Goal: Information Seeking & Learning: Learn about a topic

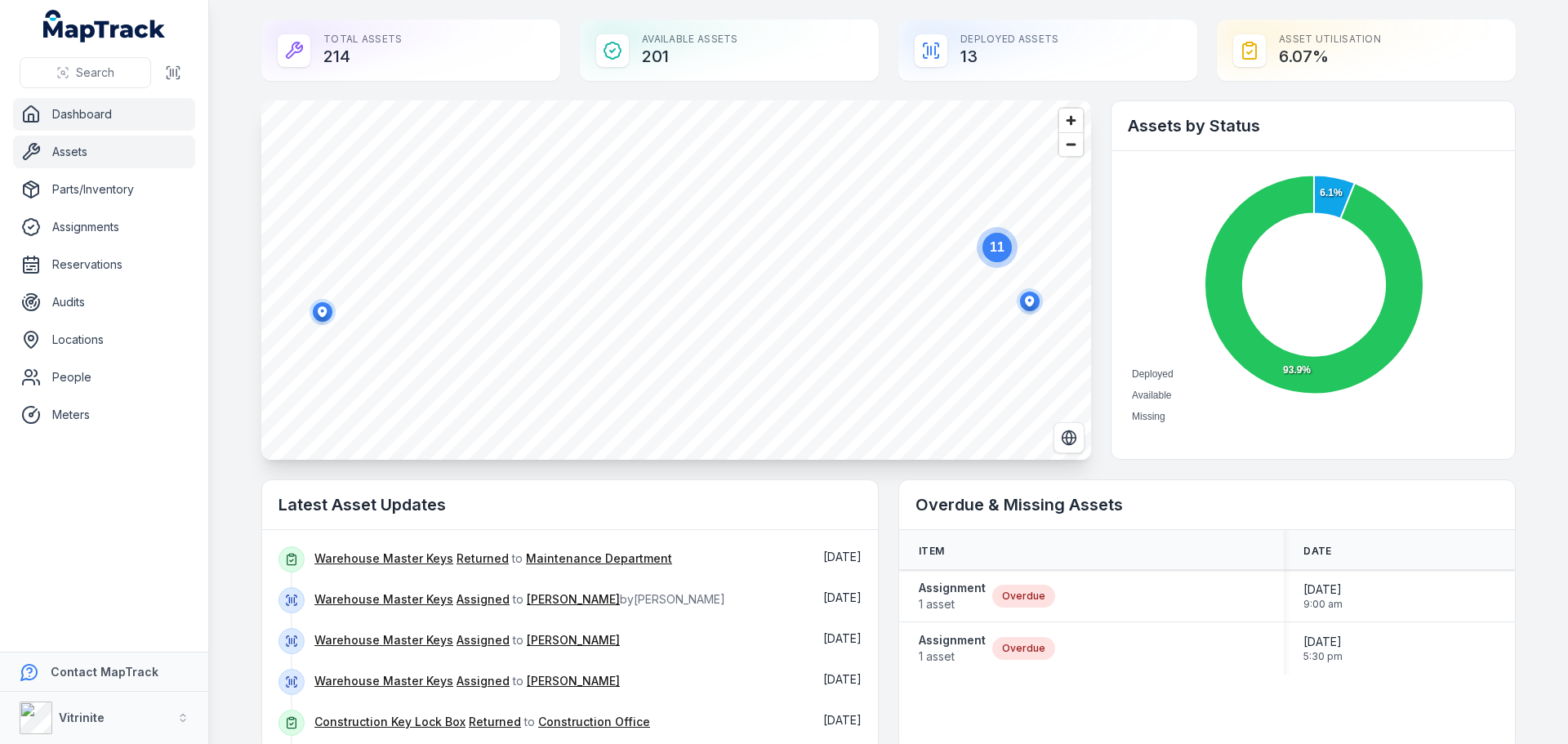
click at [96, 144] on link "Assets" at bounding box center [104, 152] width 182 height 33
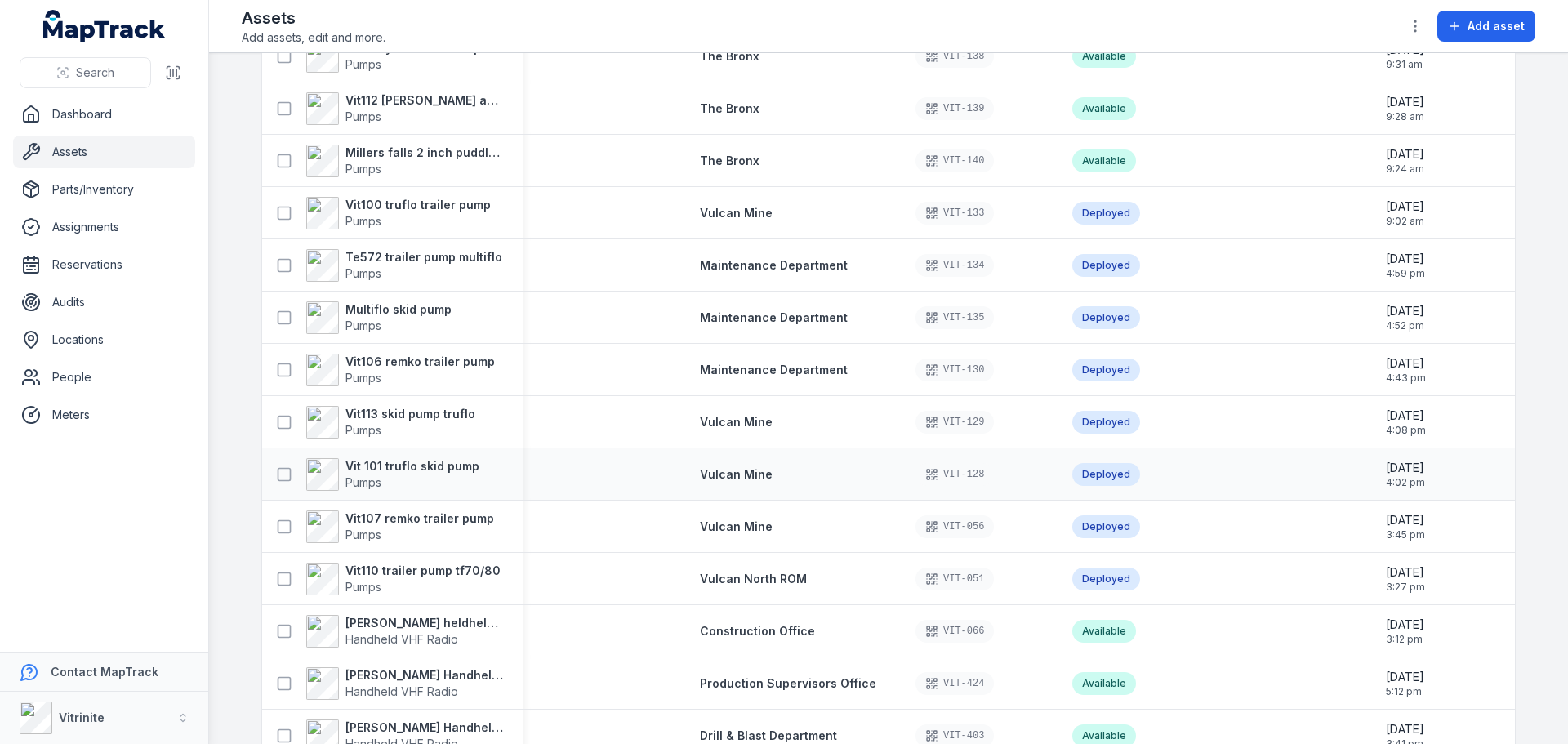
scroll to position [163, 0]
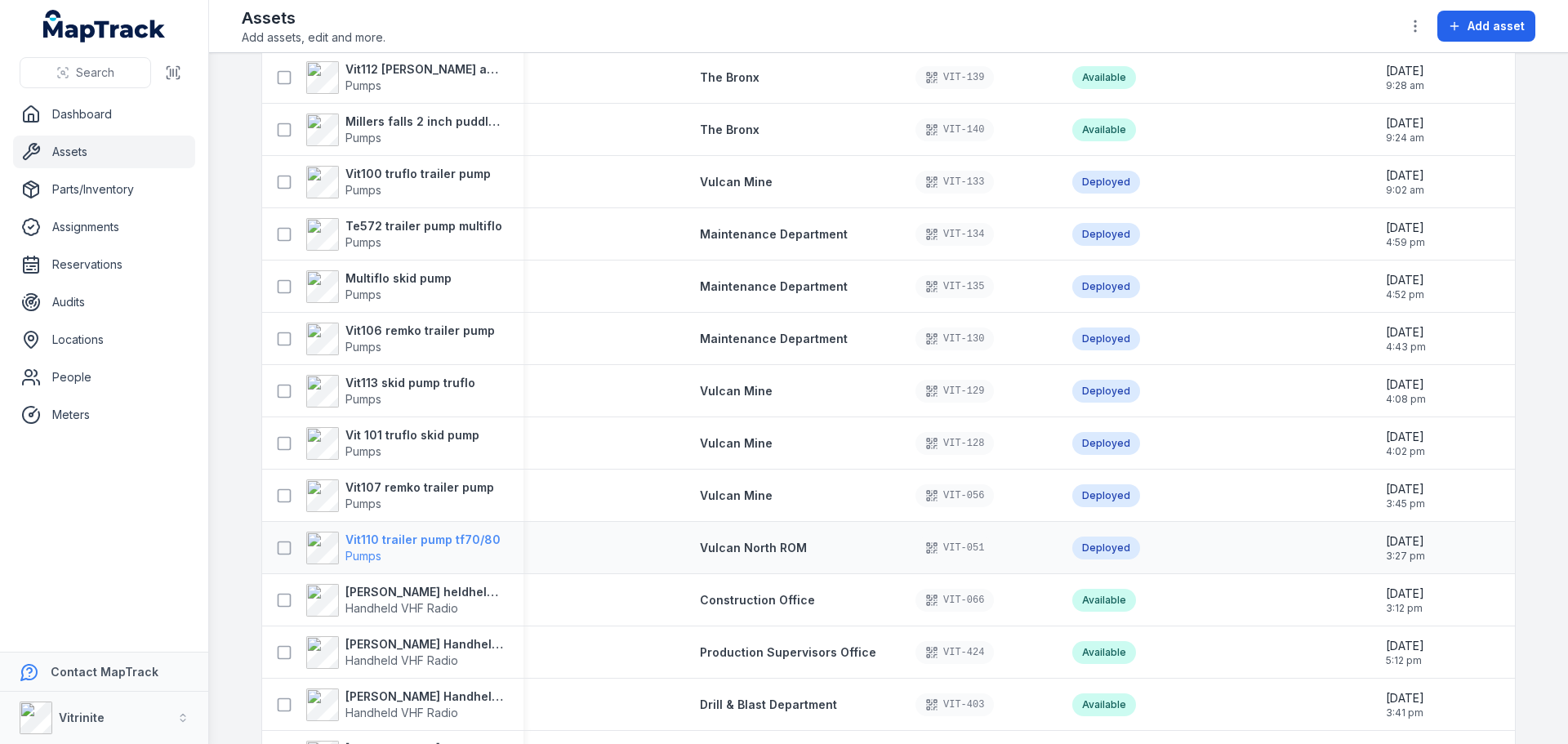
click at [463, 542] on strong "Vit110 trailer pump tf70/80" at bounding box center [423, 540] width 155 height 16
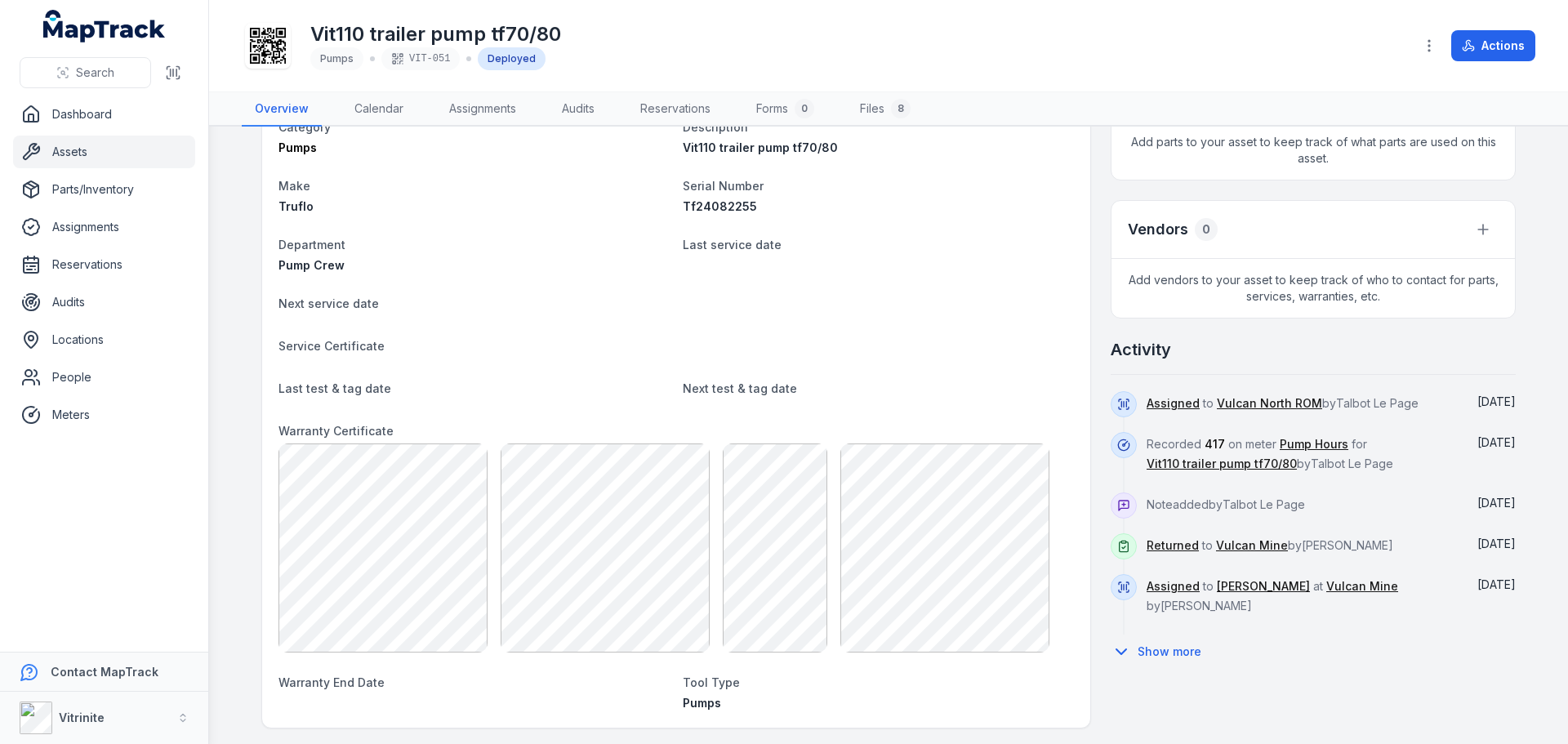
scroll to position [572, 0]
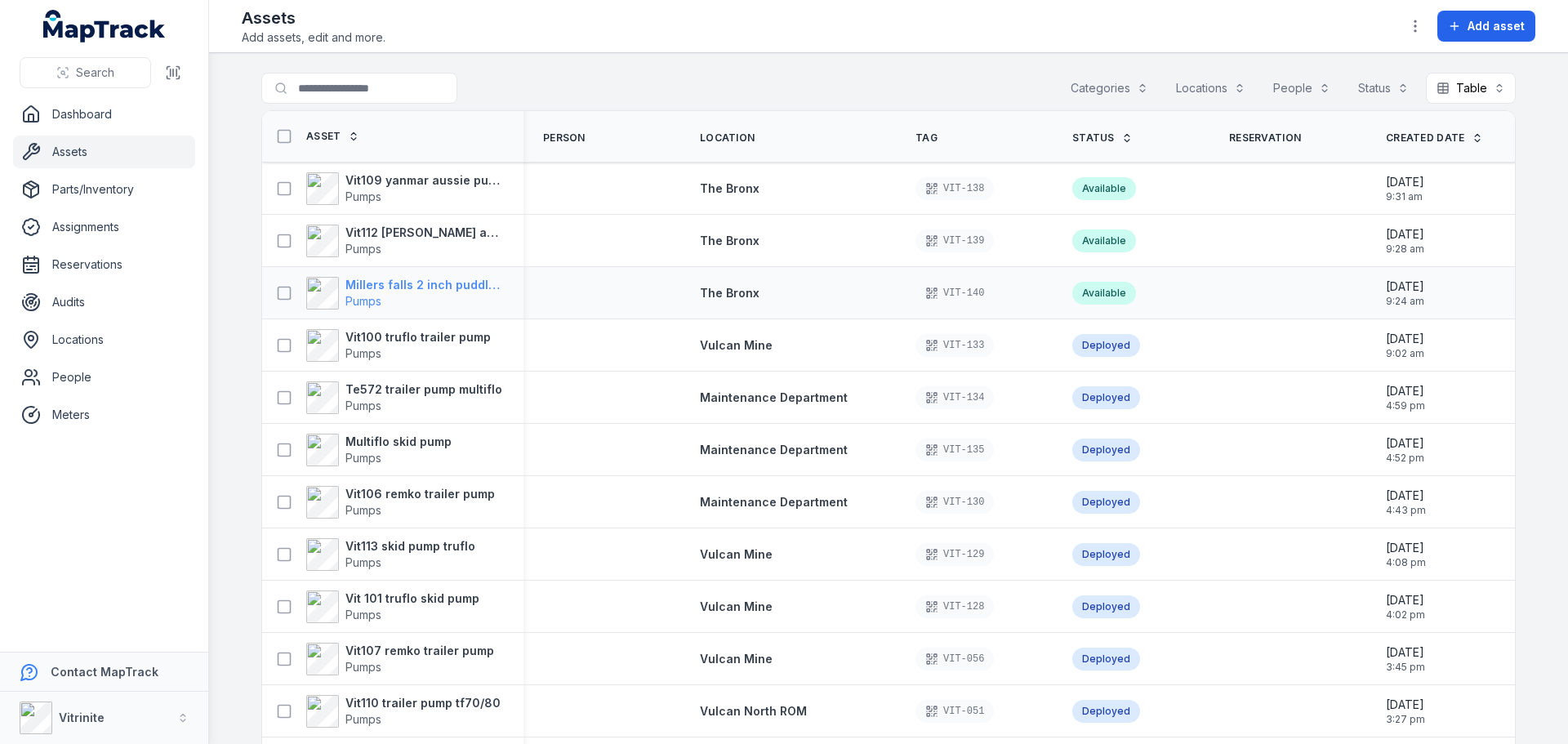
click at [458, 286] on strong "Millers falls 2 inch puddle pump diesel" at bounding box center [424, 285] width 159 height 16
click at [442, 338] on strong "Vit100 truflo trailer pump" at bounding box center [418, 337] width 146 height 16
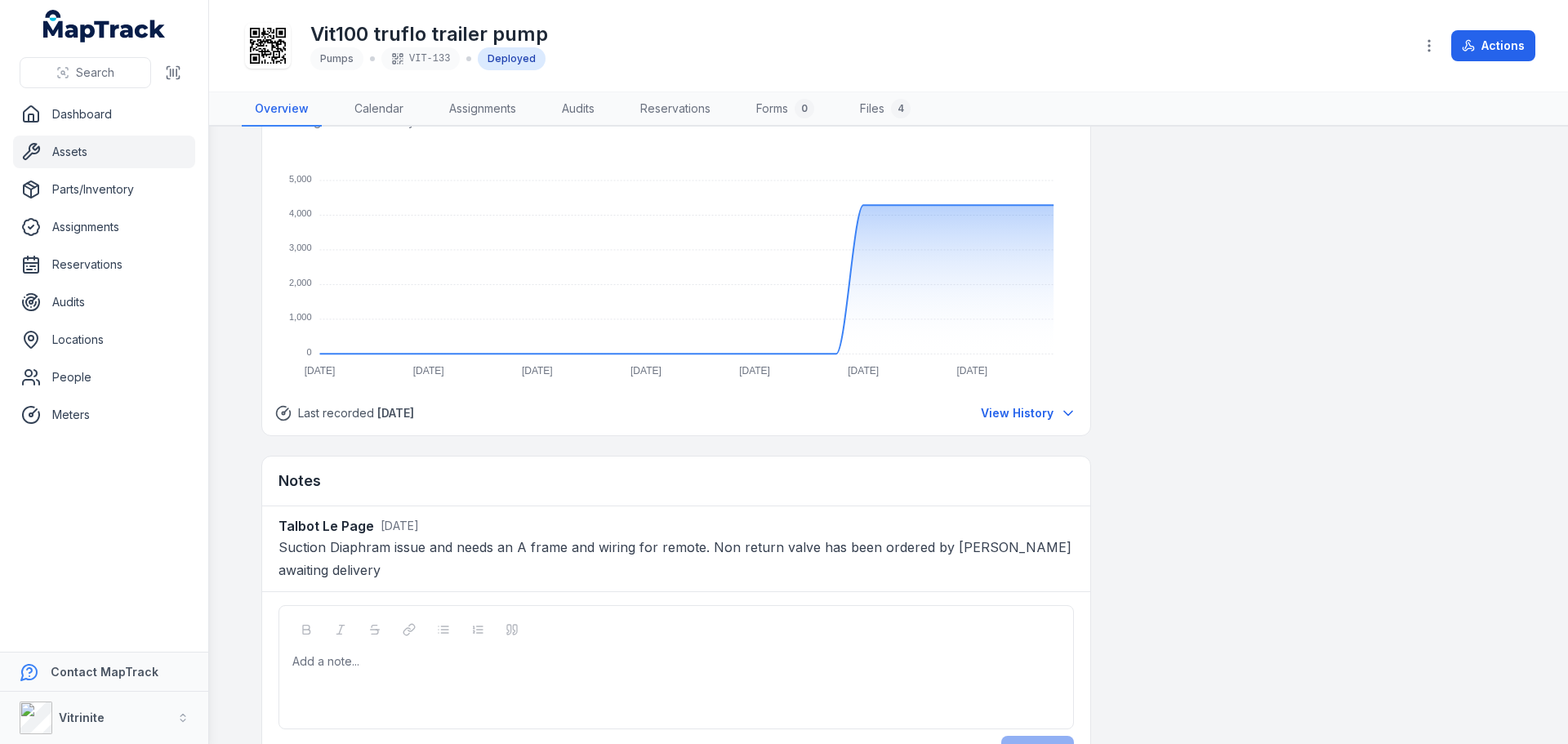
scroll to position [1144, 0]
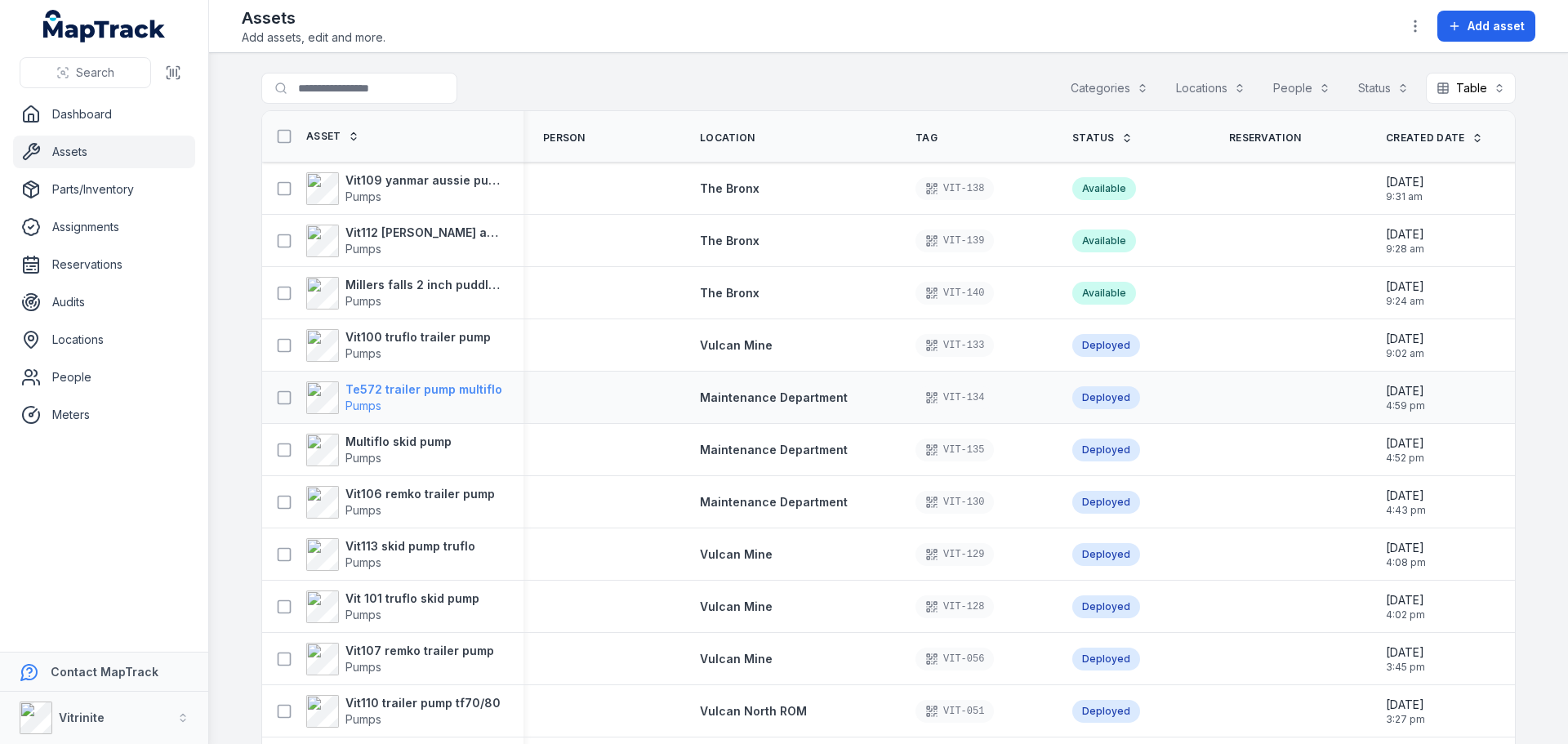
click at [448, 396] on strong "Te572 trailer pump multiflo" at bounding box center [423, 390] width 157 height 16
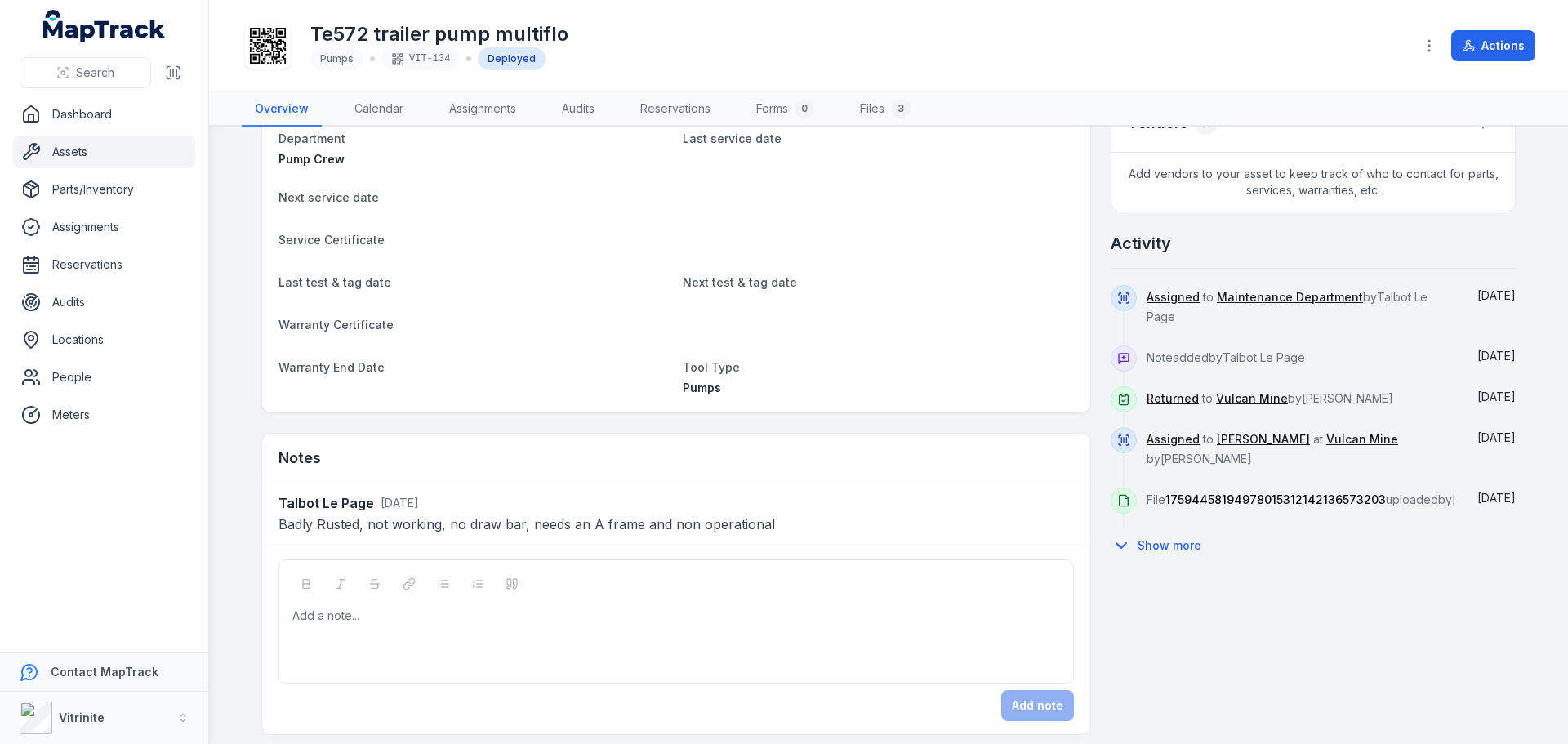
scroll to position [654, 0]
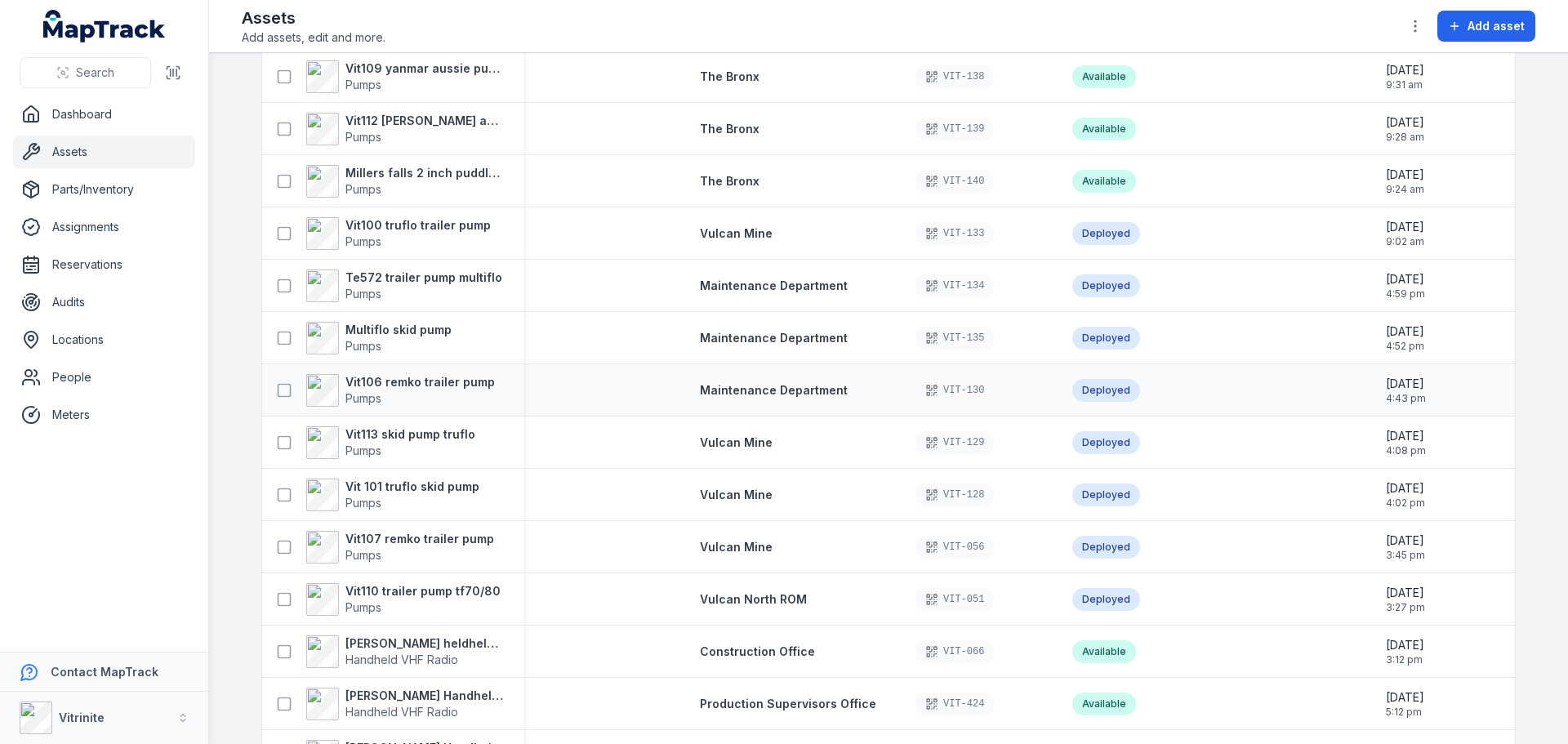
scroll to position [163, 0]
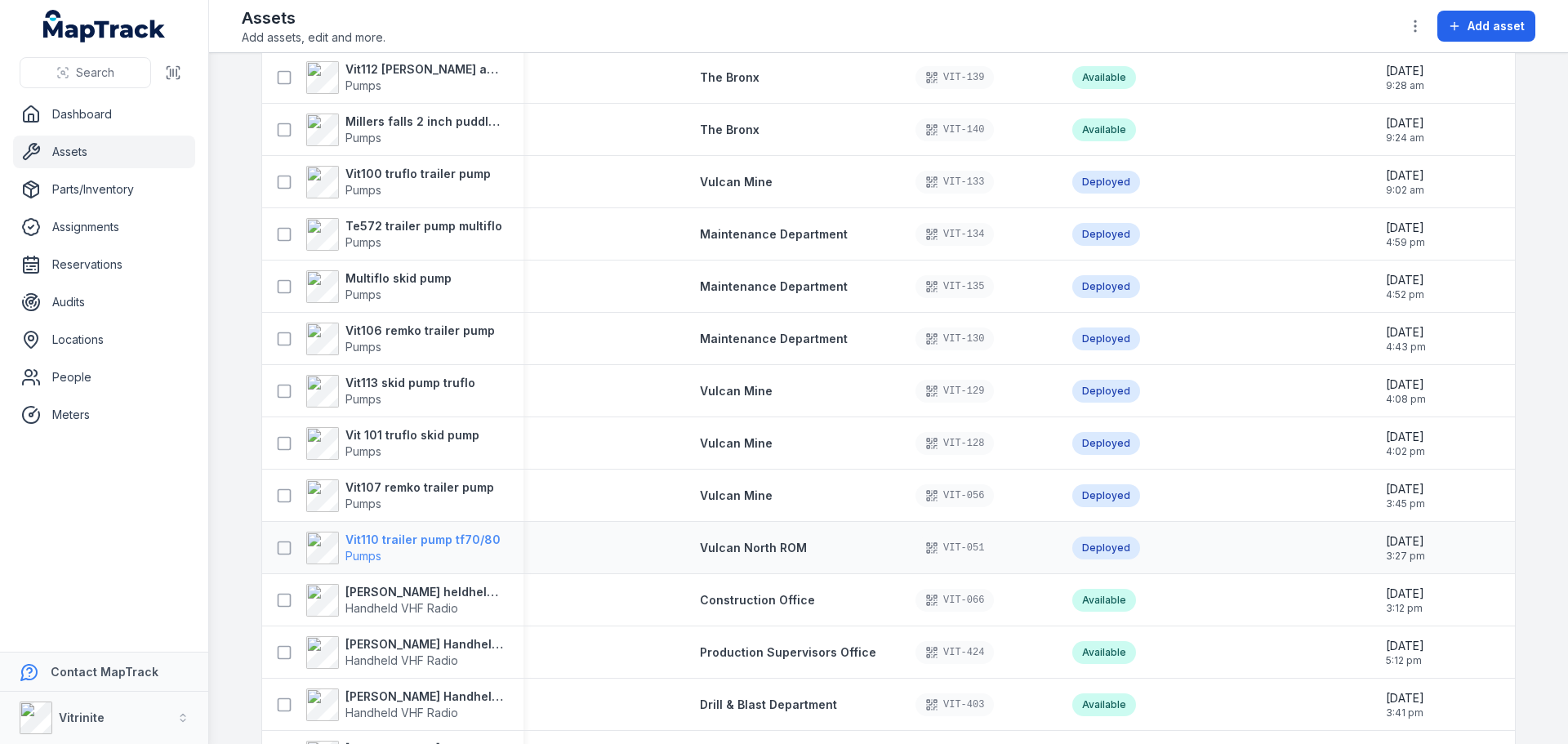
click at [470, 542] on strong "Vit110 trailer pump tf70/80" at bounding box center [423, 540] width 155 height 16
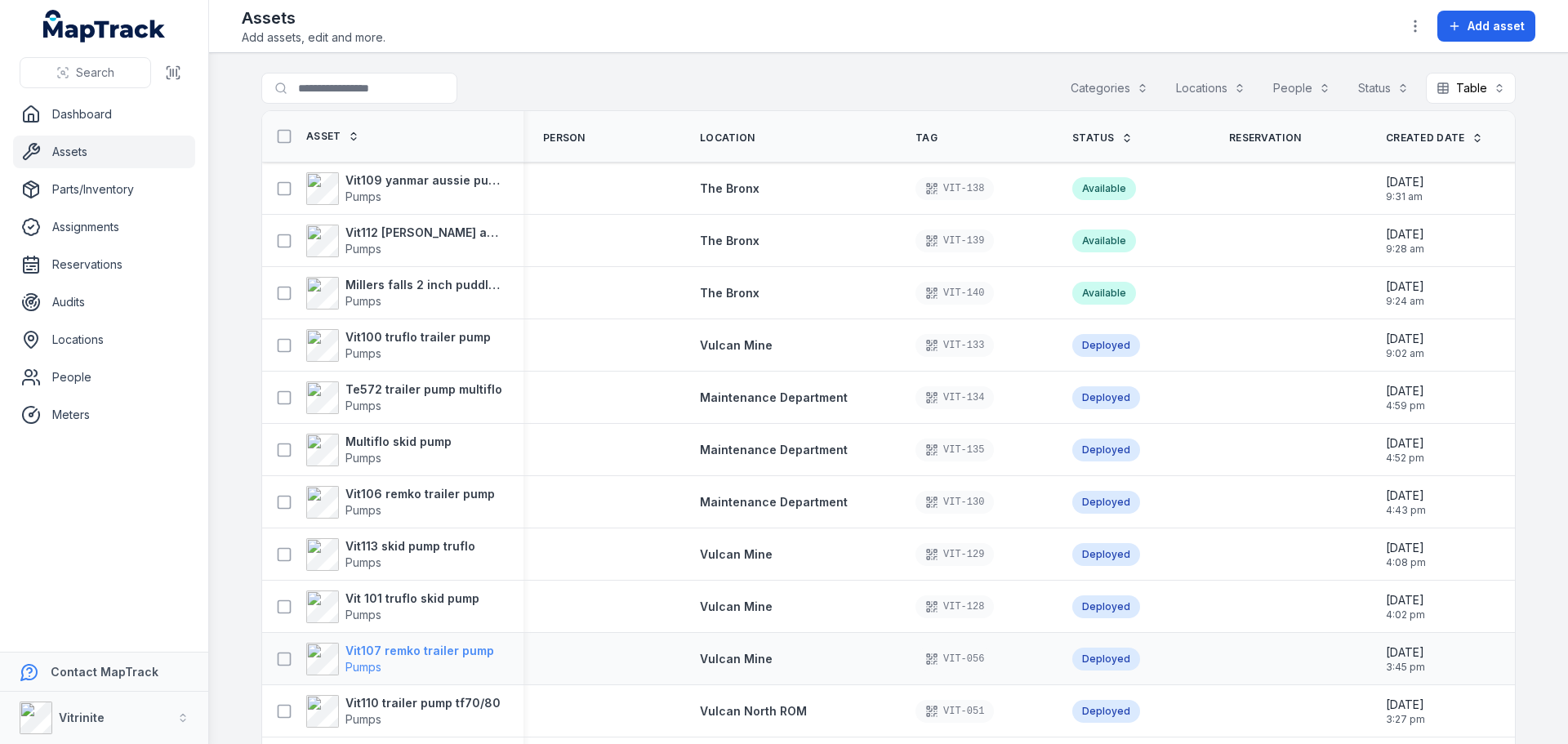
click at [434, 652] on strong "Vit107 remko trailer pump" at bounding box center [419, 651] width 148 height 16
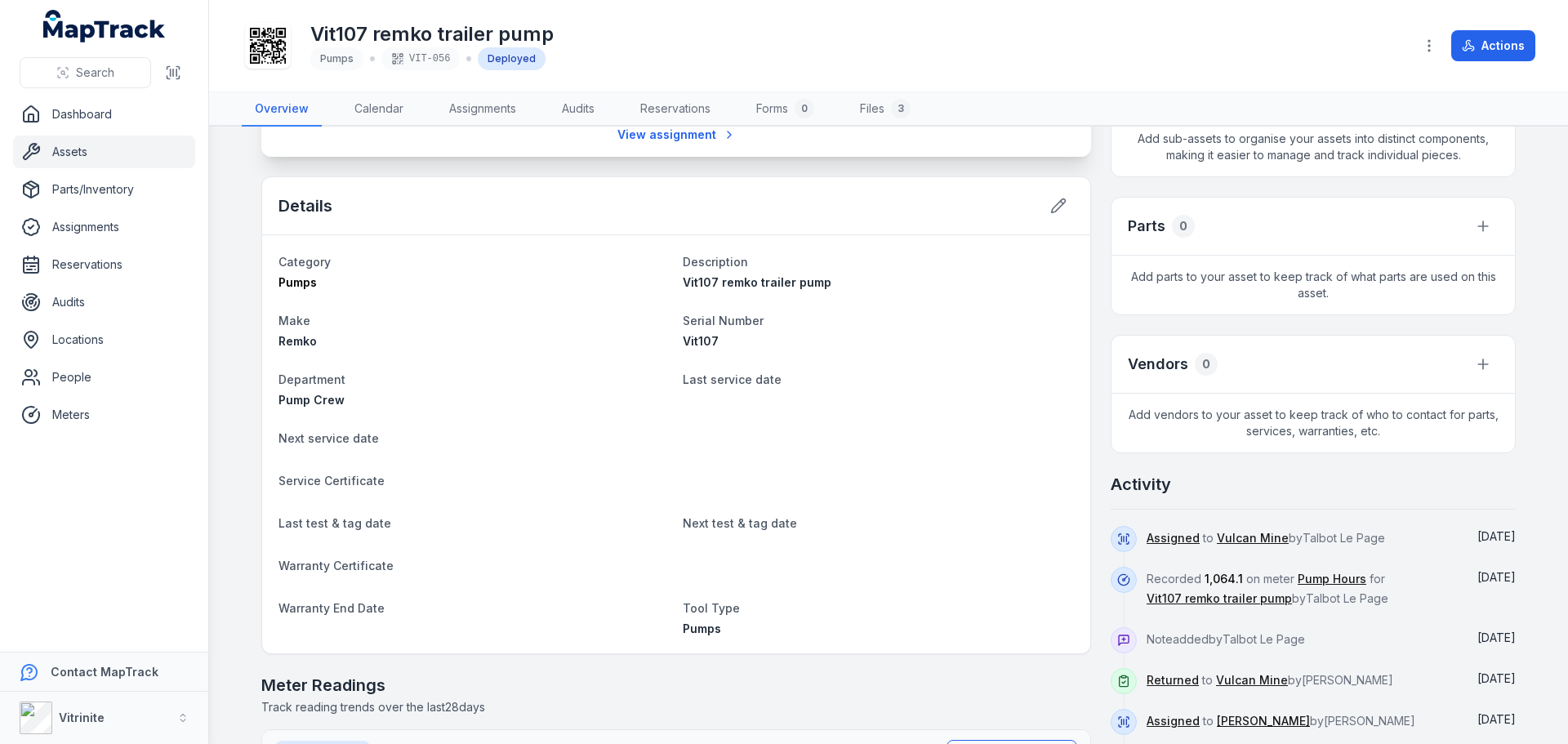
scroll to position [572, 0]
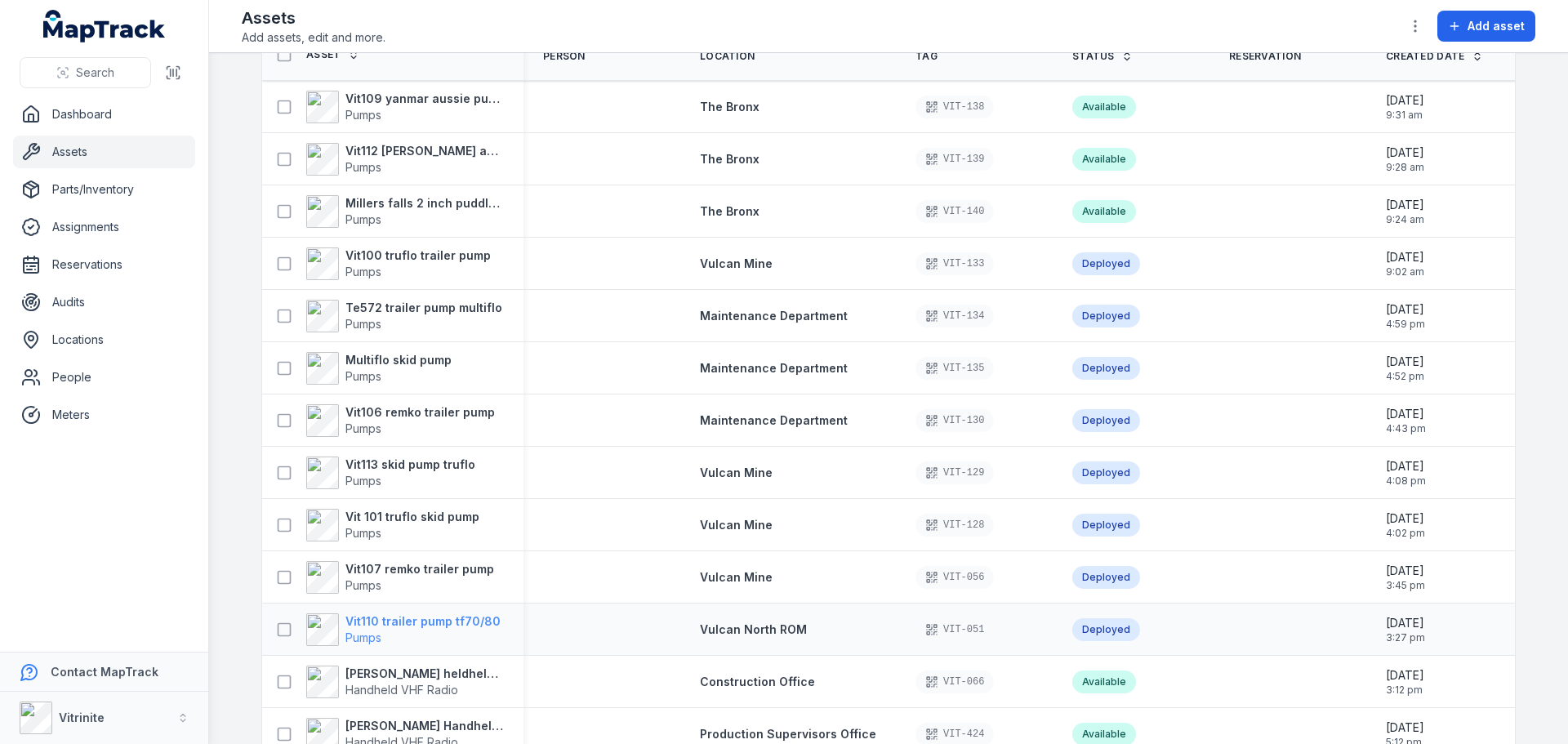
scroll to position [163, 0]
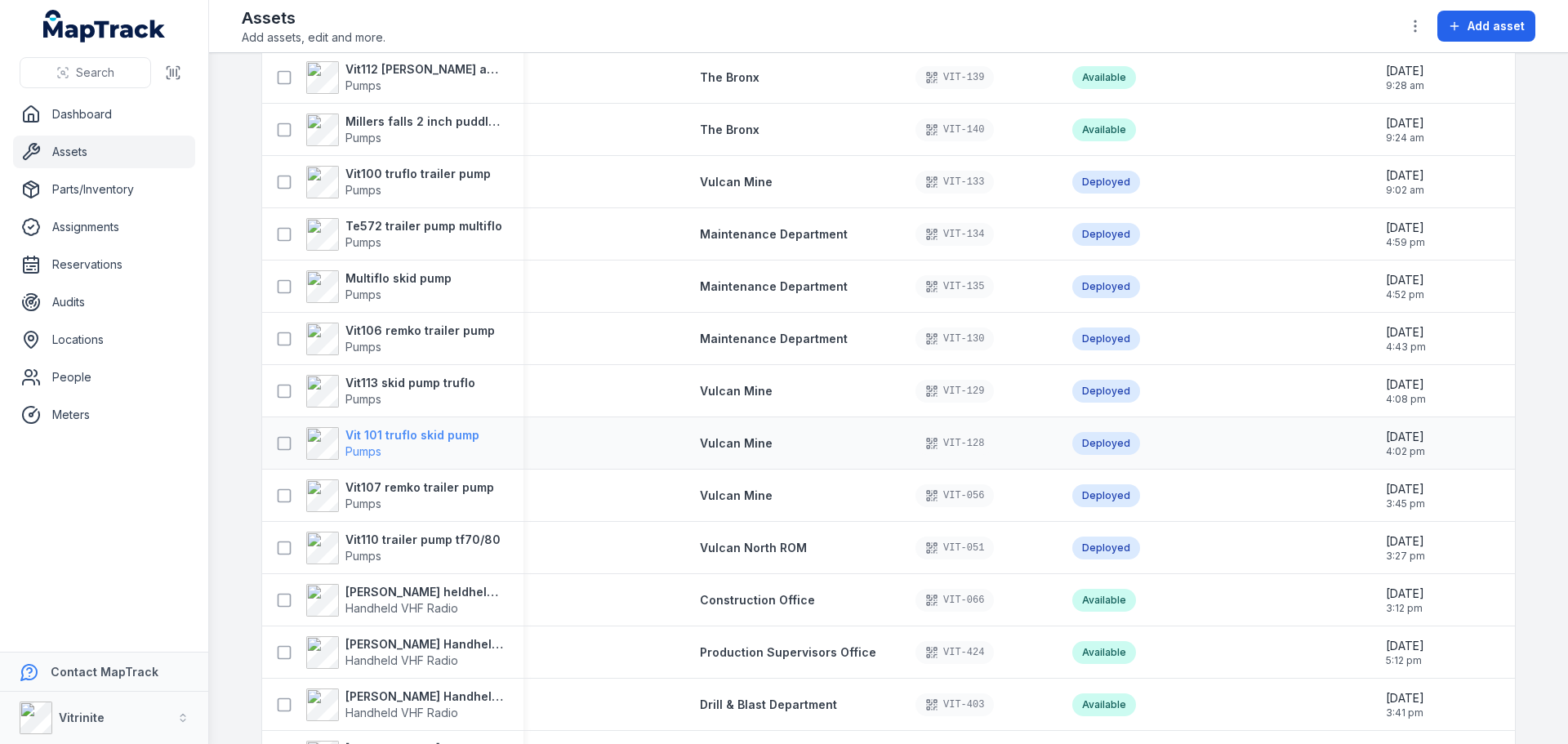
click at [397, 438] on strong "Vit 101 truflo skid pump" at bounding box center [412, 435] width 134 height 16
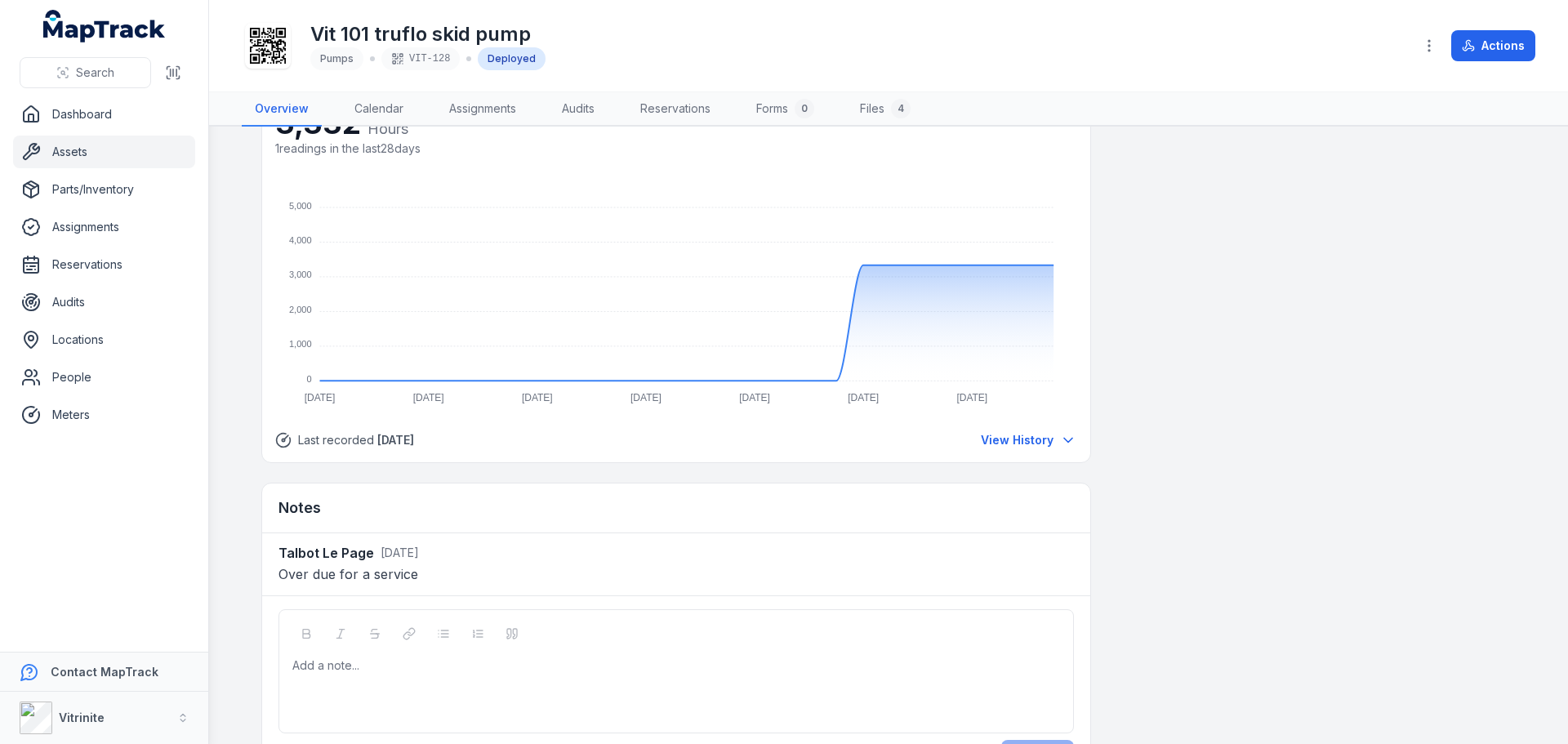
scroll to position [1013, 0]
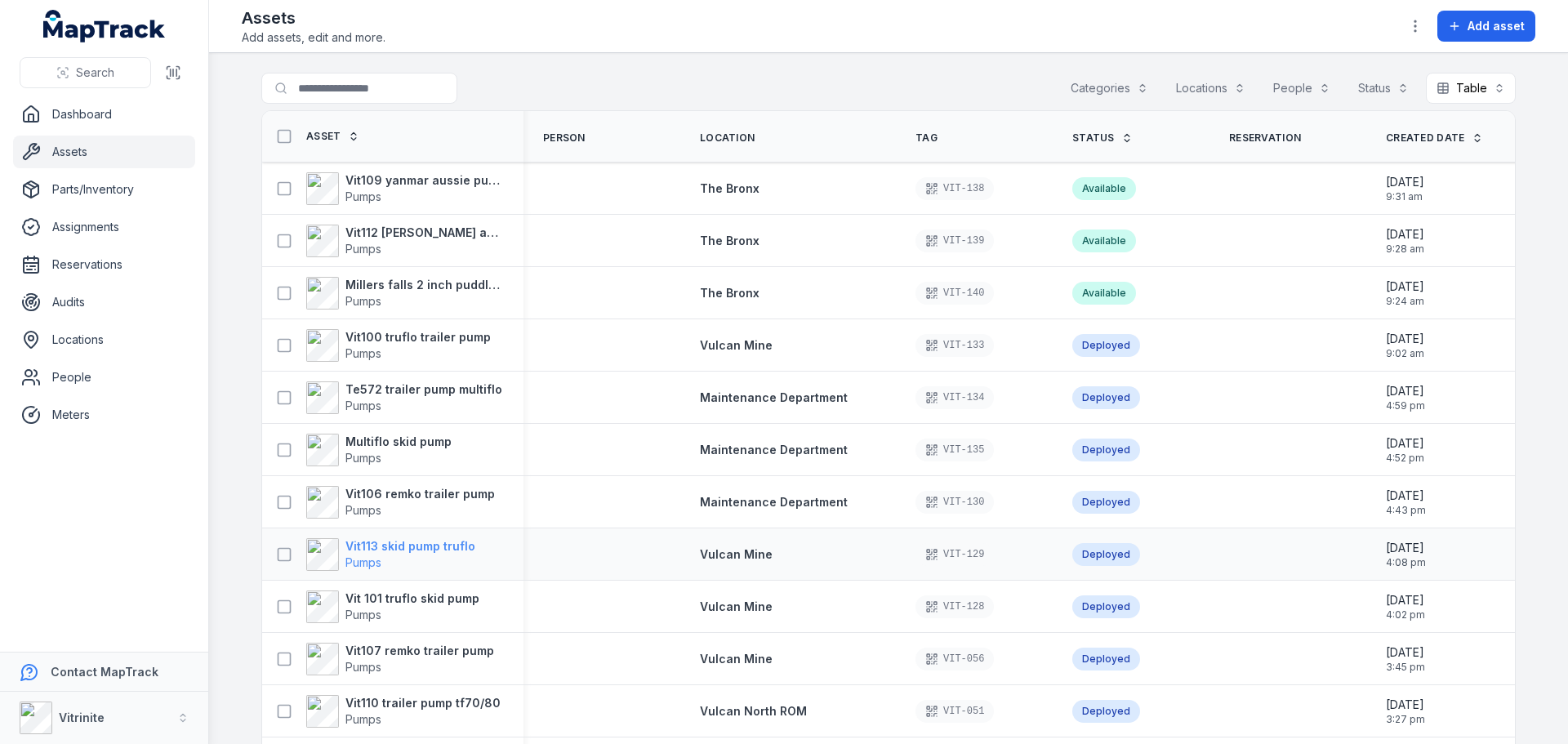
click at [436, 549] on strong "Vit113 skid pump truflo" at bounding box center [410, 546] width 130 height 16
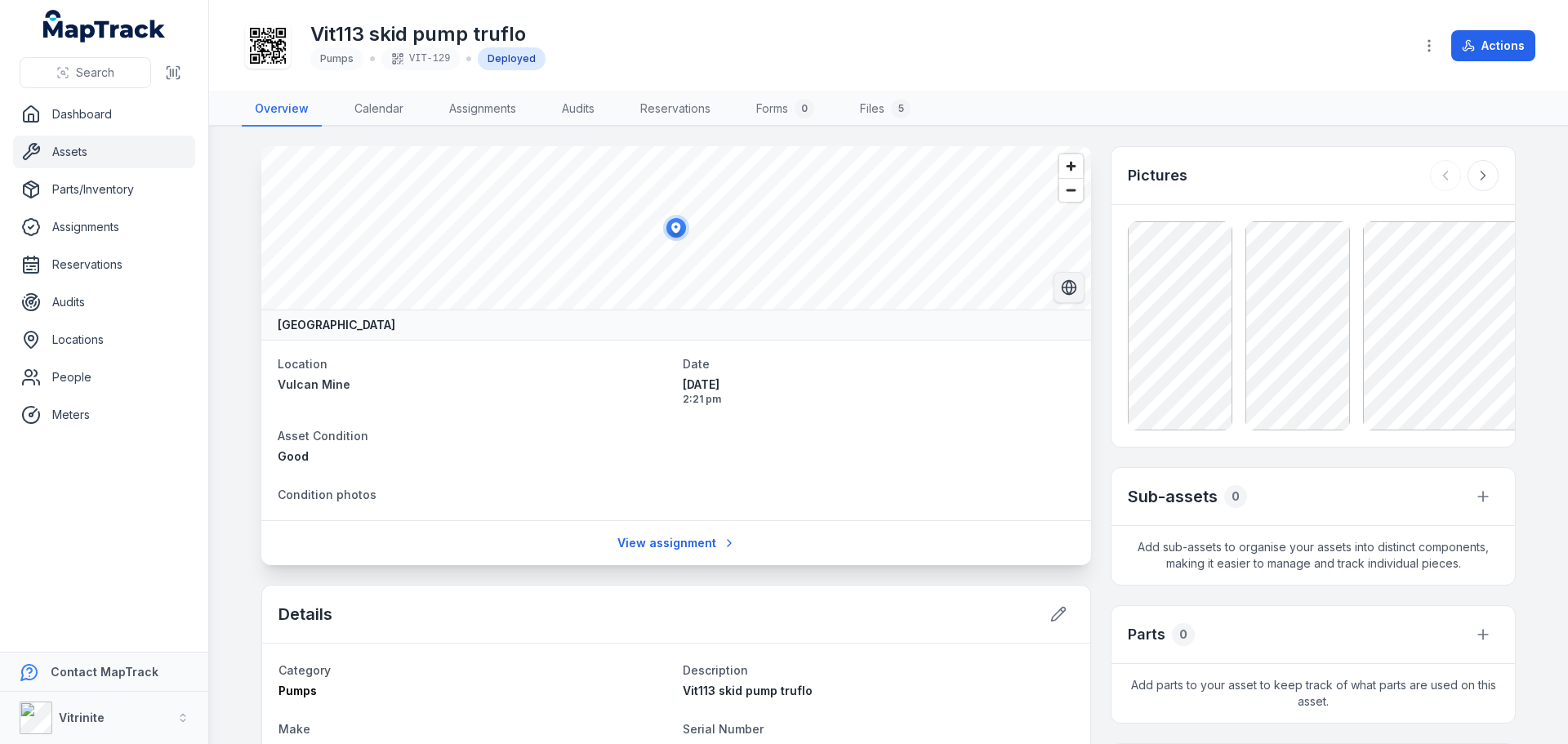
scroll to position [245, 0]
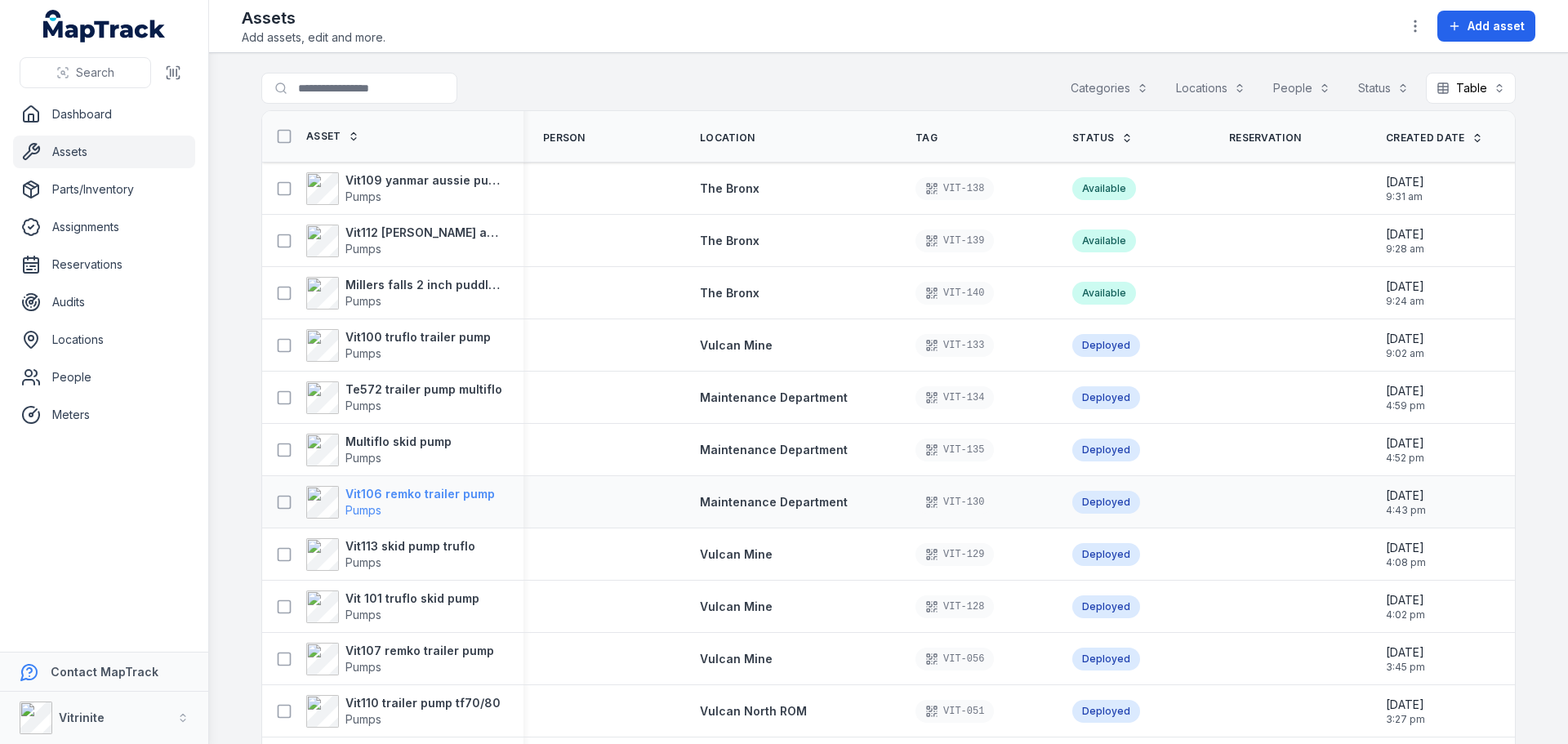
click at [442, 495] on strong "Vit106 remko trailer pump" at bounding box center [420, 494] width 149 height 16
click at [438, 185] on strong "Vit109 yanmar aussie pumps 3 inch trash pump" at bounding box center [424, 181] width 159 height 16
click at [361, 237] on strong "Vit112 [PERSON_NAME] aussie pumps 3 inch trash pump" at bounding box center [424, 233] width 159 height 16
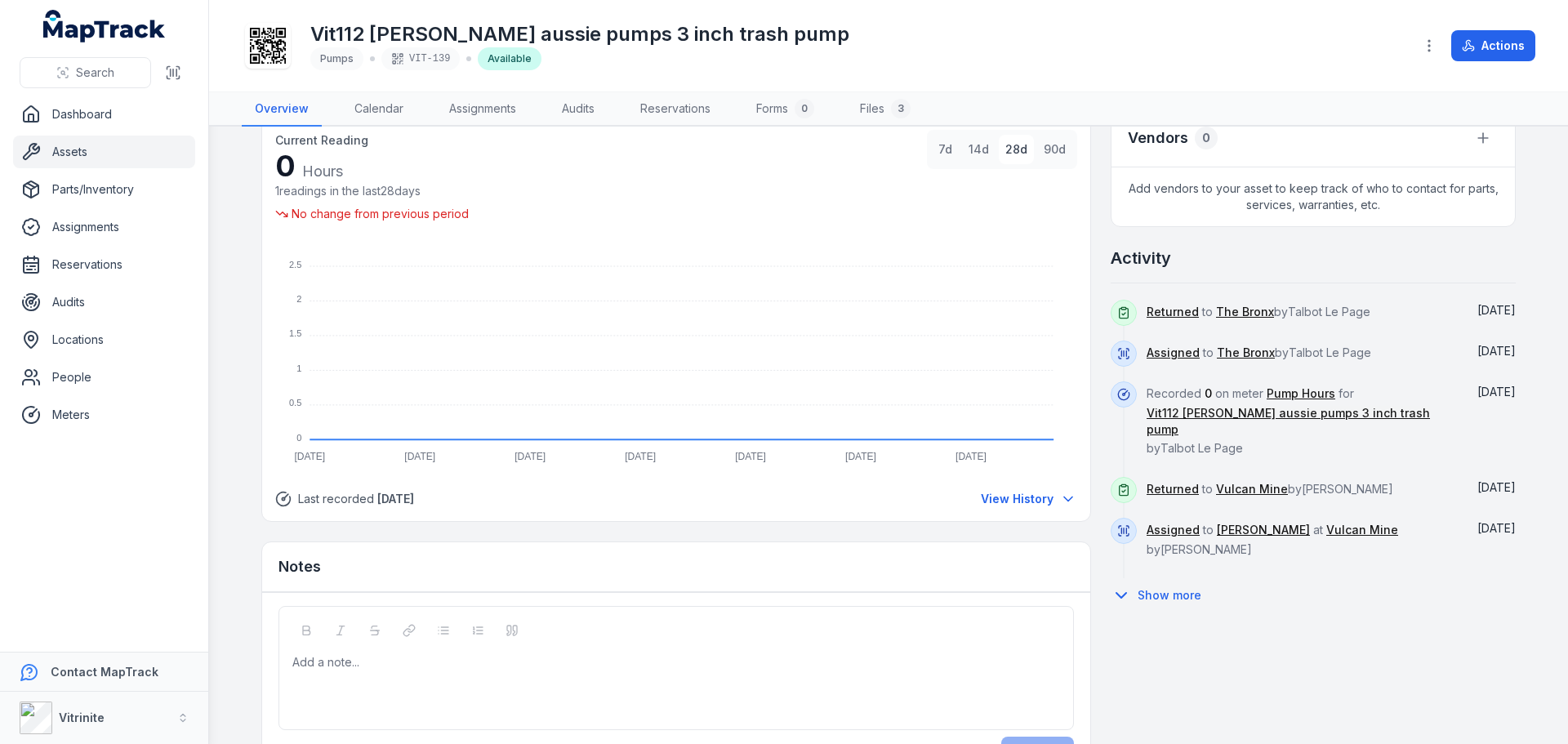
scroll to position [654, 0]
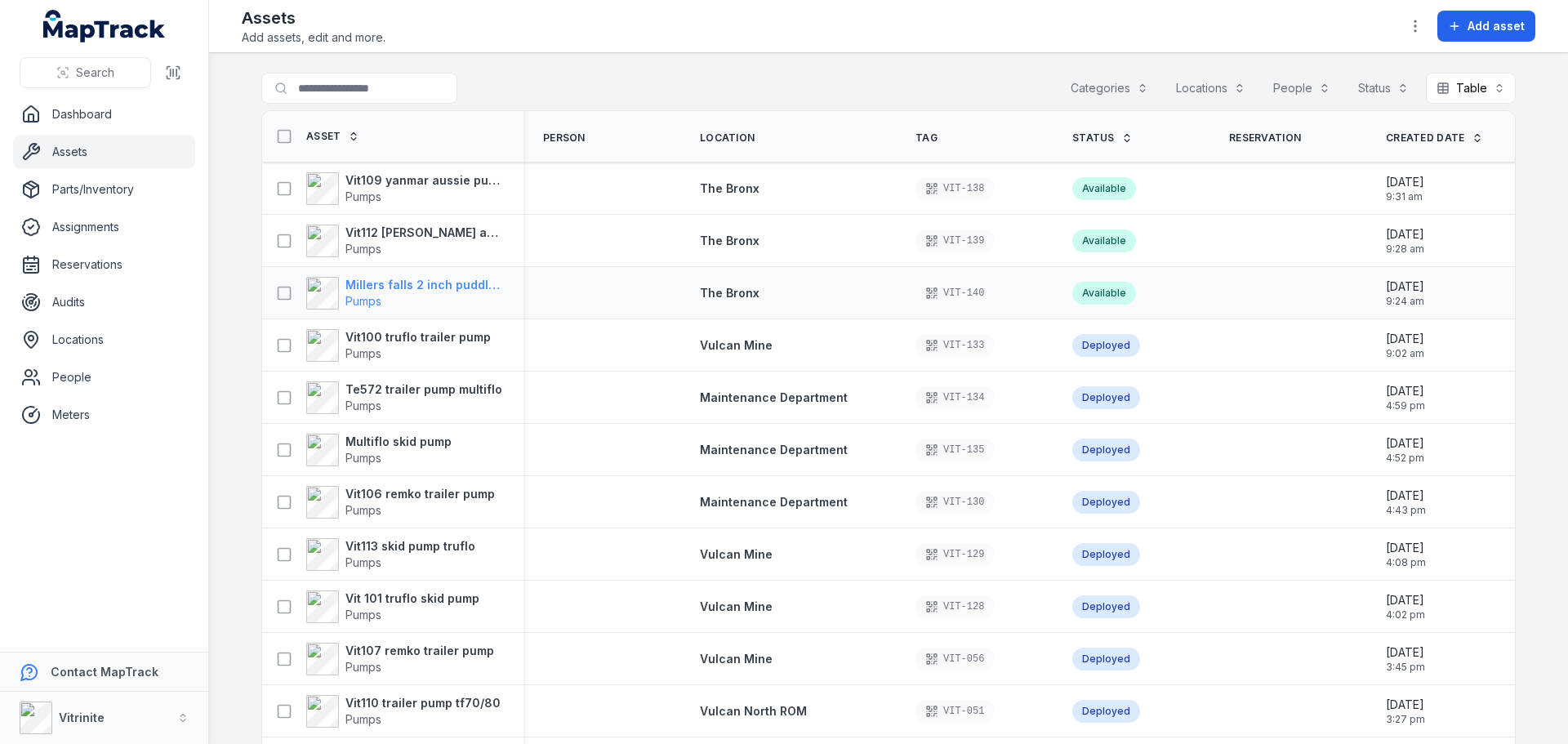
click at [420, 290] on strong "Millers falls 2 inch puddle pump diesel" at bounding box center [424, 285] width 159 height 16
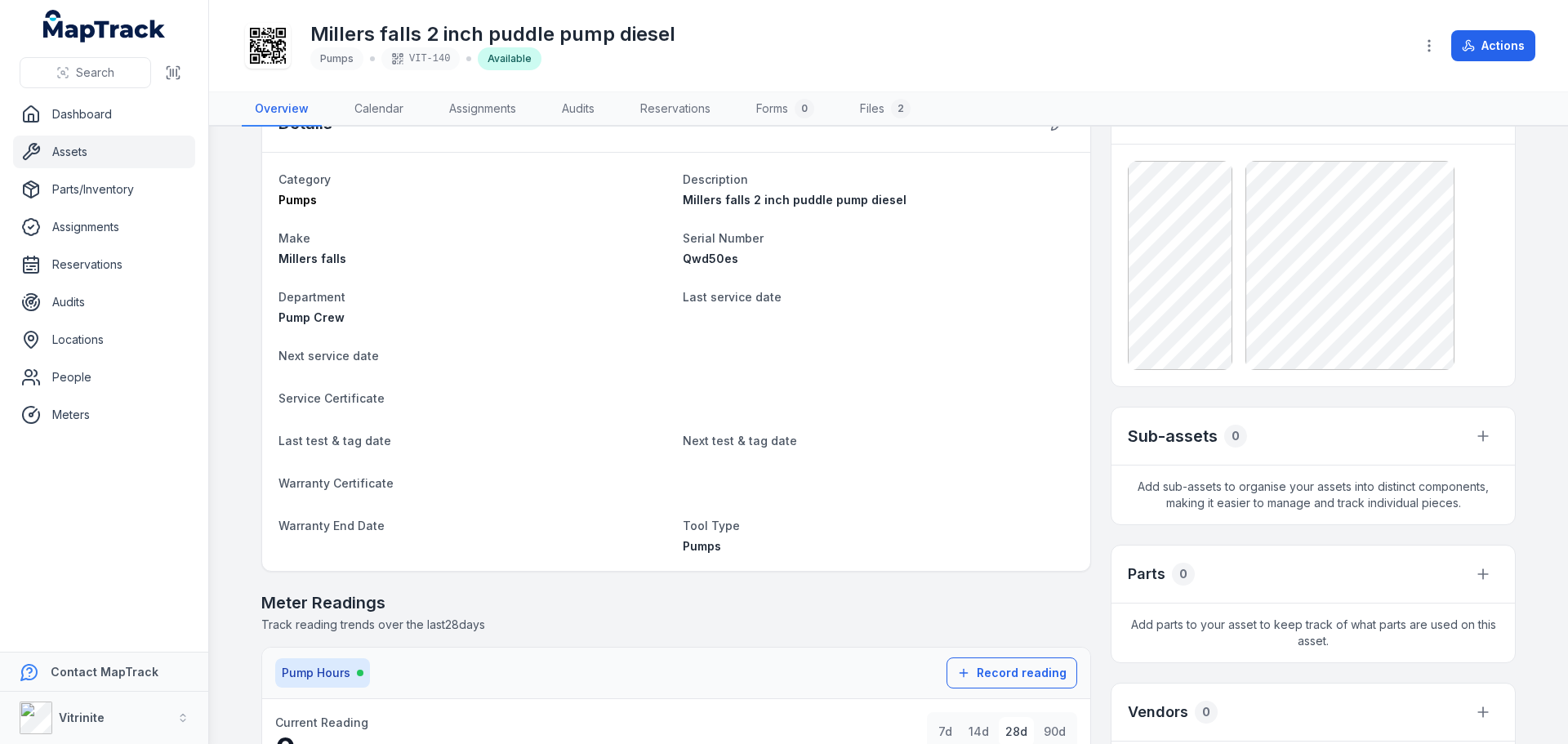
scroll to position [82, 0]
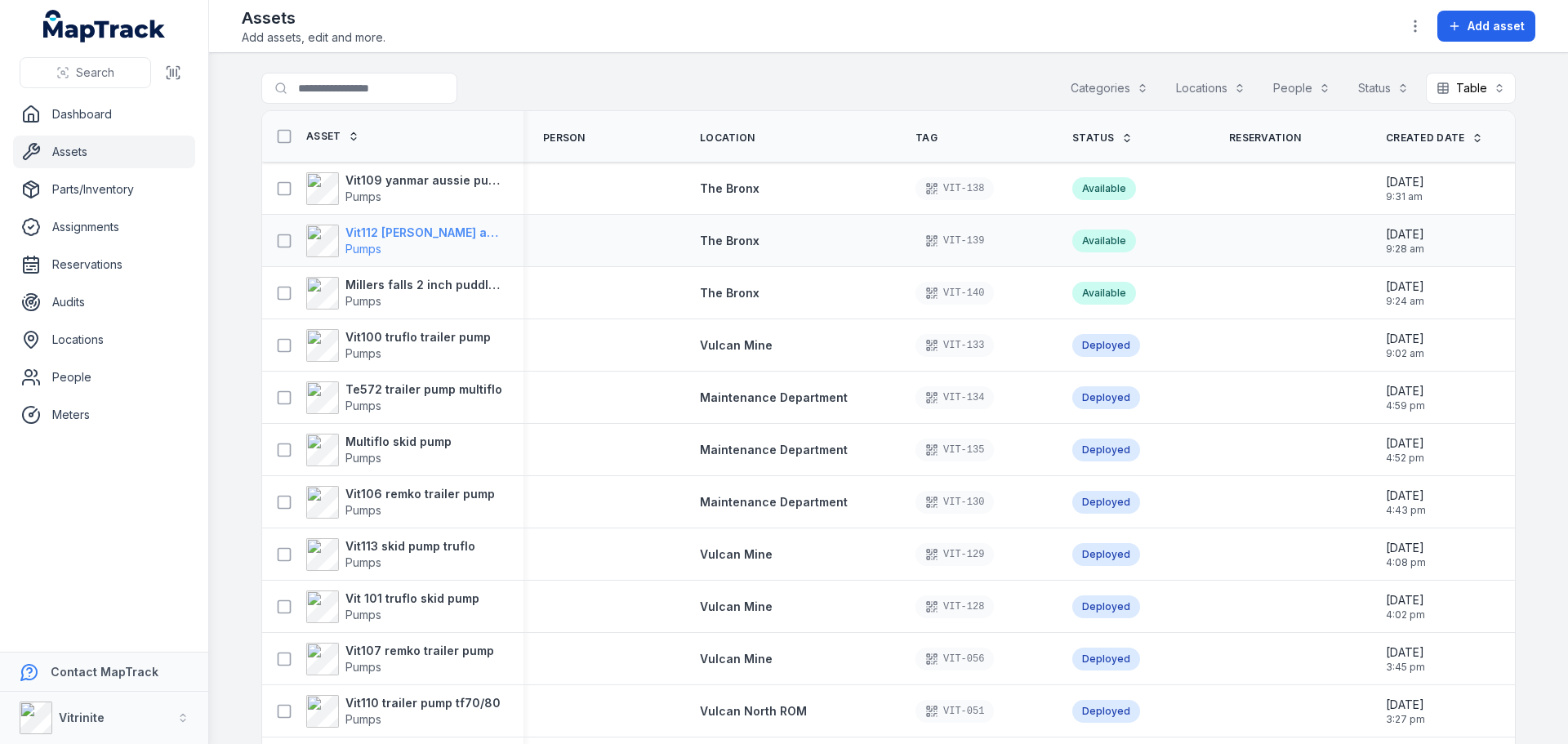
click at [430, 234] on strong "Vit112 [PERSON_NAME] aussie pumps 3 inch trash pump" at bounding box center [424, 233] width 159 height 16
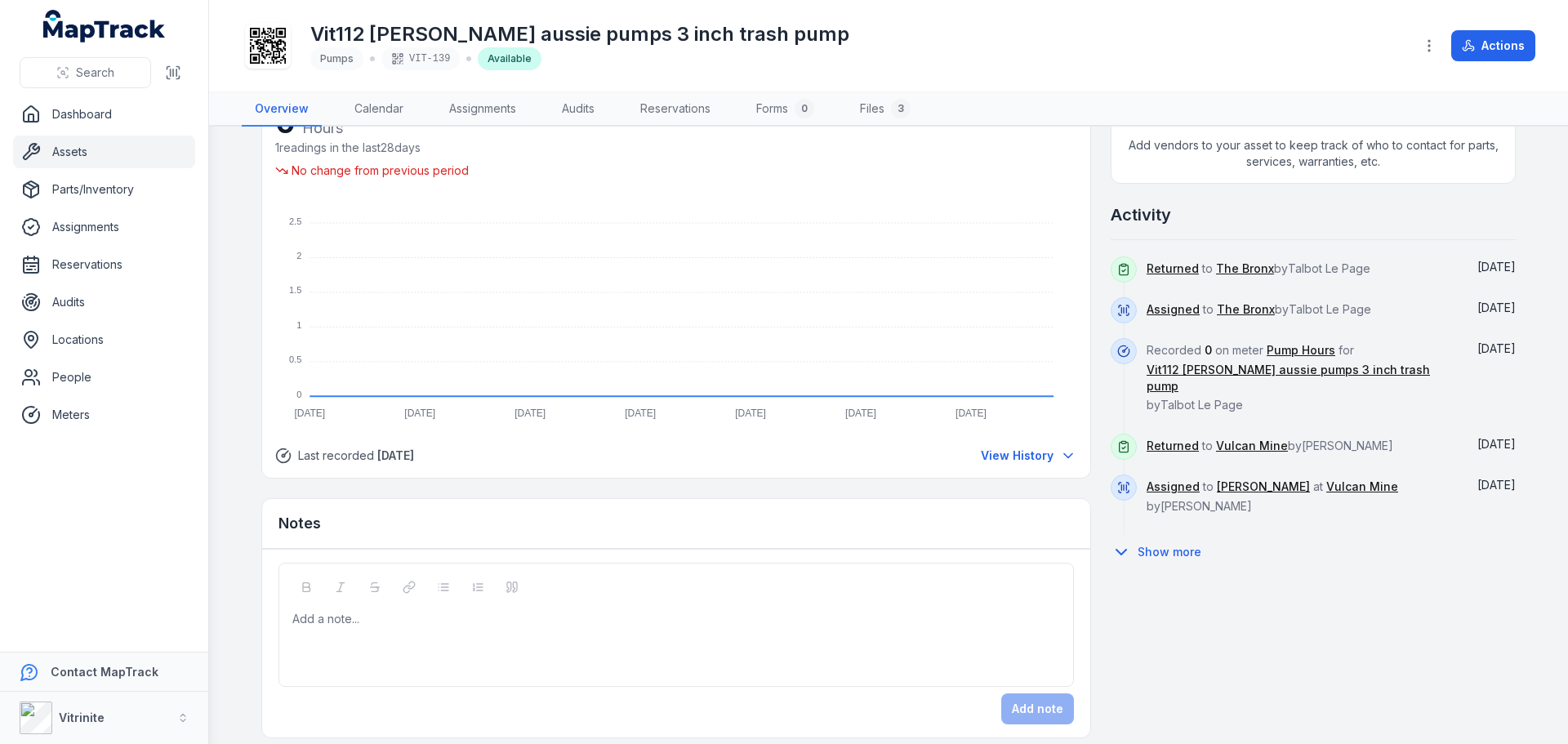
scroll to position [692, 0]
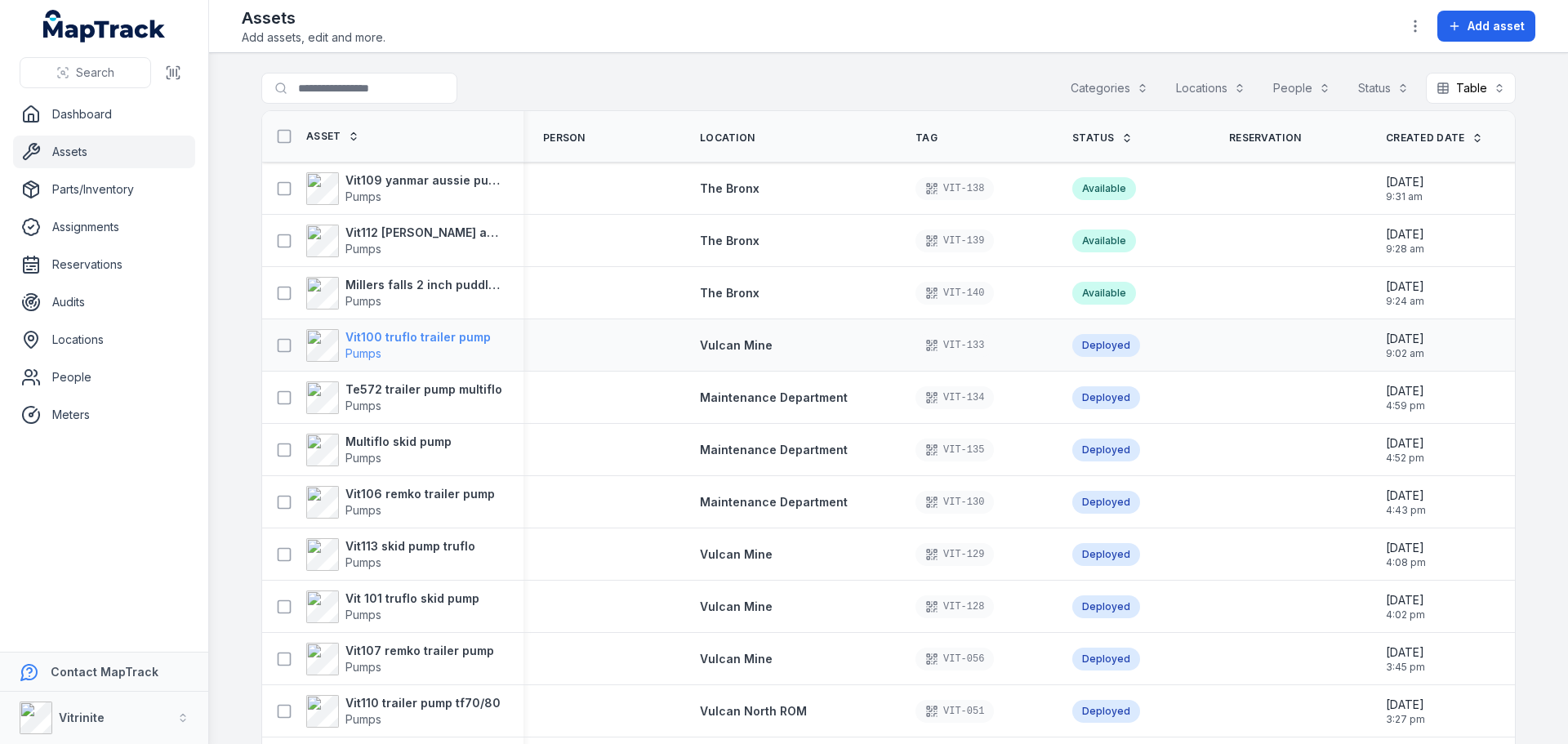
click at [436, 329] on strong "Vit100 truflo trailer pump" at bounding box center [418, 337] width 146 height 16
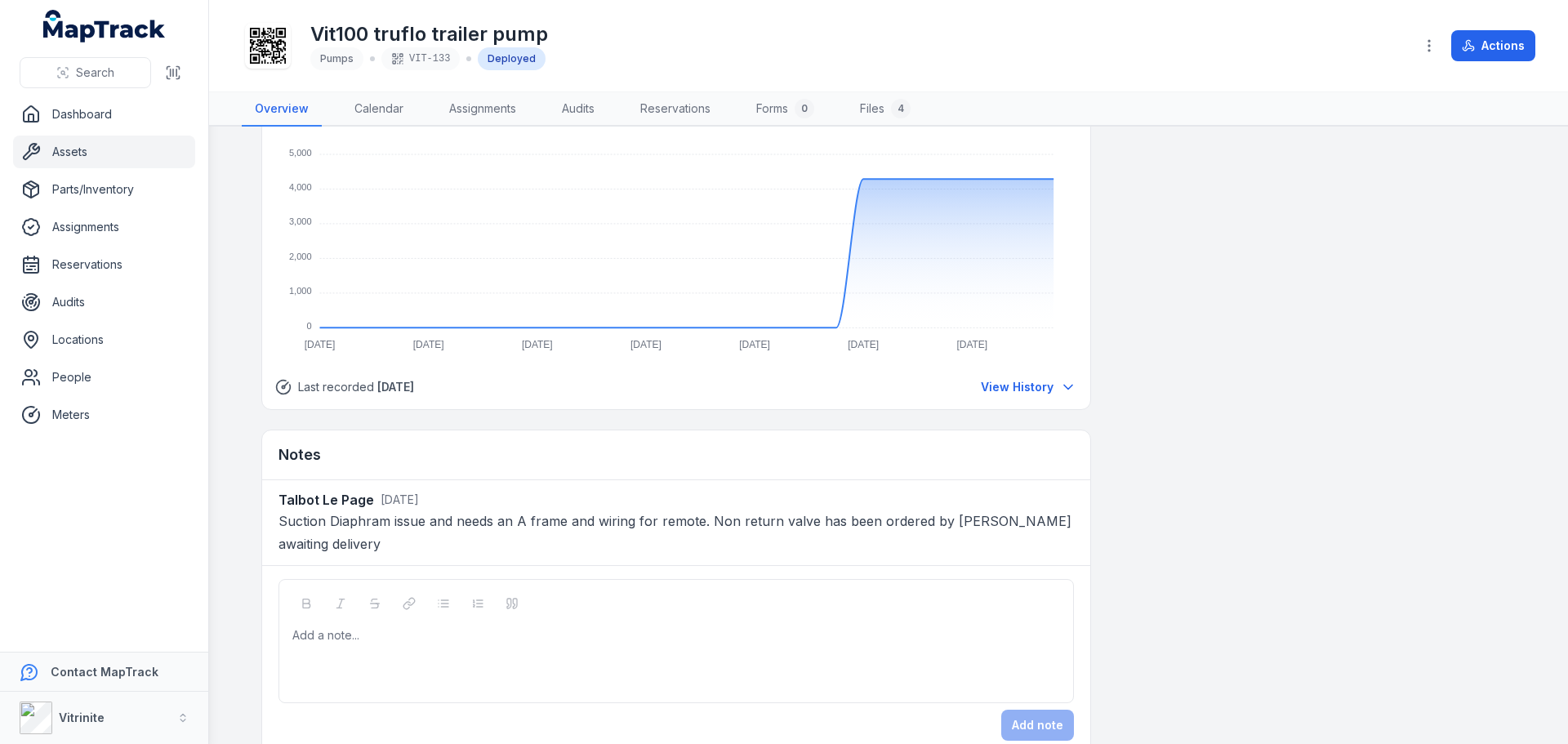
scroll to position [1200, 0]
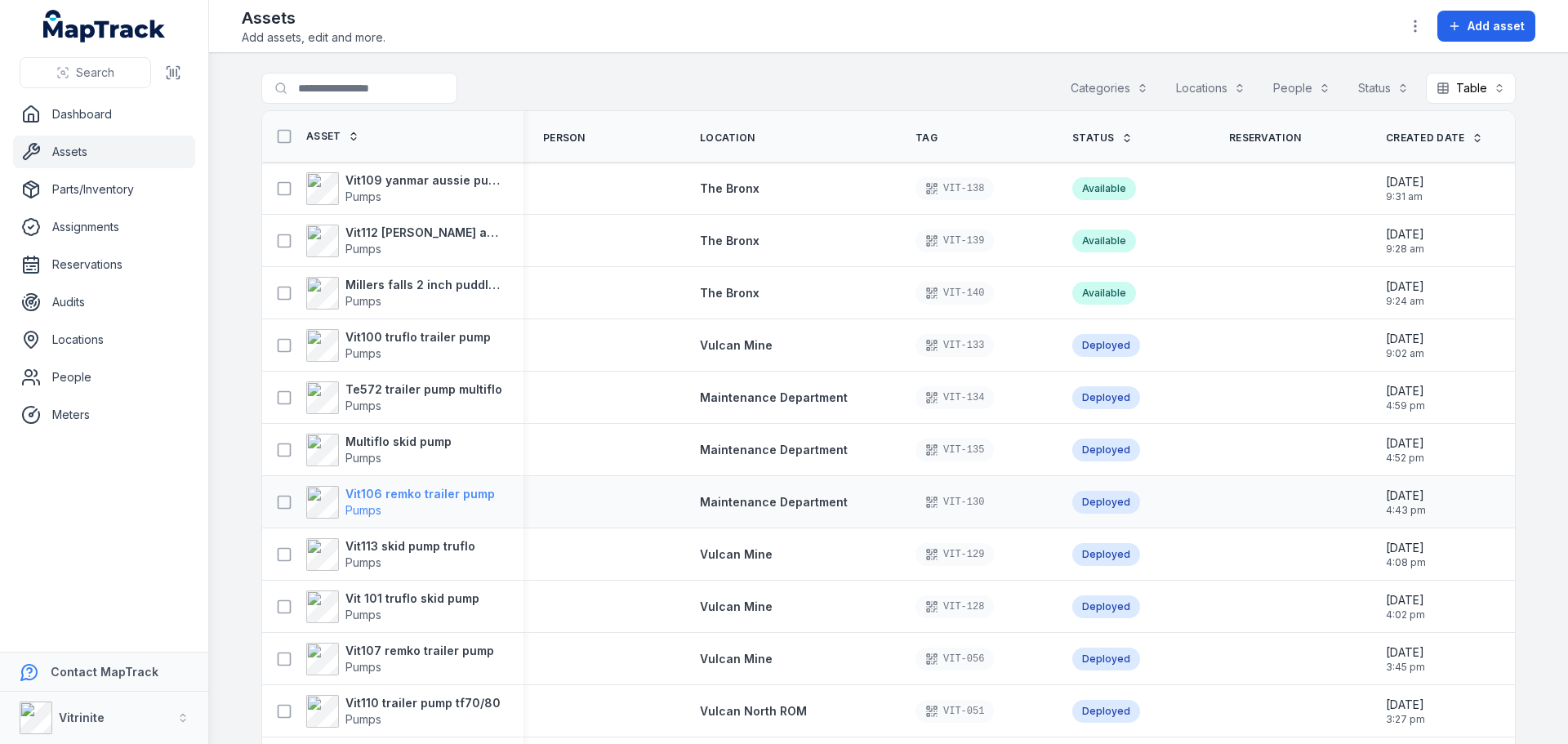
click at [457, 496] on strong "Vit106 remko trailer pump" at bounding box center [420, 494] width 149 height 16
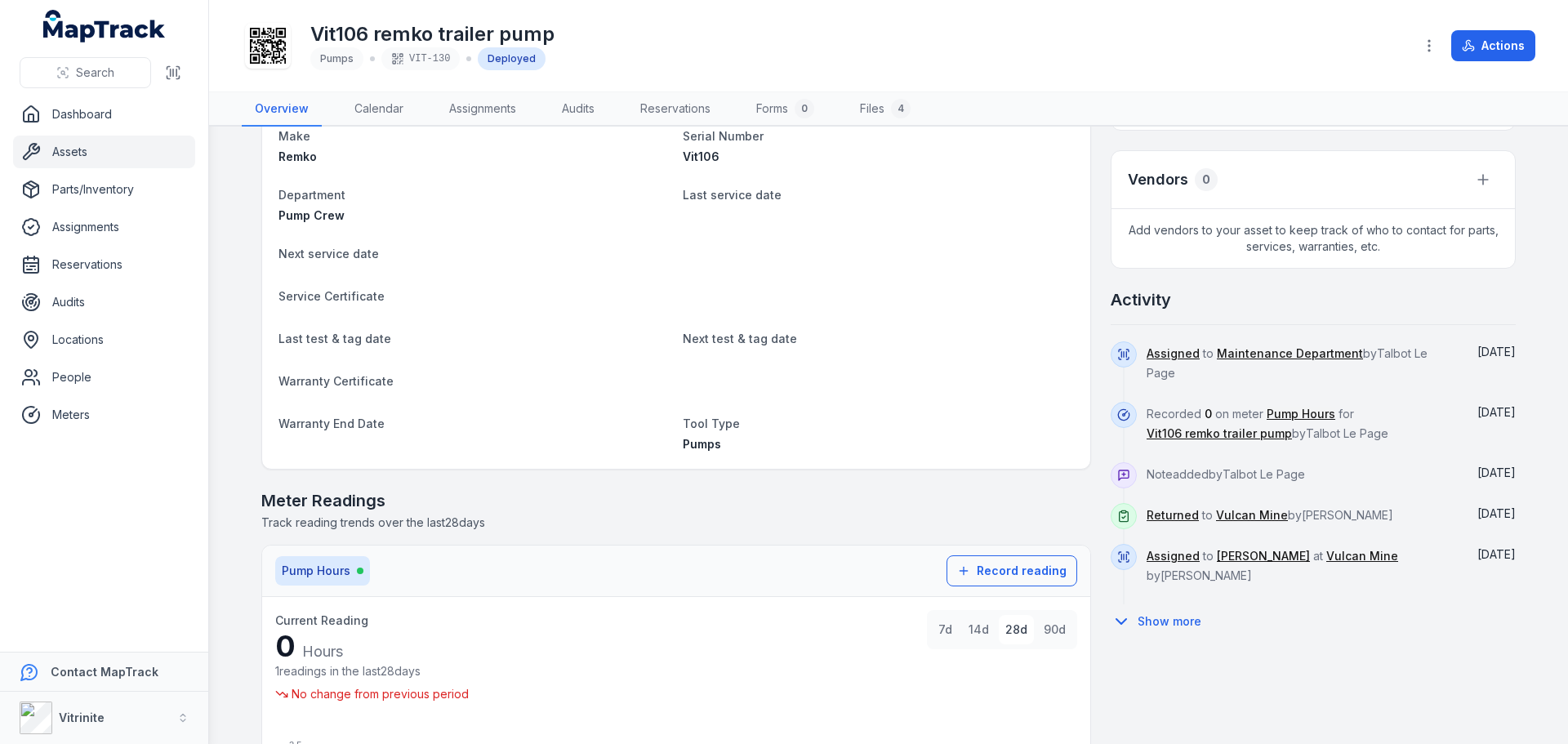
scroll to position [572, 0]
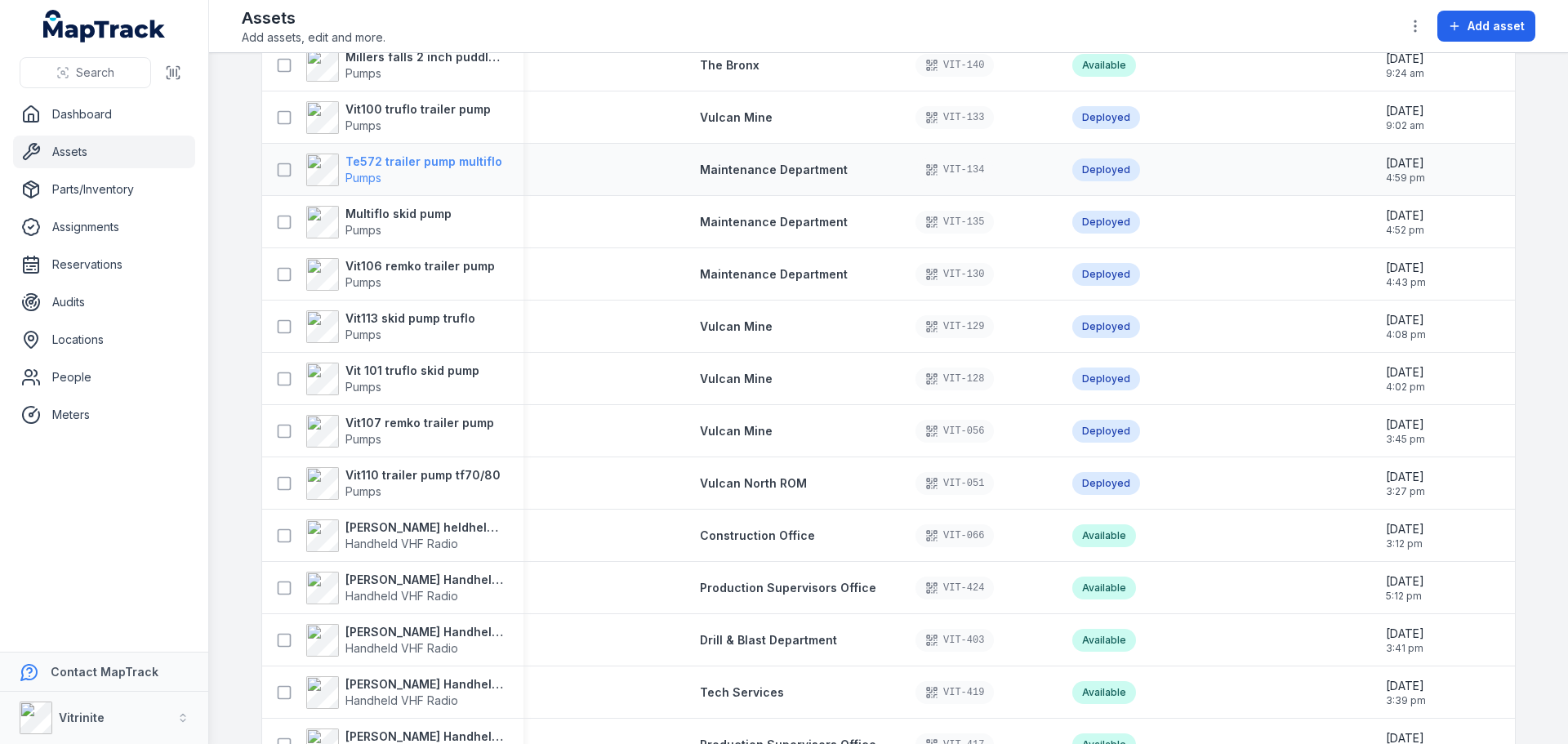
scroll to position [326, 0]
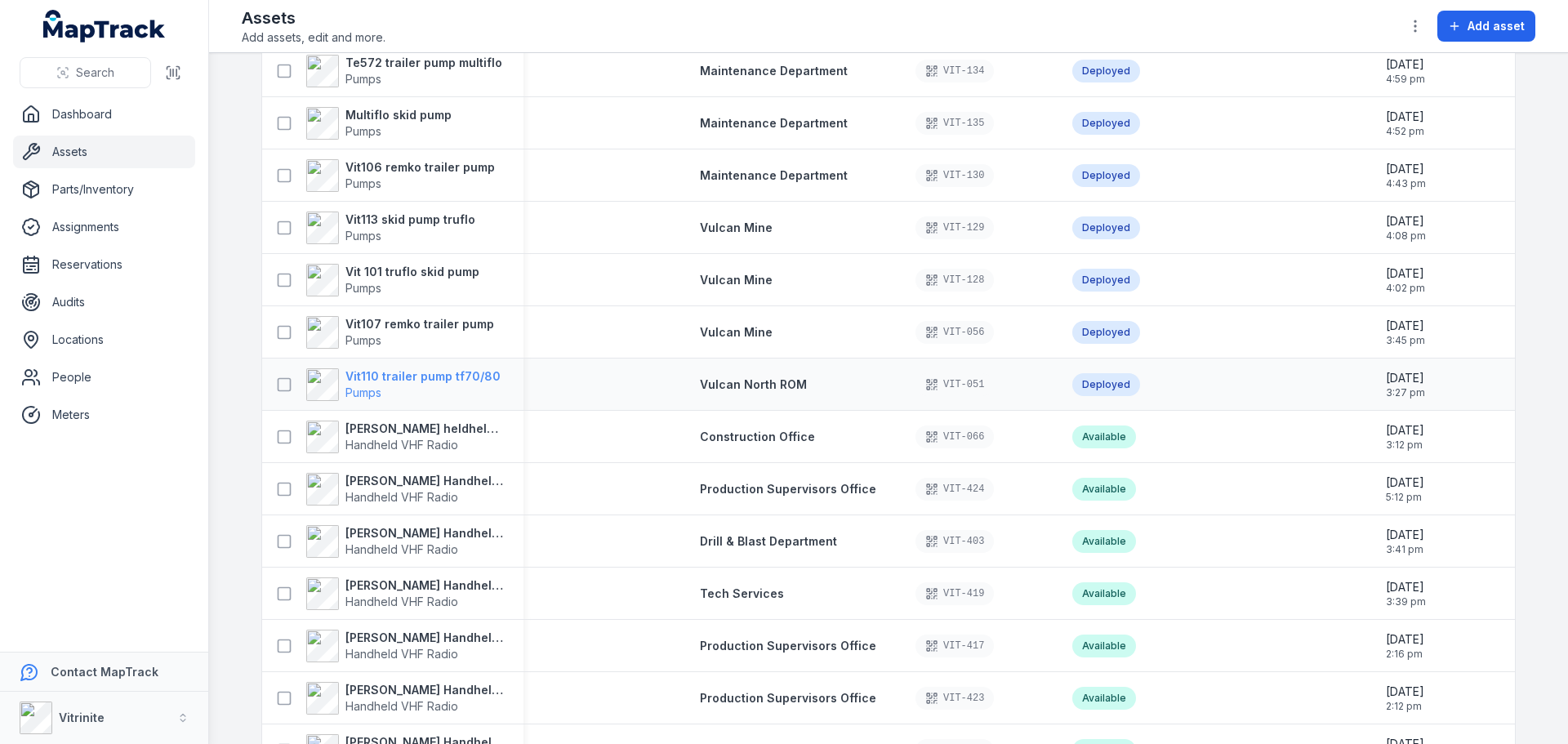
click at [453, 372] on strong "Vit110 trailer pump tf70/80" at bounding box center [423, 376] width 155 height 16
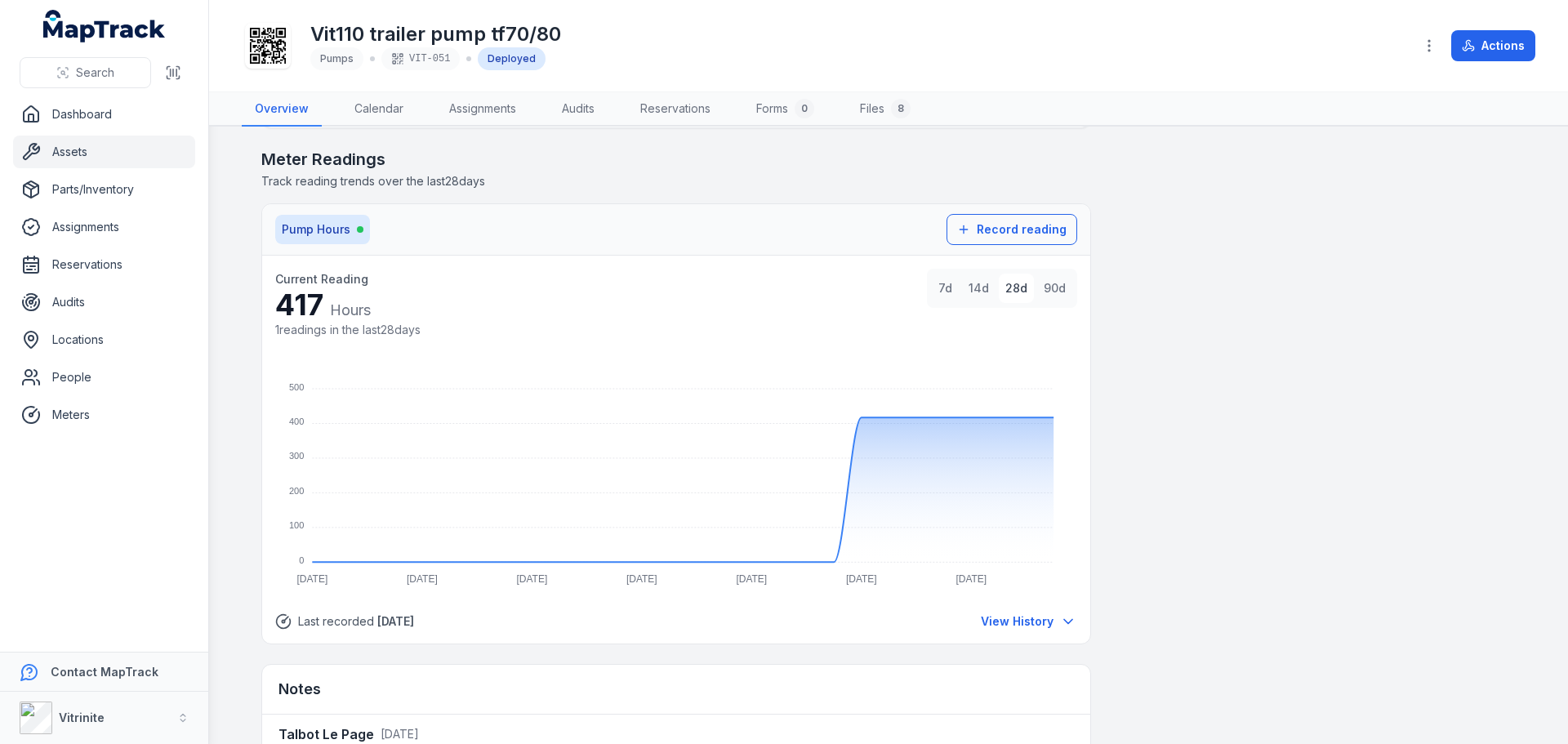
scroll to position [1386, 0]
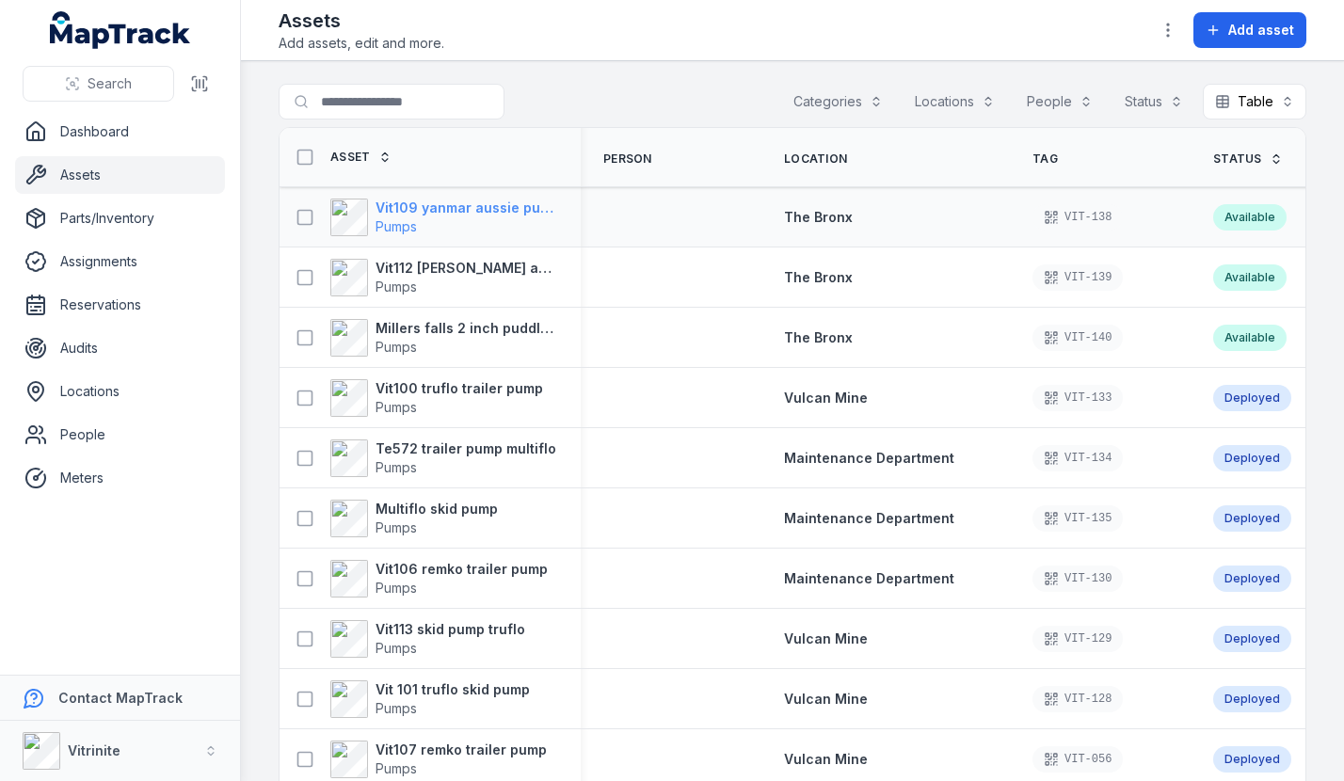
click at [474, 210] on strong "Vit109 yanmar aussie pumps 3 inch trash pump" at bounding box center [467, 208] width 183 height 19
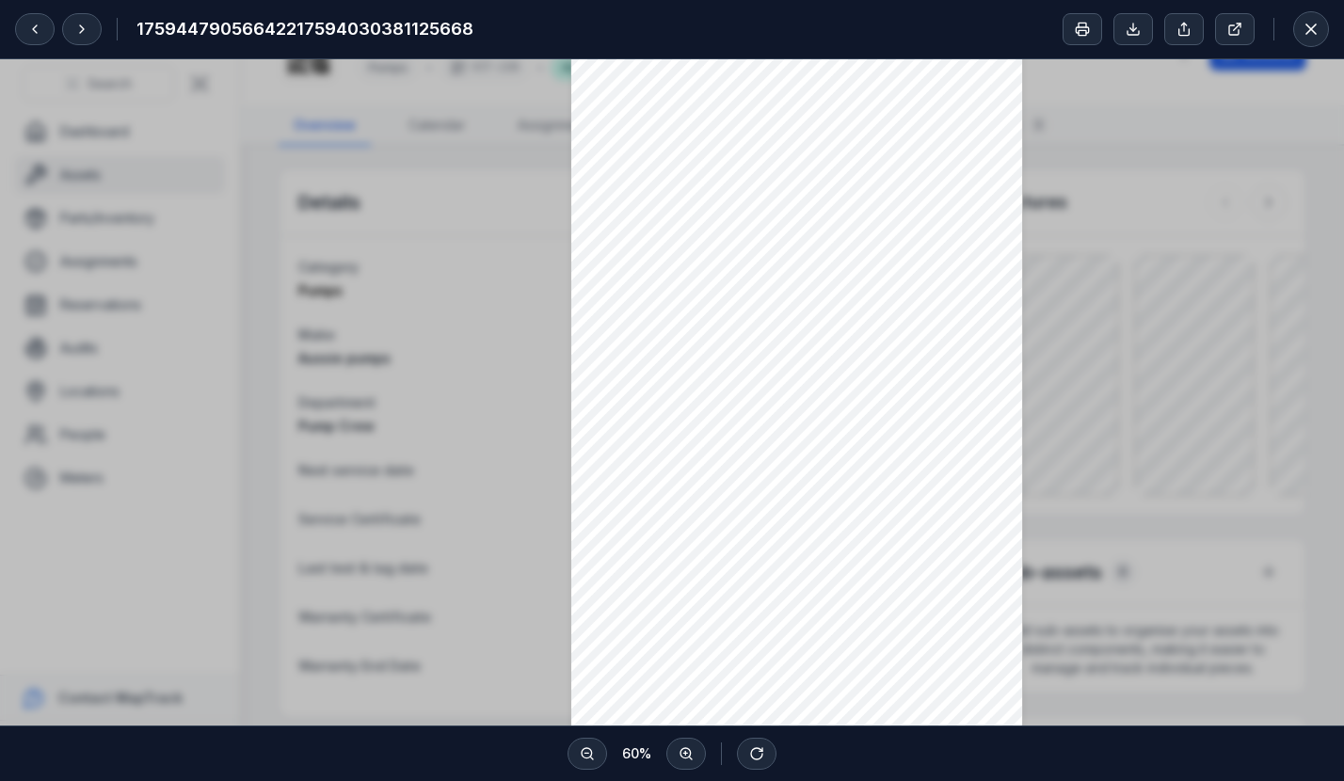
scroll to position [376, 0]
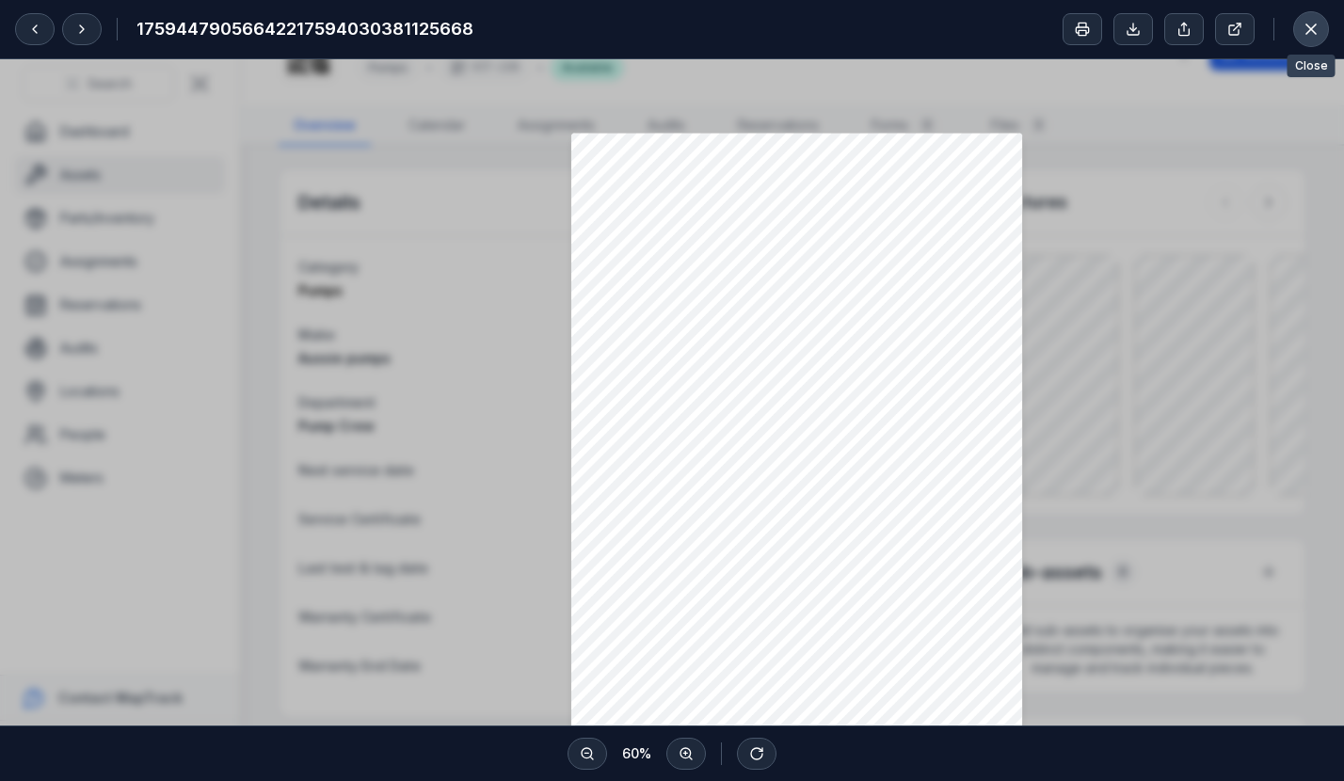
click at [1307, 38] on icon at bounding box center [1311, 29] width 19 height 19
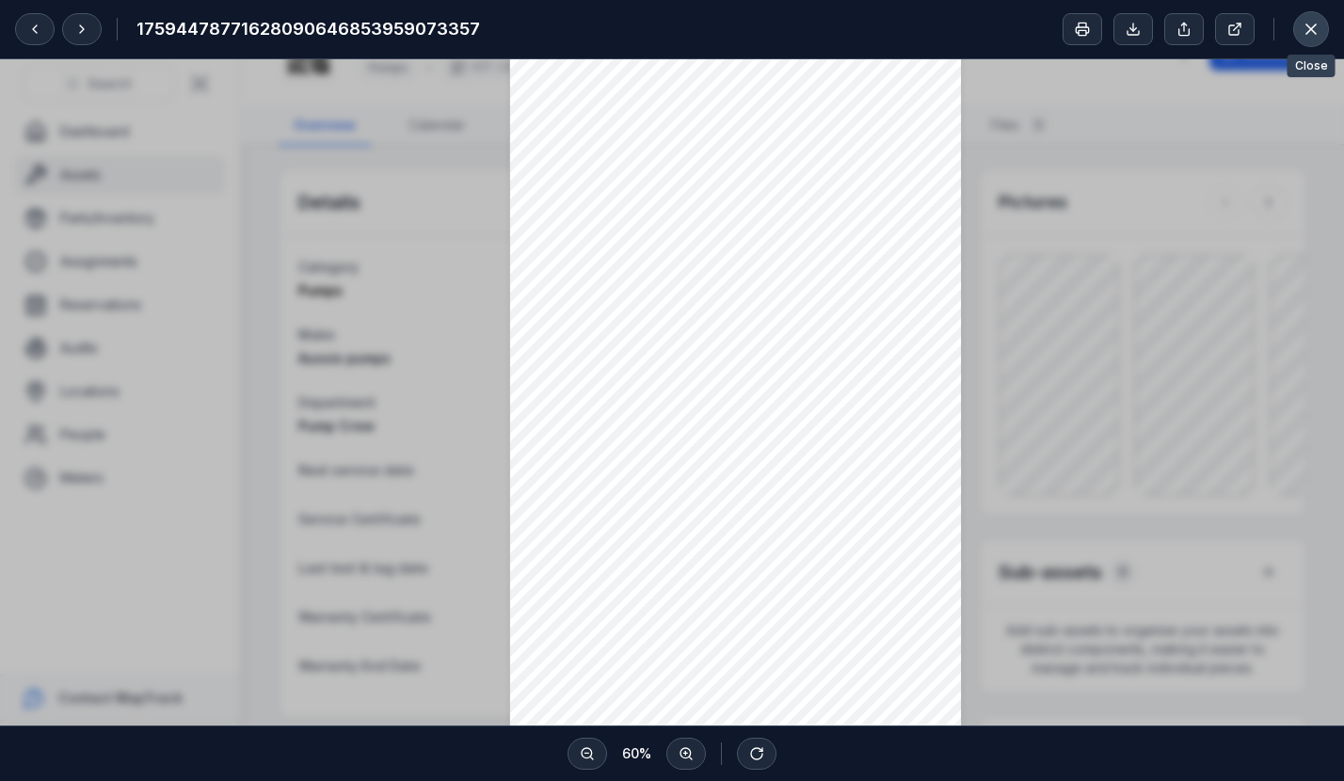
click at [1301, 32] on button at bounding box center [1311, 29] width 36 height 36
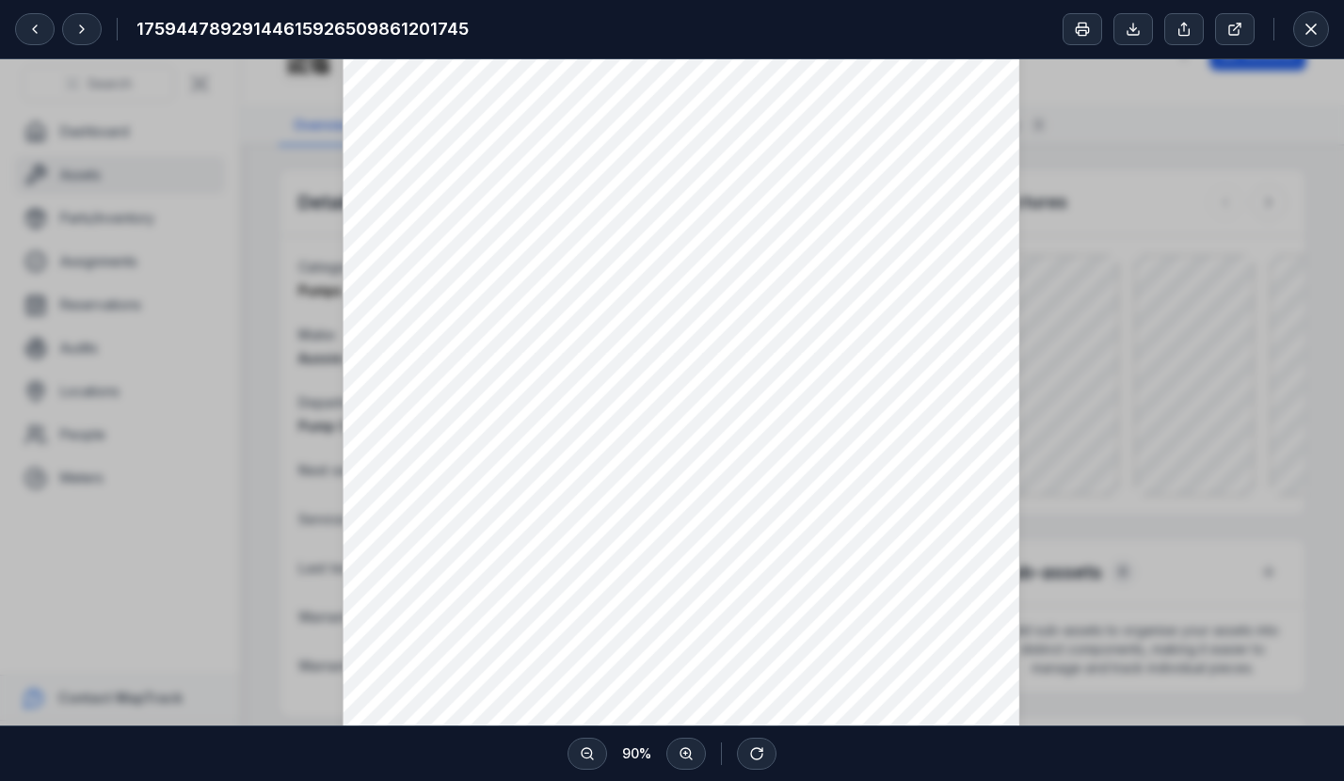
scroll to position [188, 0]
click at [1321, 29] on button at bounding box center [1311, 29] width 36 height 36
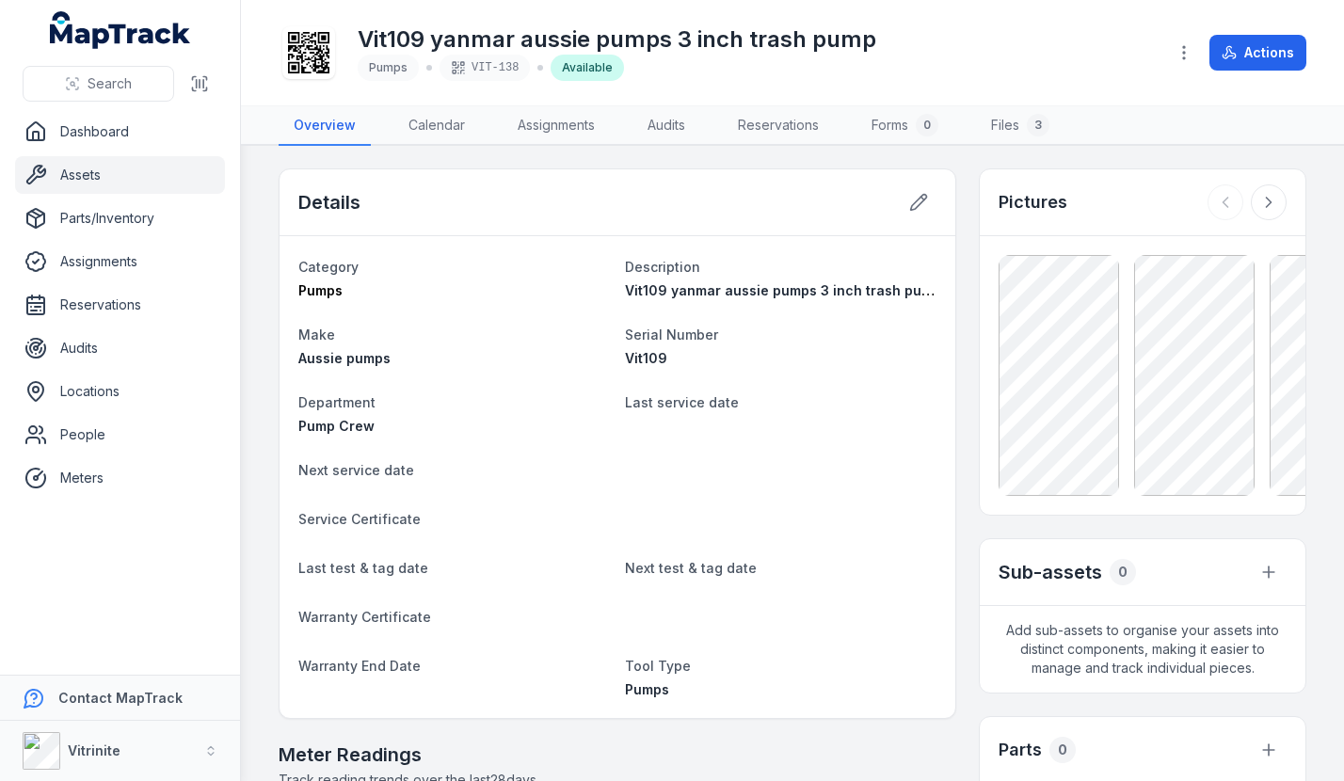
click at [154, 168] on link "Assets" at bounding box center [120, 175] width 210 height 38
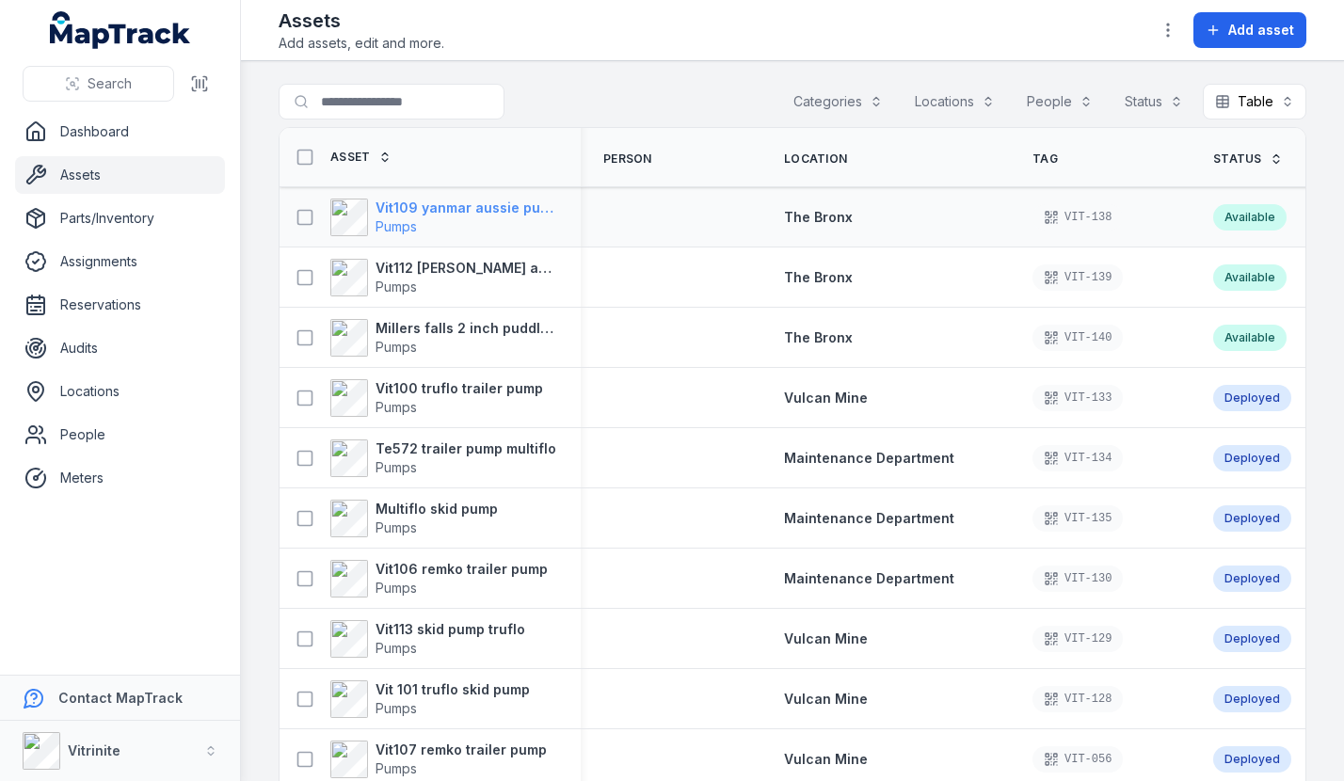
click at [529, 208] on strong "Vit109 yanmar aussie pumps 3 inch trash pump" at bounding box center [467, 208] width 183 height 19
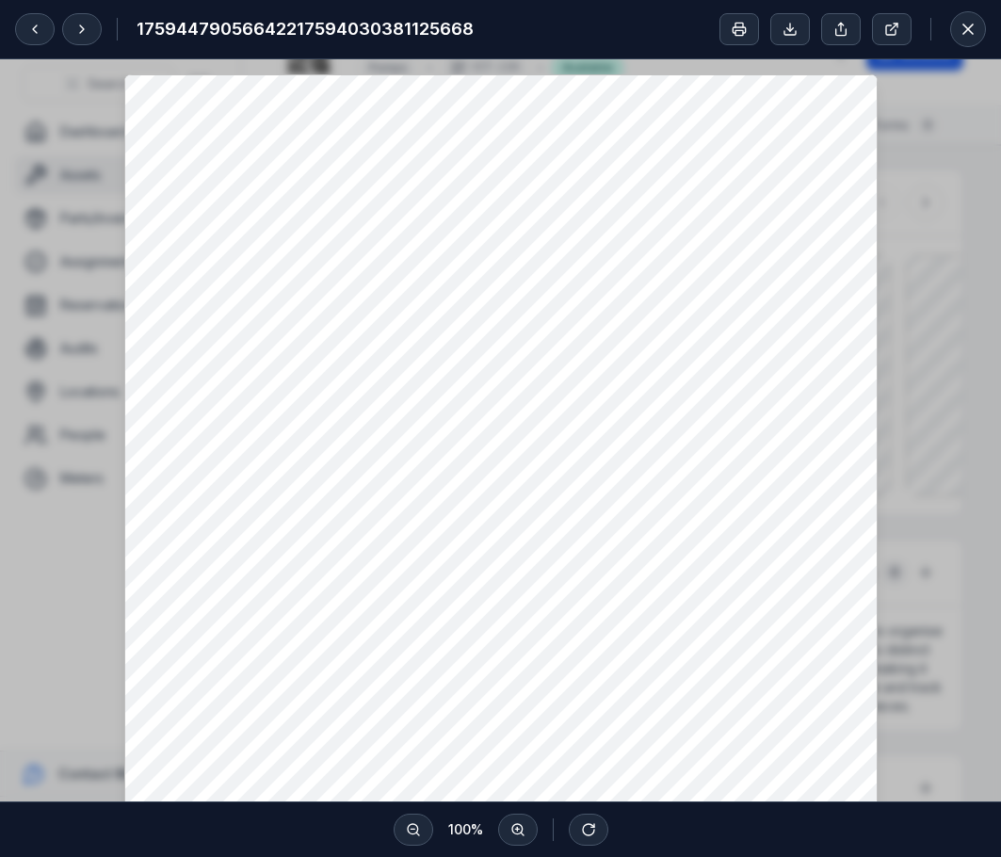
click at [960, 31] on icon at bounding box center [967, 29] width 19 height 19
click at [974, 28] on icon at bounding box center [967, 29] width 19 height 19
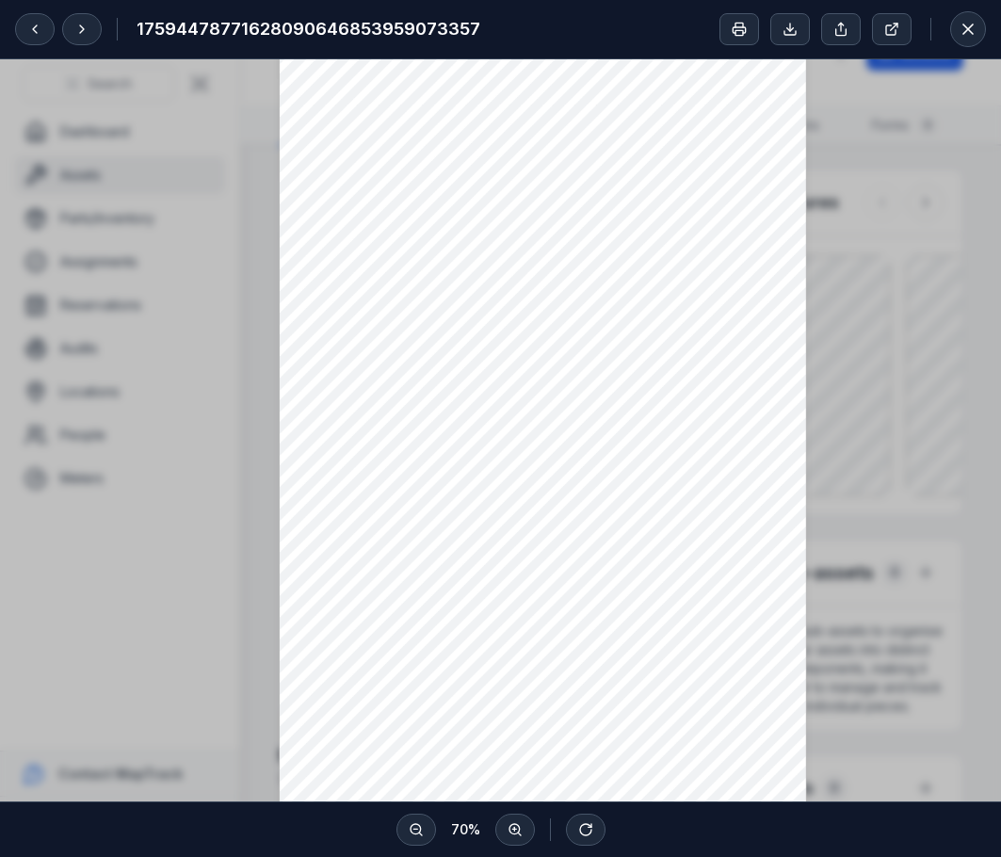
scroll to position [282, 0]
click at [987, 15] on div "17594478771628090646853959073357" at bounding box center [500, 29] width 1001 height 59
click at [978, 23] on button at bounding box center [968, 29] width 36 height 36
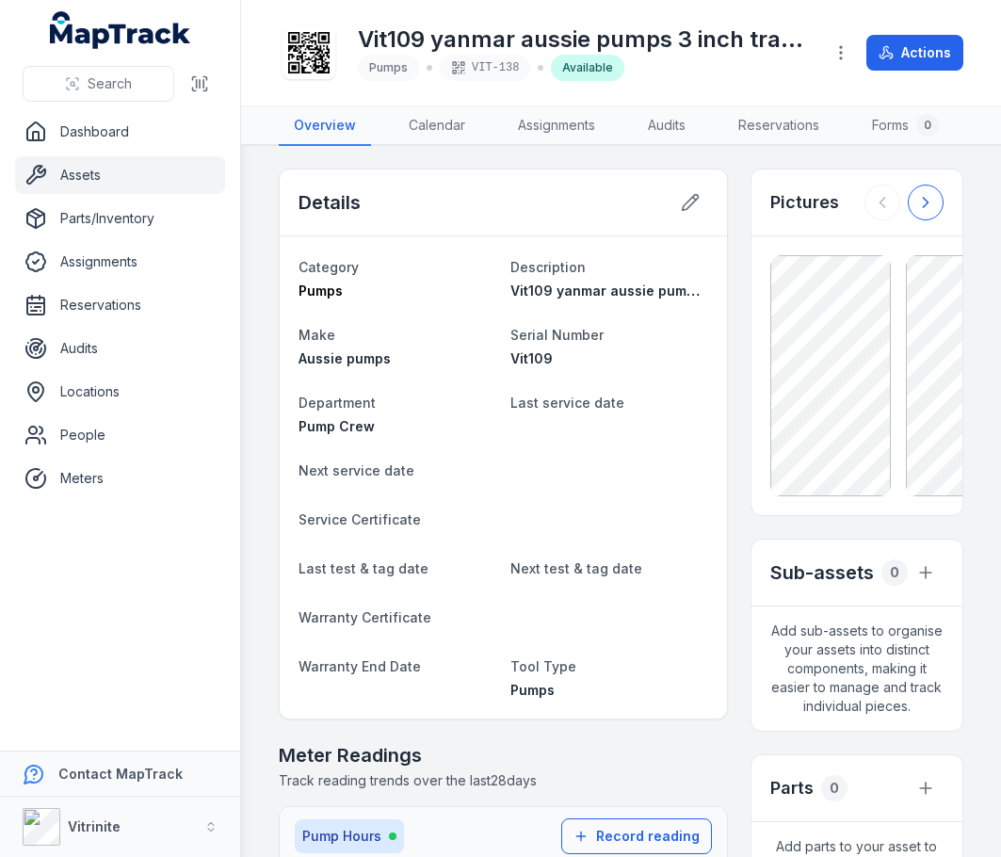
click at [914, 220] on button at bounding box center [925, 202] width 36 height 36
click at [916, 212] on icon at bounding box center [925, 202] width 19 height 19
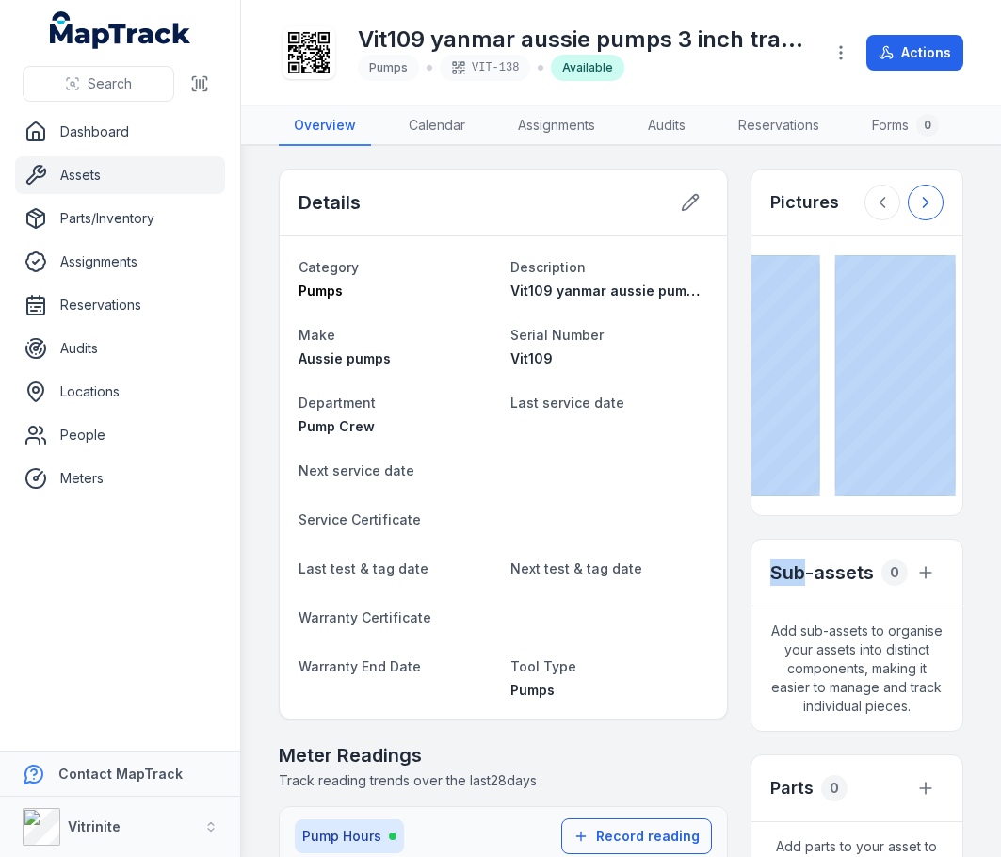
click at [912, 220] on div at bounding box center [903, 202] width 79 height 36
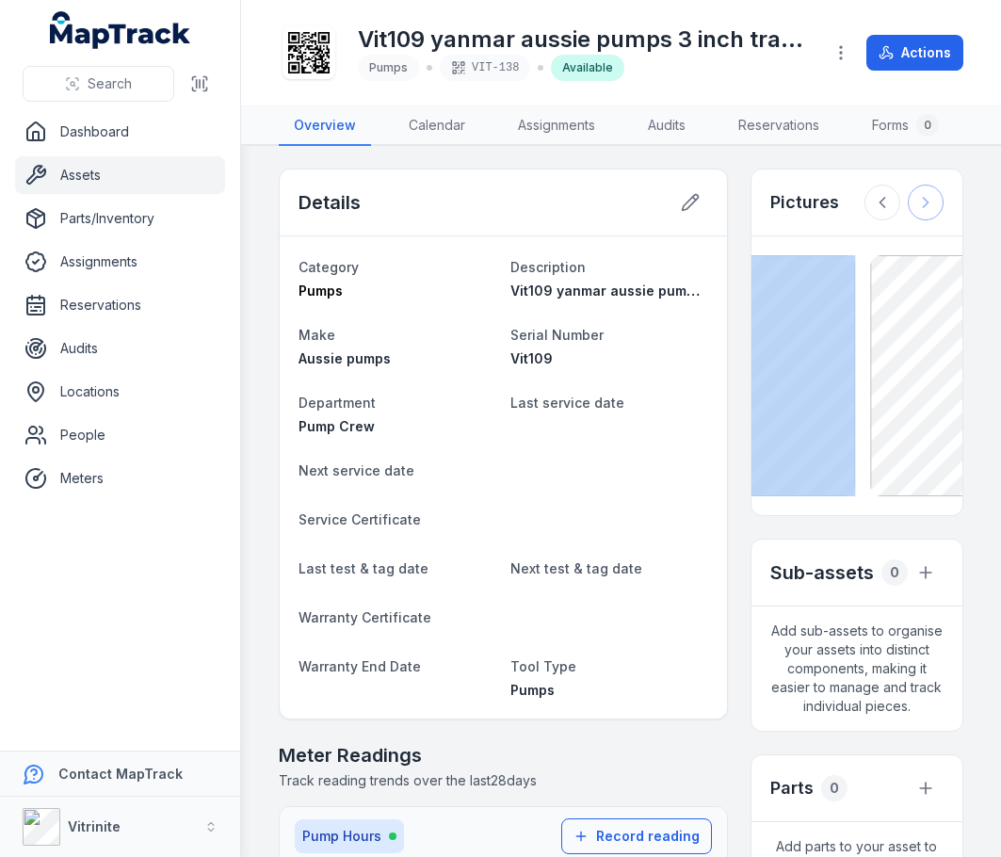
click at [912, 220] on div at bounding box center [903, 202] width 79 height 36
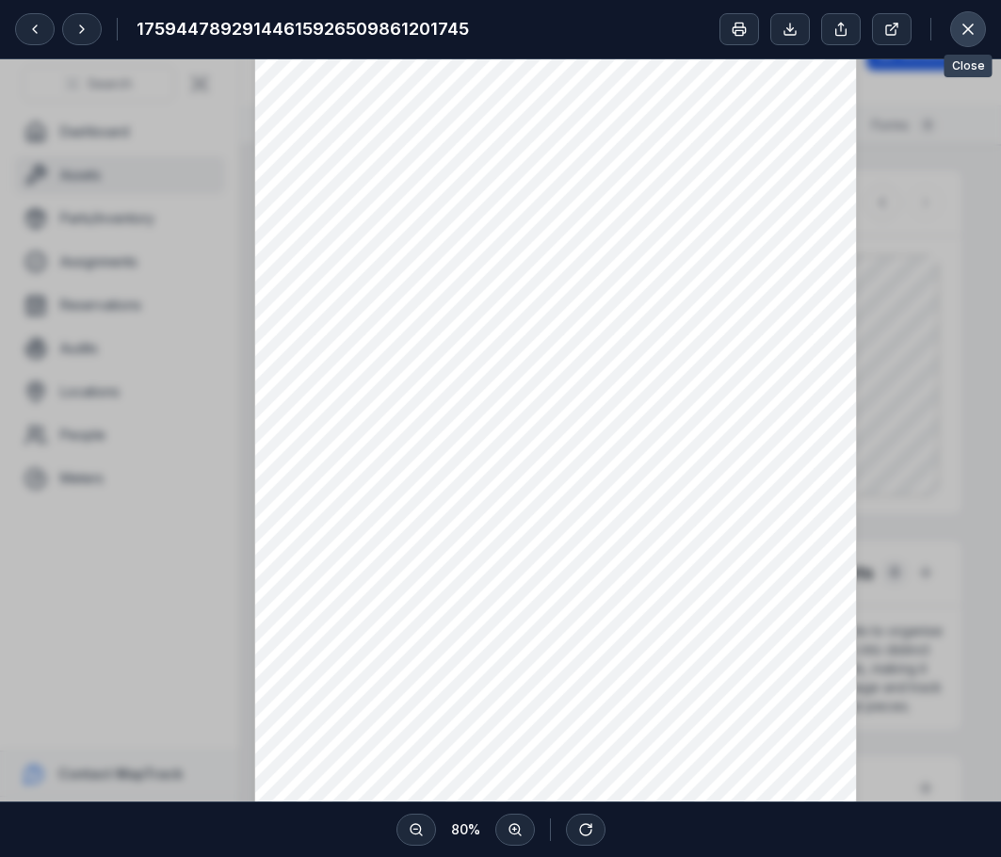
click at [963, 24] on icon at bounding box center [967, 29] width 19 height 19
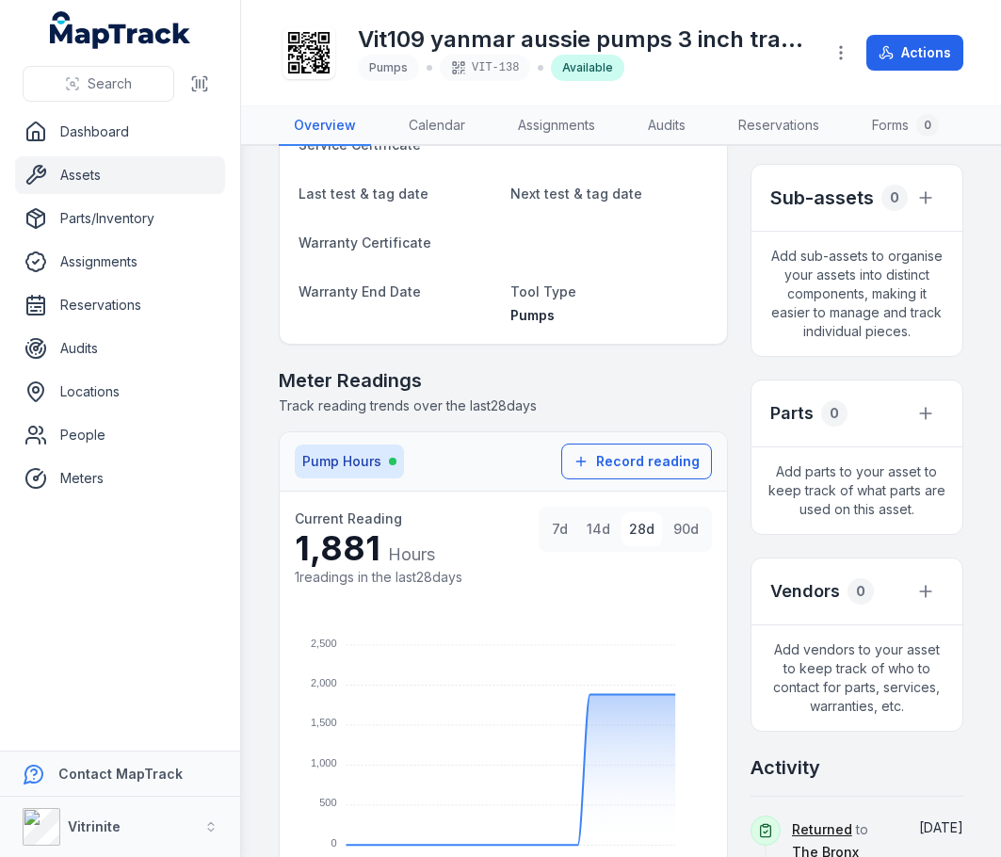
scroll to position [0, 0]
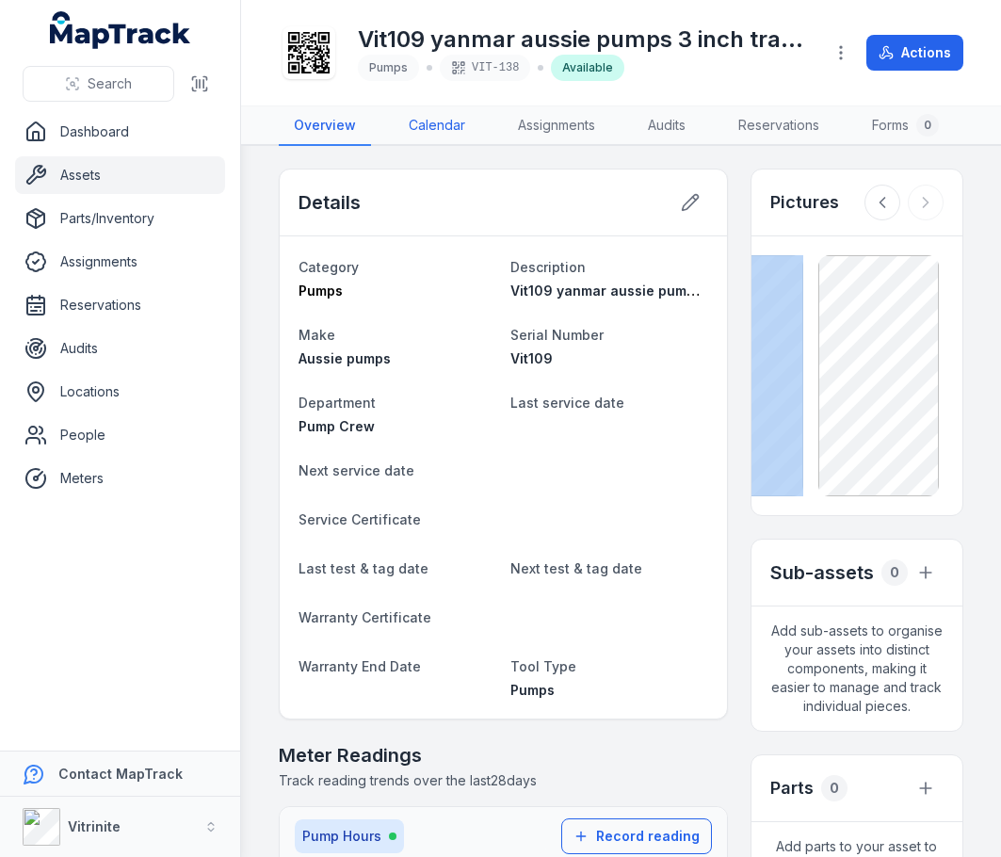
click at [430, 126] on link "Calendar" at bounding box center [436, 126] width 87 height 40
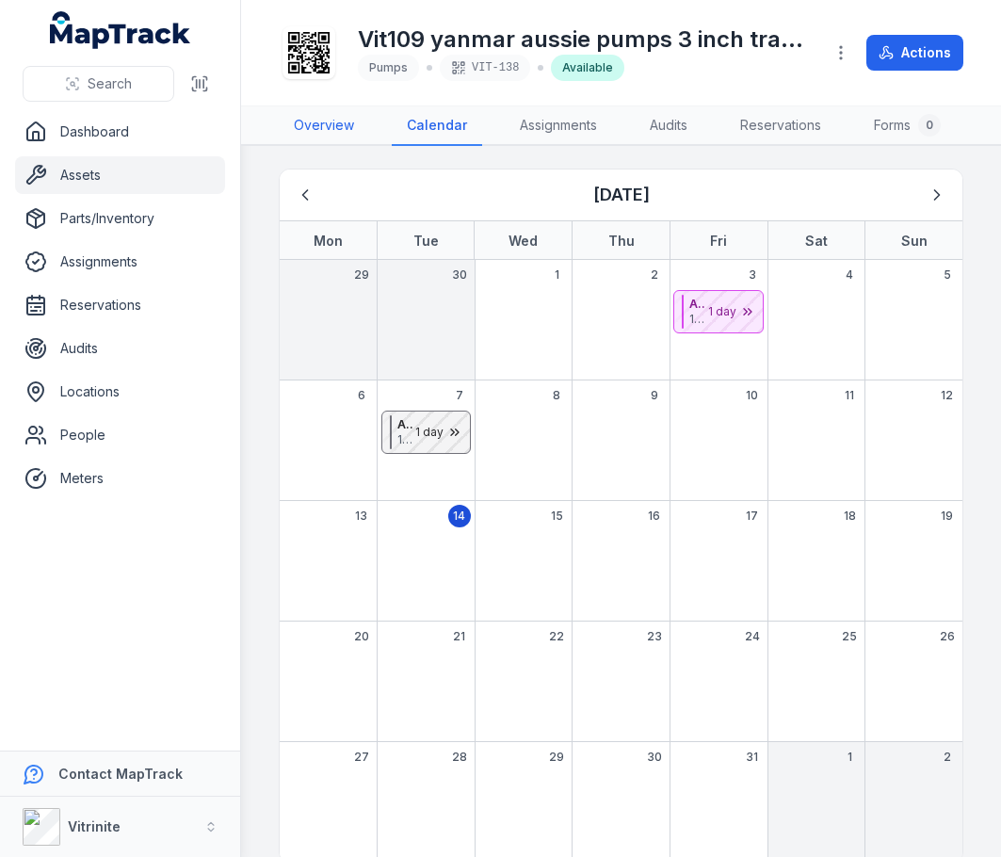
click at [310, 122] on link "Overview" at bounding box center [324, 126] width 90 height 40
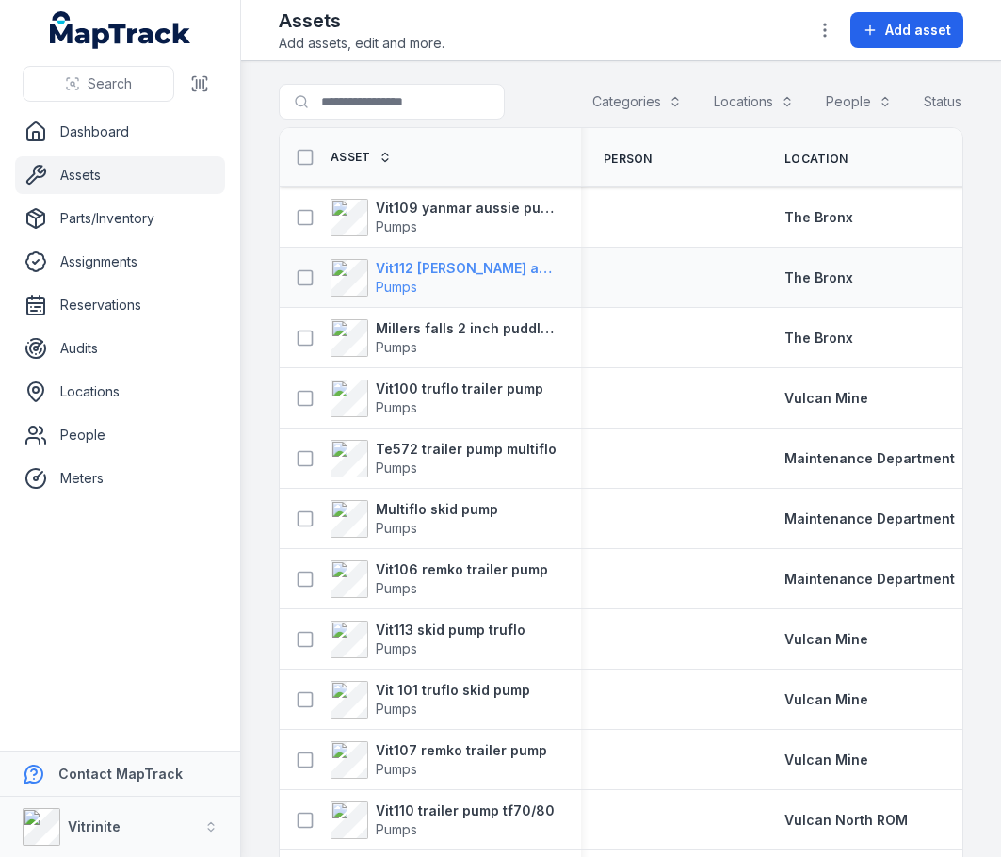
click at [390, 277] on strong "Vit112 [PERSON_NAME] aussie pumps 3 inch trash pump" at bounding box center [467, 268] width 183 height 19
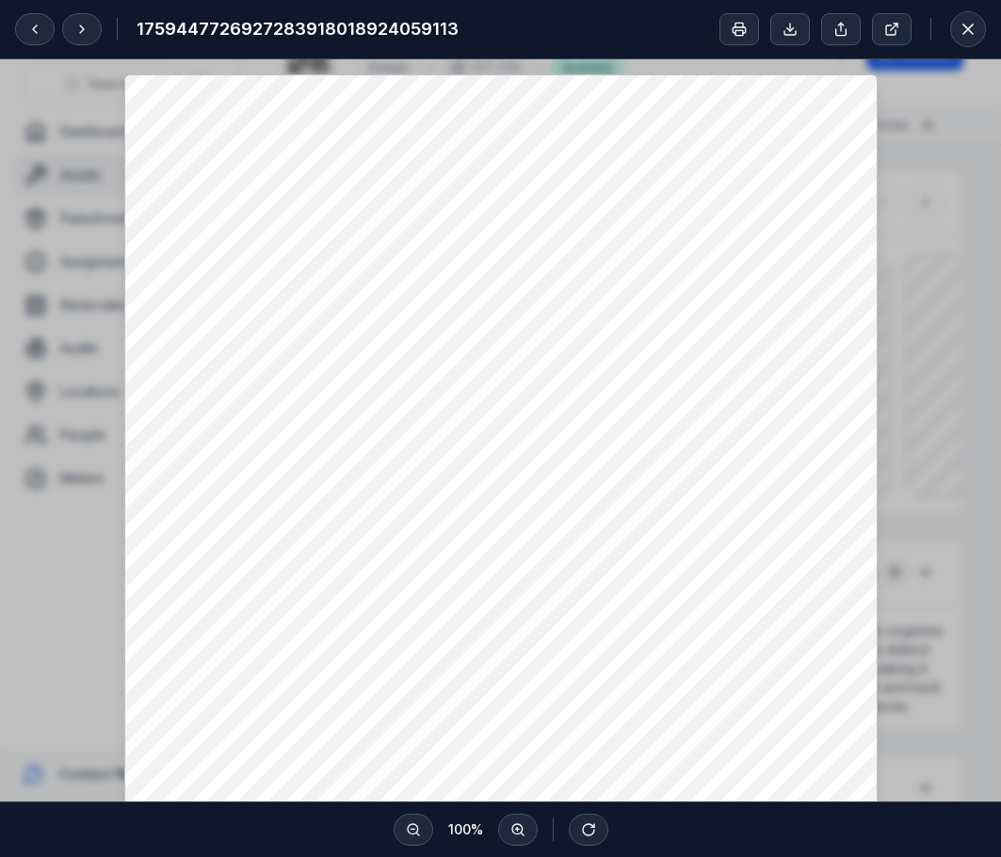
click at [964, 19] on button at bounding box center [968, 29] width 36 height 36
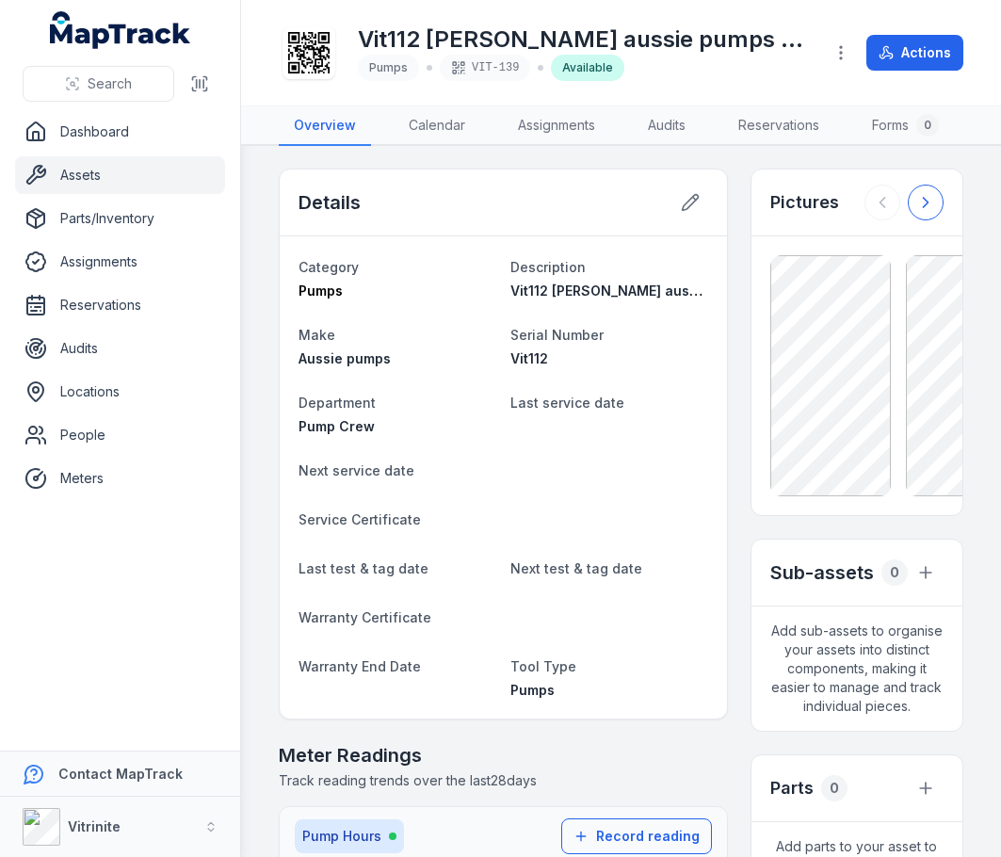
click at [907, 199] on button at bounding box center [925, 202] width 36 height 36
click at [907, 202] on button at bounding box center [925, 202] width 36 height 36
click at [906, 202] on div at bounding box center [903, 202] width 79 height 36
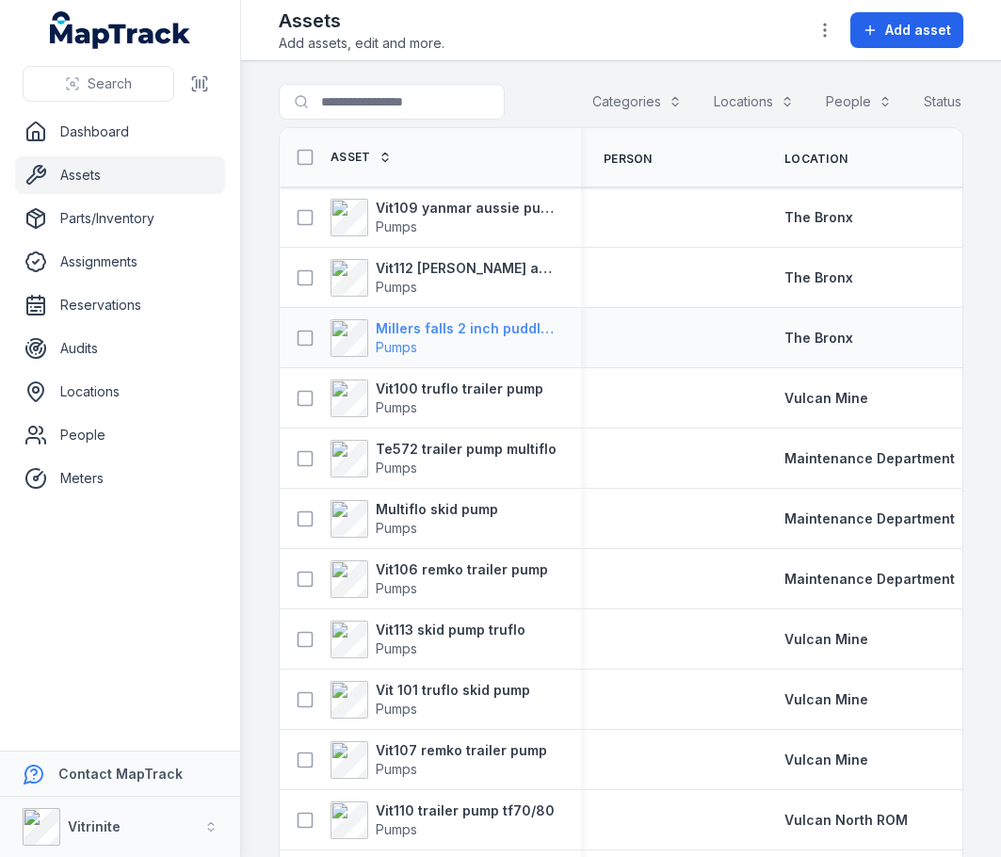
click at [467, 338] on strong "Millers falls 2 inch puddle pump diesel" at bounding box center [467, 328] width 183 height 19
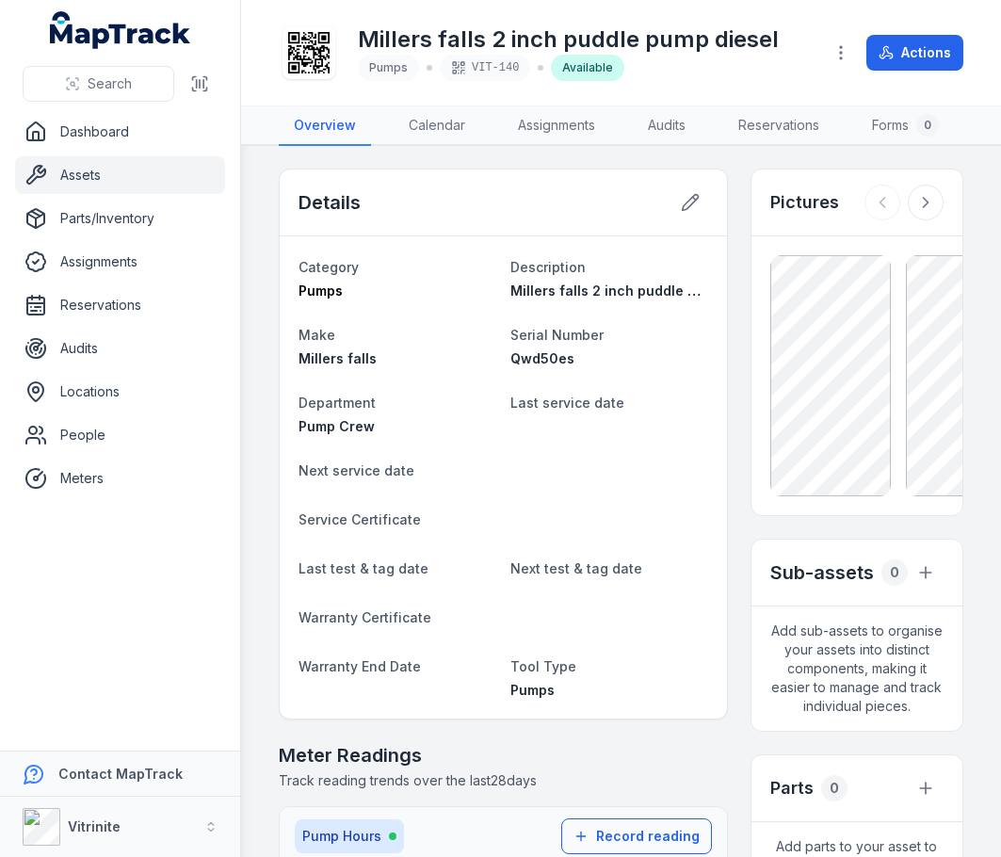
click at [632, 298] on span "Millers falls 2 inch puddle pump diesel" at bounding box center [639, 290] width 258 height 16
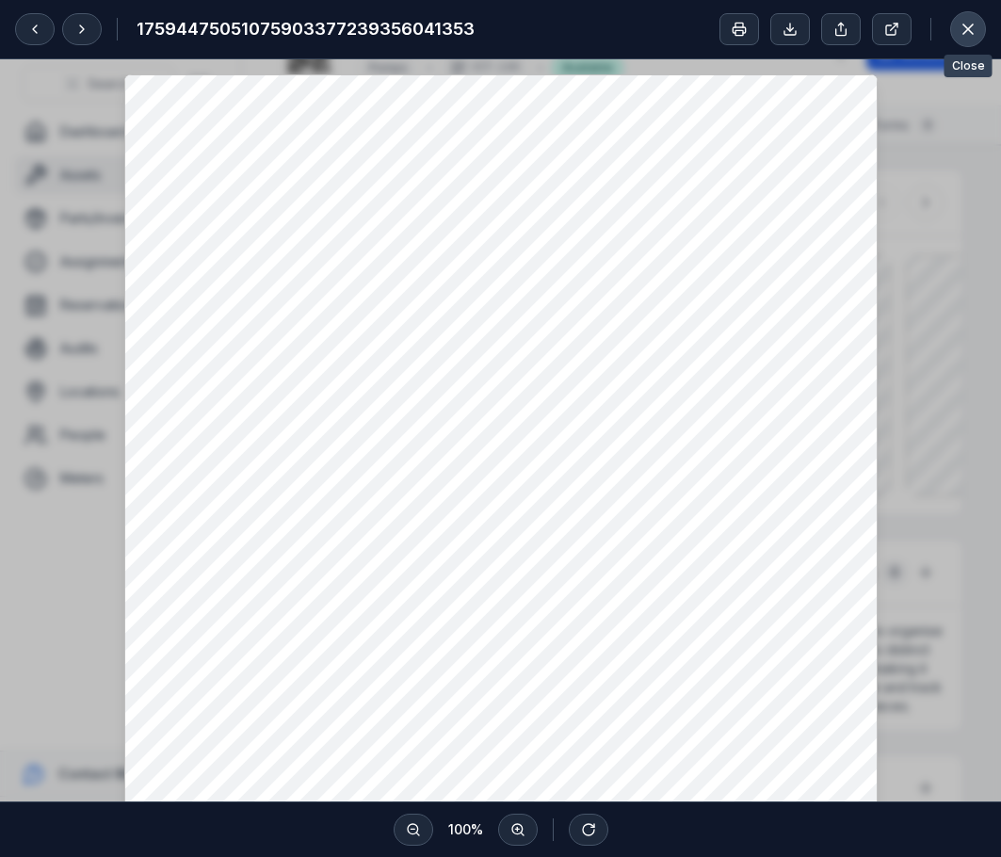
click at [953, 31] on button at bounding box center [968, 29] width 36 height 36
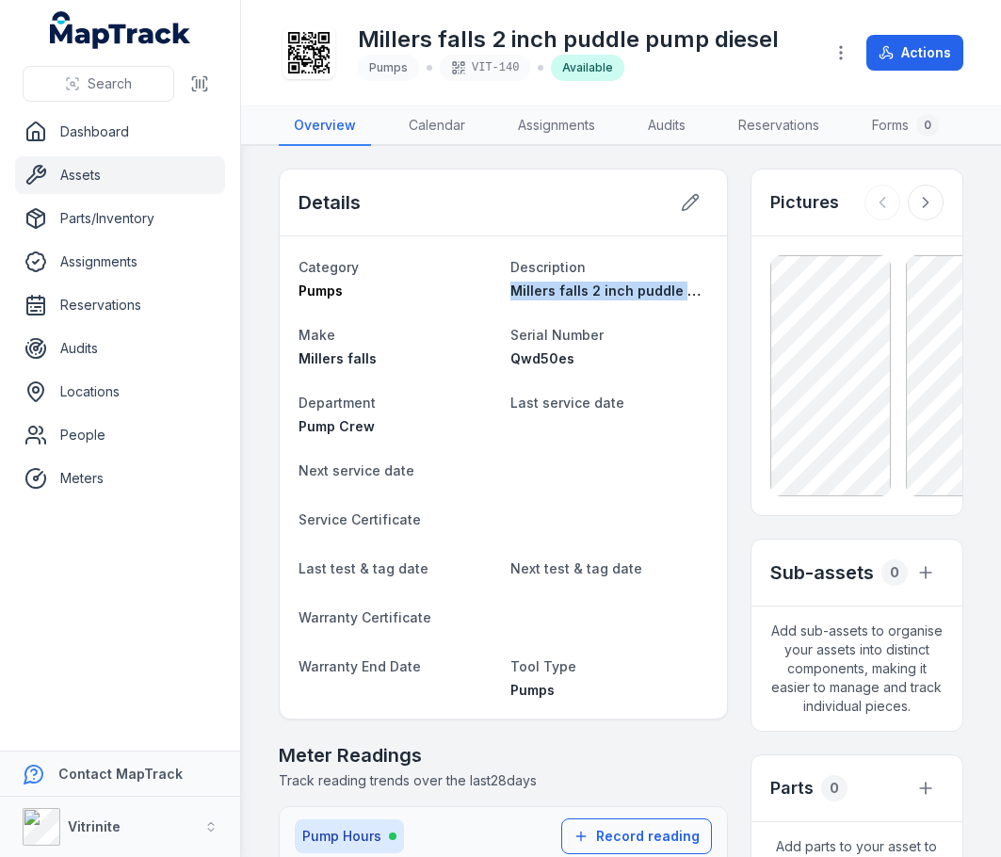
click at [604, 298] on span "Millers falls 2 inch puddle pump diesel" at bounding box center [639, 290] width 258 height 16
click at [600, 298] on span "Millers falls 2 inch puddle pump diesel" at bounding box center [639, 290] width 258 height 16
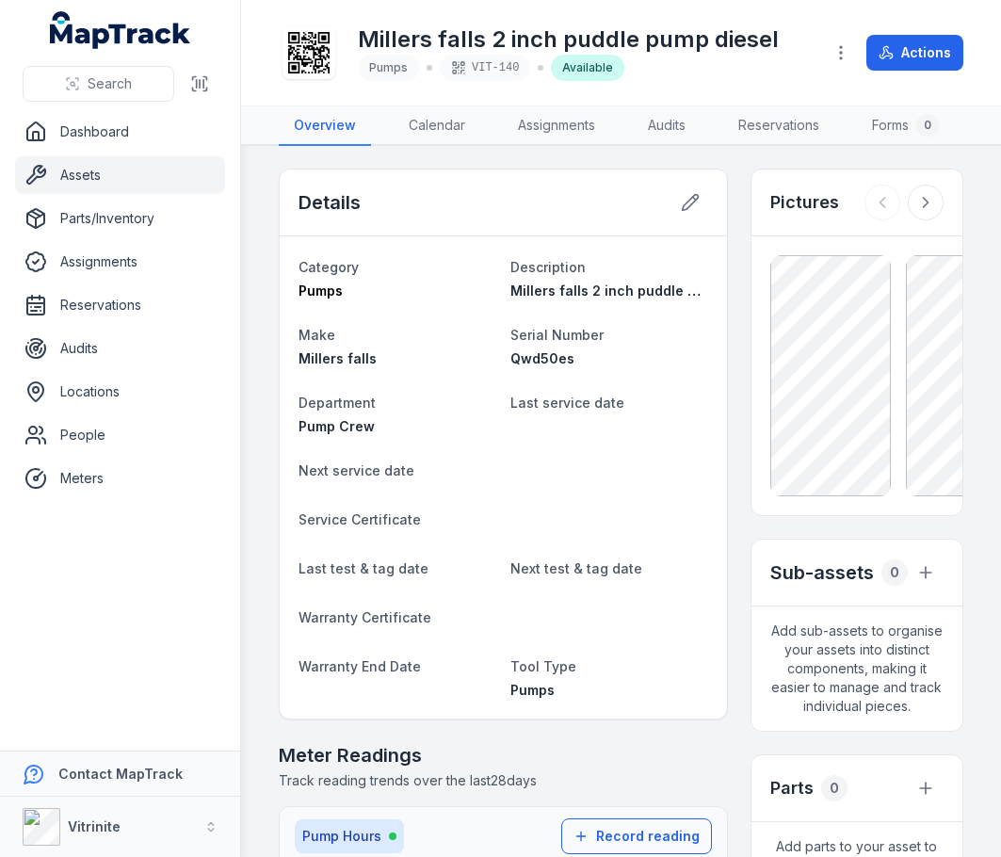
click at [593, 452] on dl "Category Pumps Description Millers falls 2 inch puddle pump diesel Make Millers…" at bounding box center [502, 477] width 409 height 444
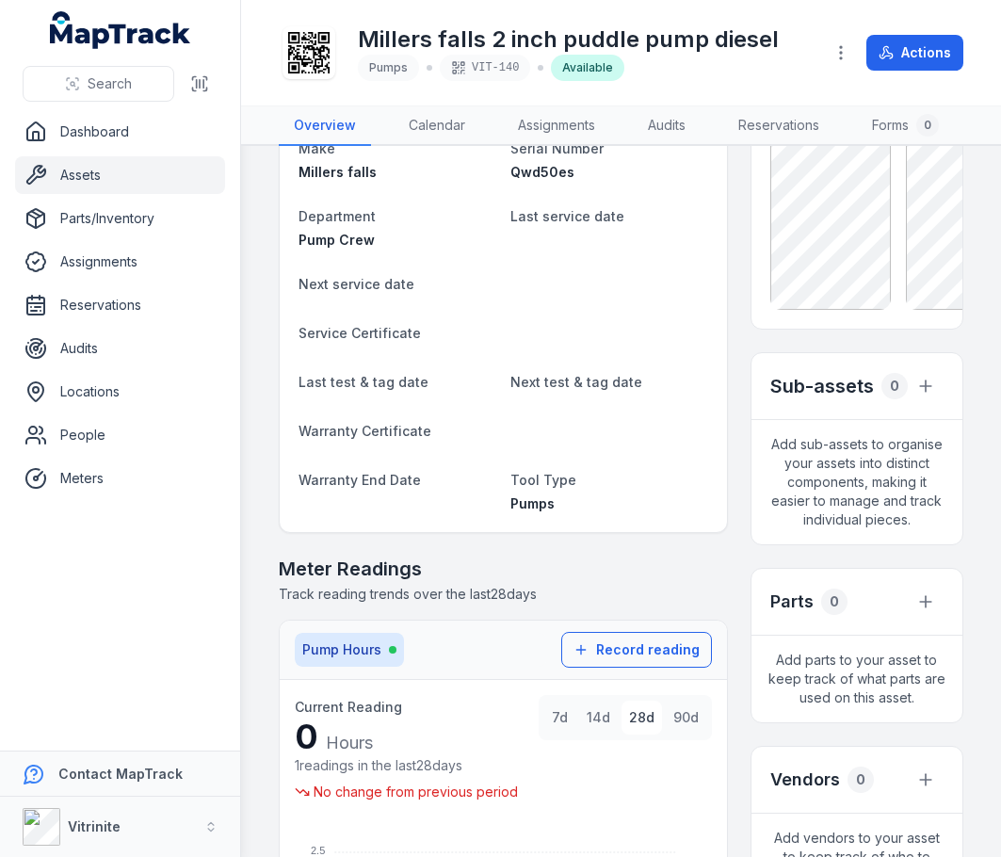
scroll to position [188, 0]
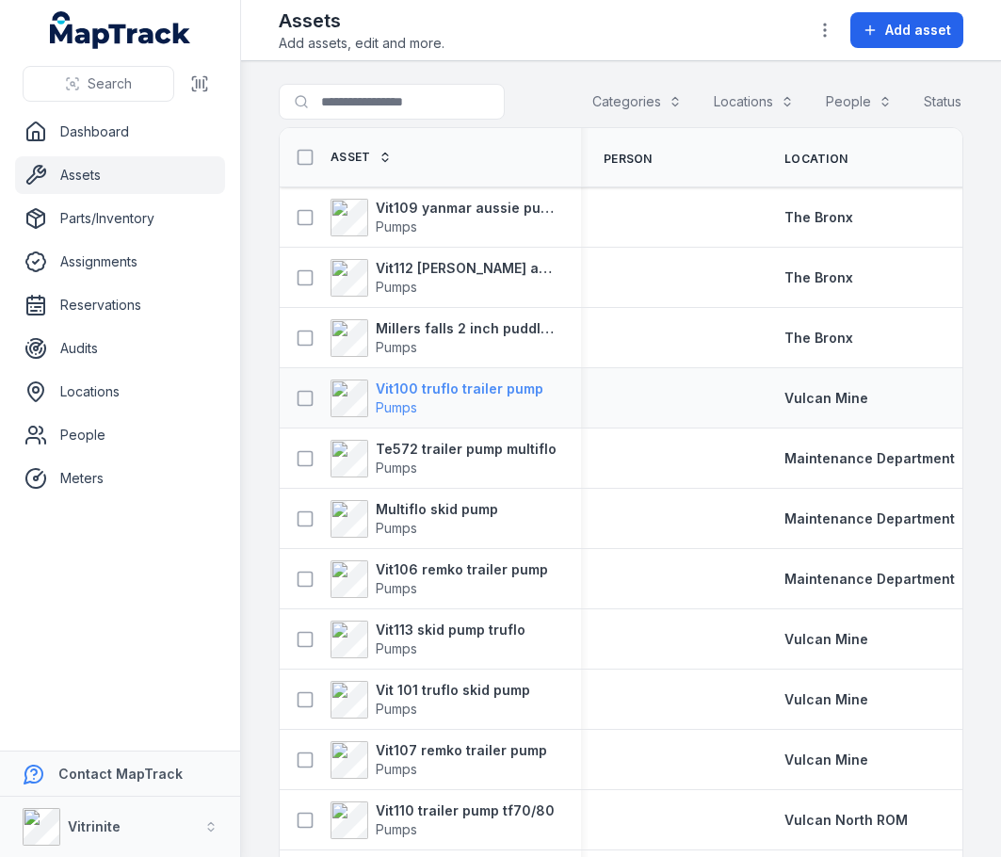
click at [442, 398] on strong "Vit100 truflo trailer pump" at bounding box center [460, 388] width 168 height 19
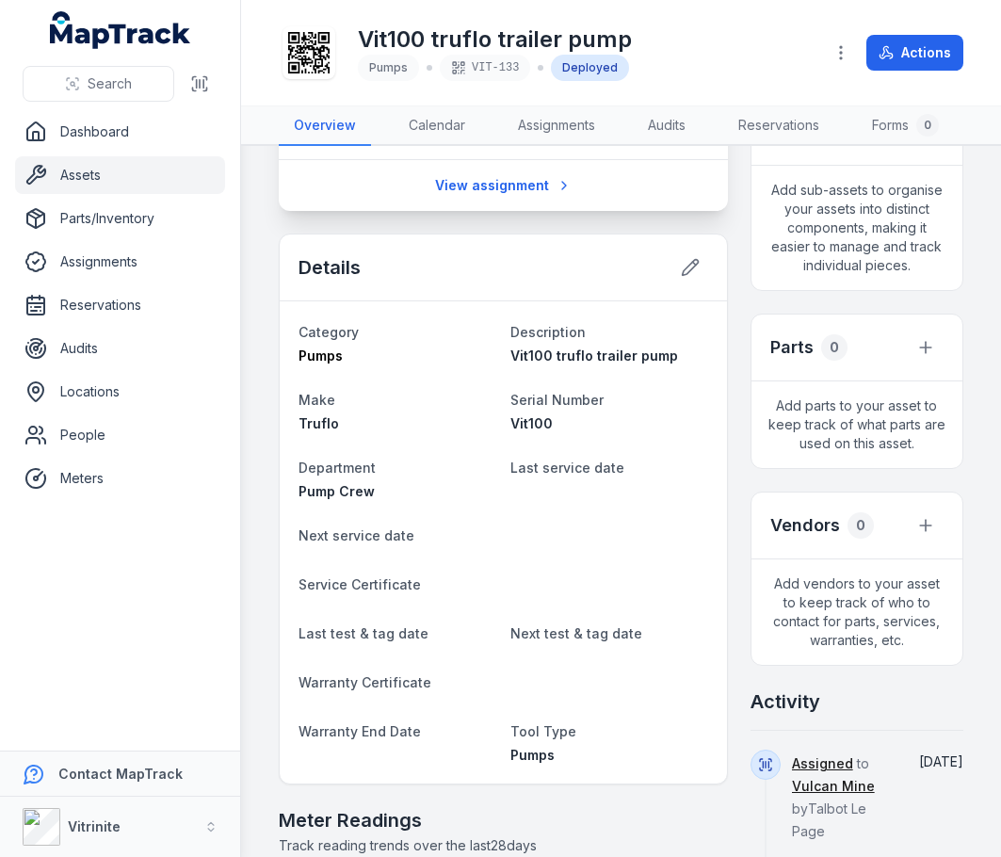
scroll to position [471, 0]
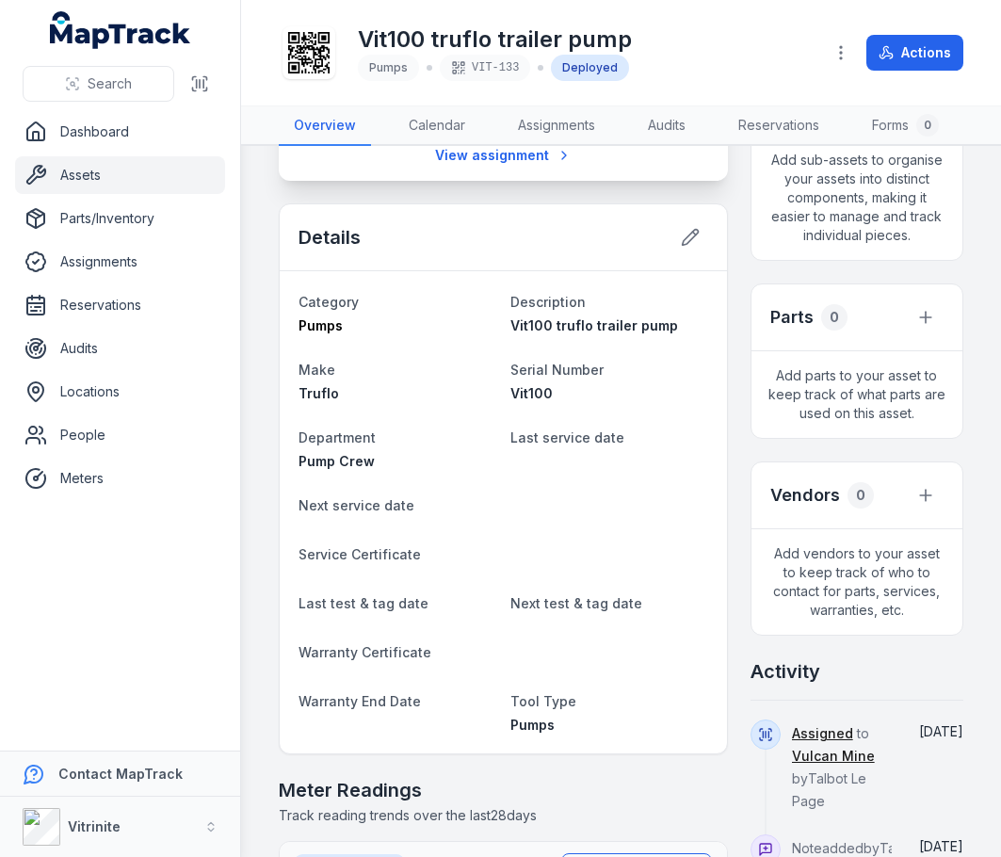
click at [621, 380] on dt "Serial Number" at bounding box center [608, 369] width 197 height 23
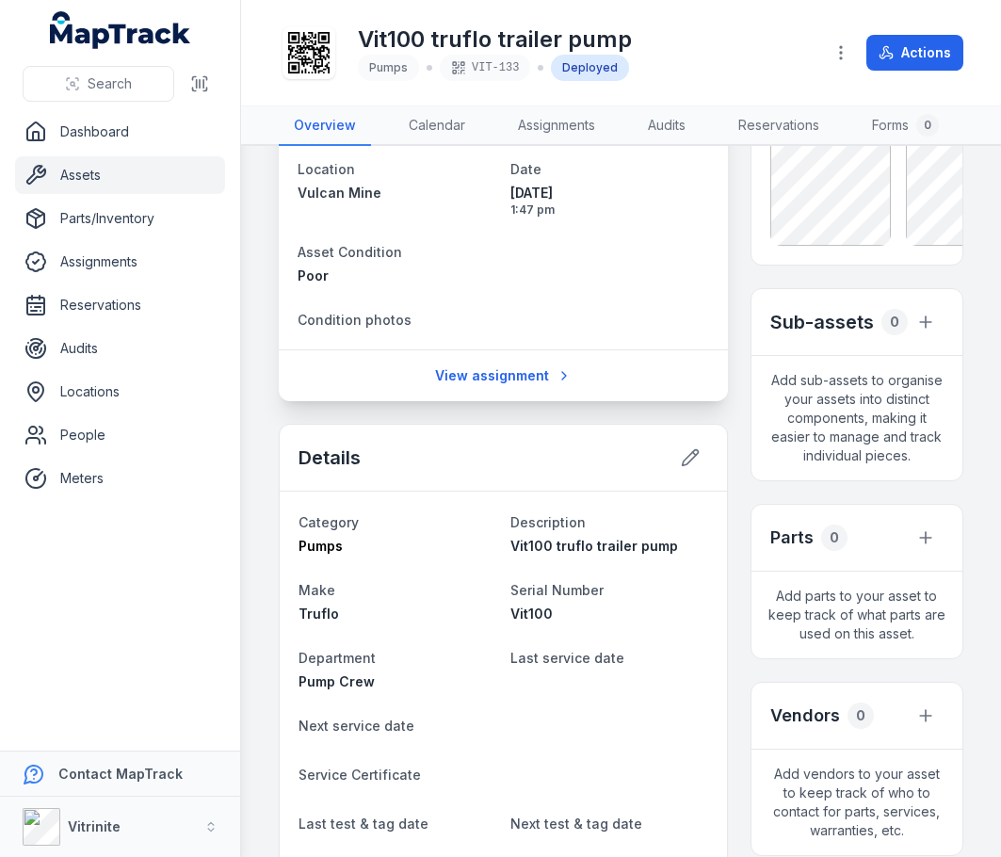
scroll to position [94, 0]
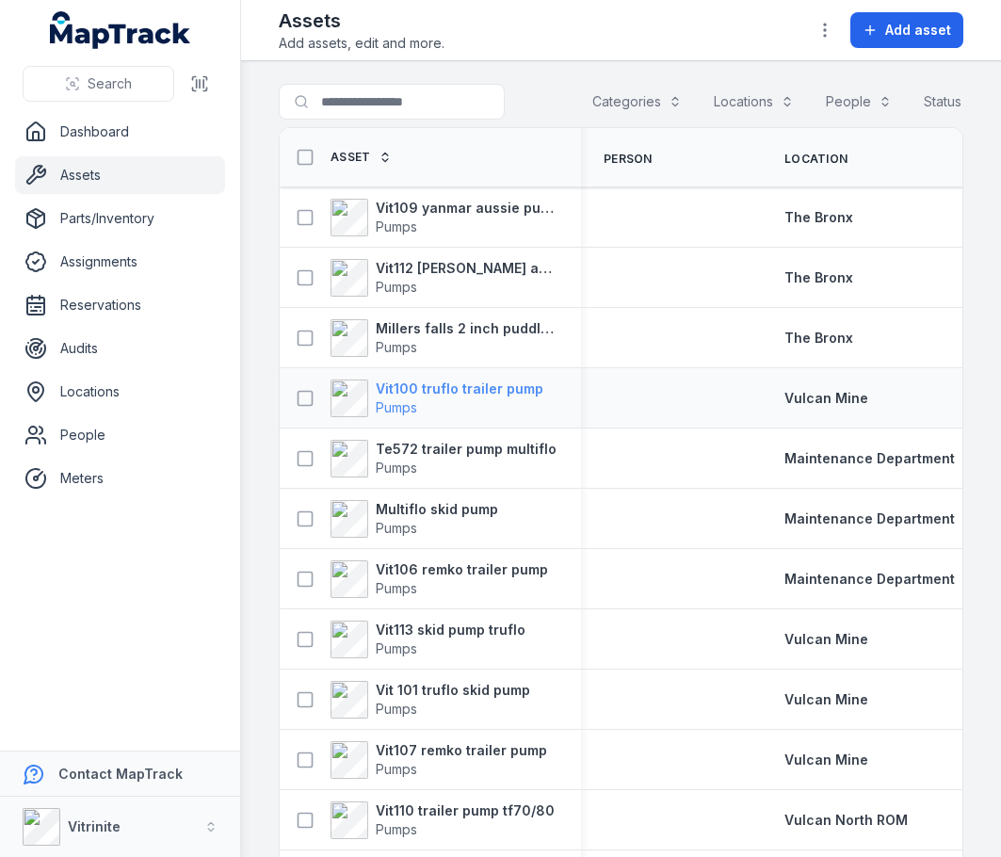
click at [460, 395] on strong "Vit100 truflo trailer pump" at bounding box center [460, 388] width 168 height 19
click at [833, 344] on span "The Bronx" at bounding box center [818, 337] width 69 height 16
click at [487, 398] on strong "Vit100 truflo trailer pump" at bounding box center [460, 388] width 168 height 19
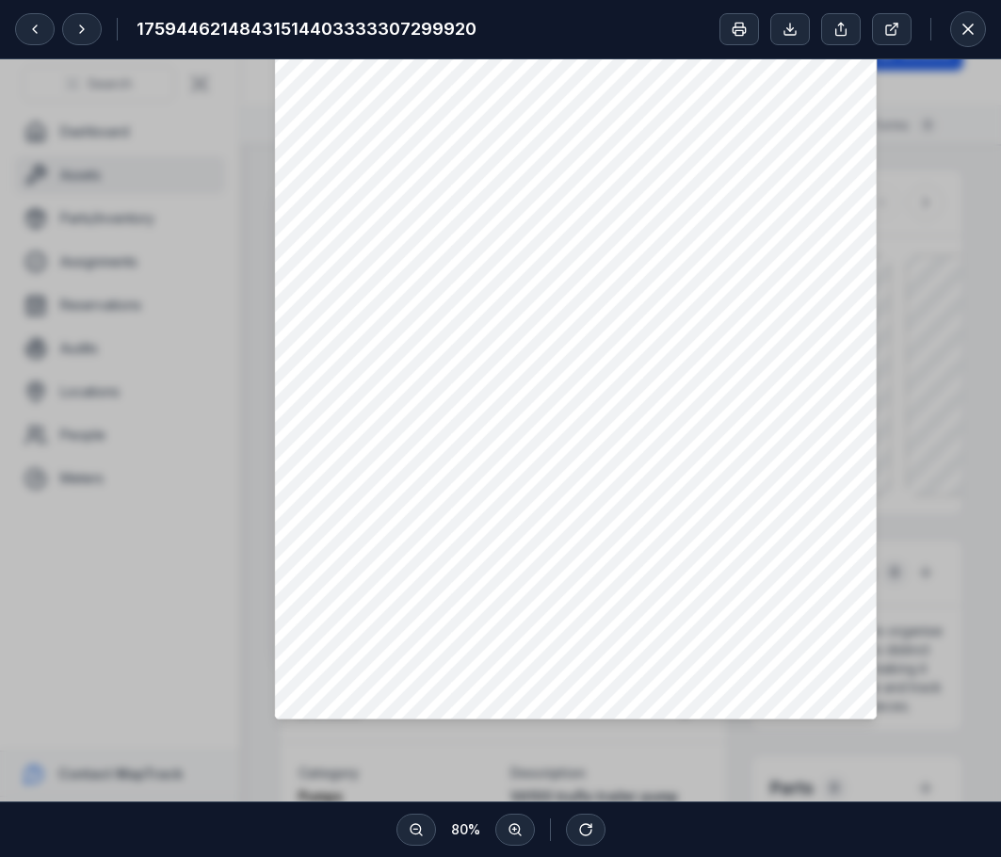
scroll to position [619, 0]
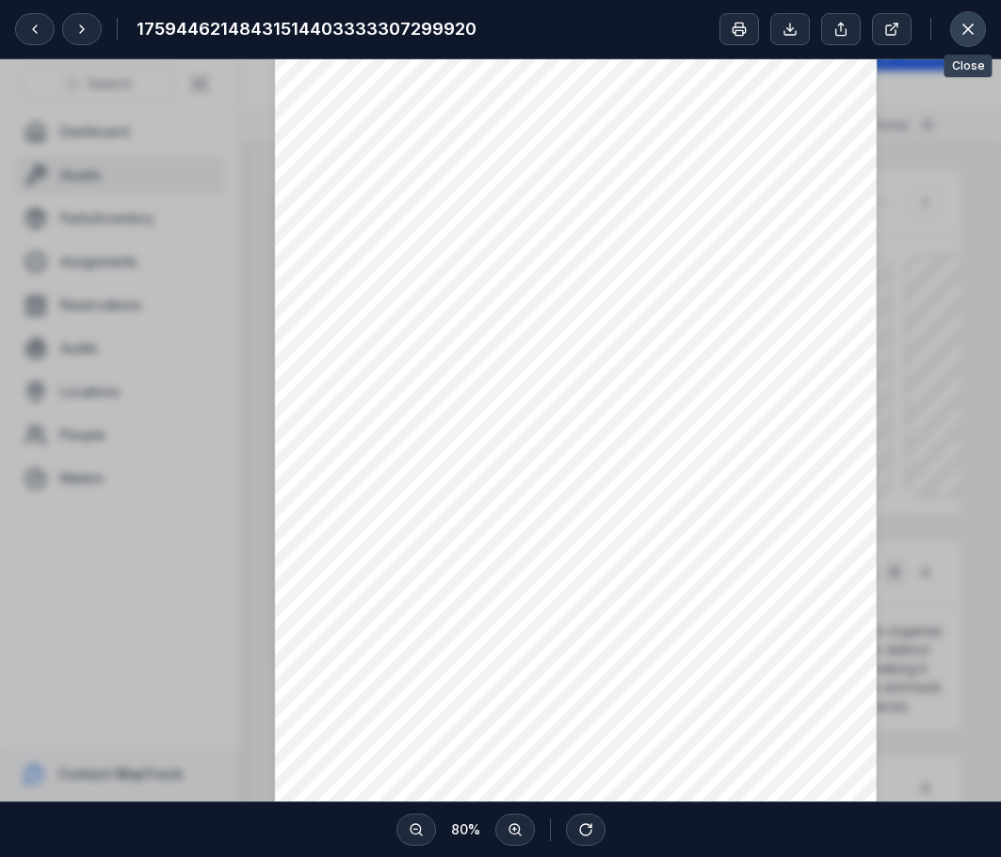
click at [967, 19] on button at bounding box center [968, 29] width 36 height 36
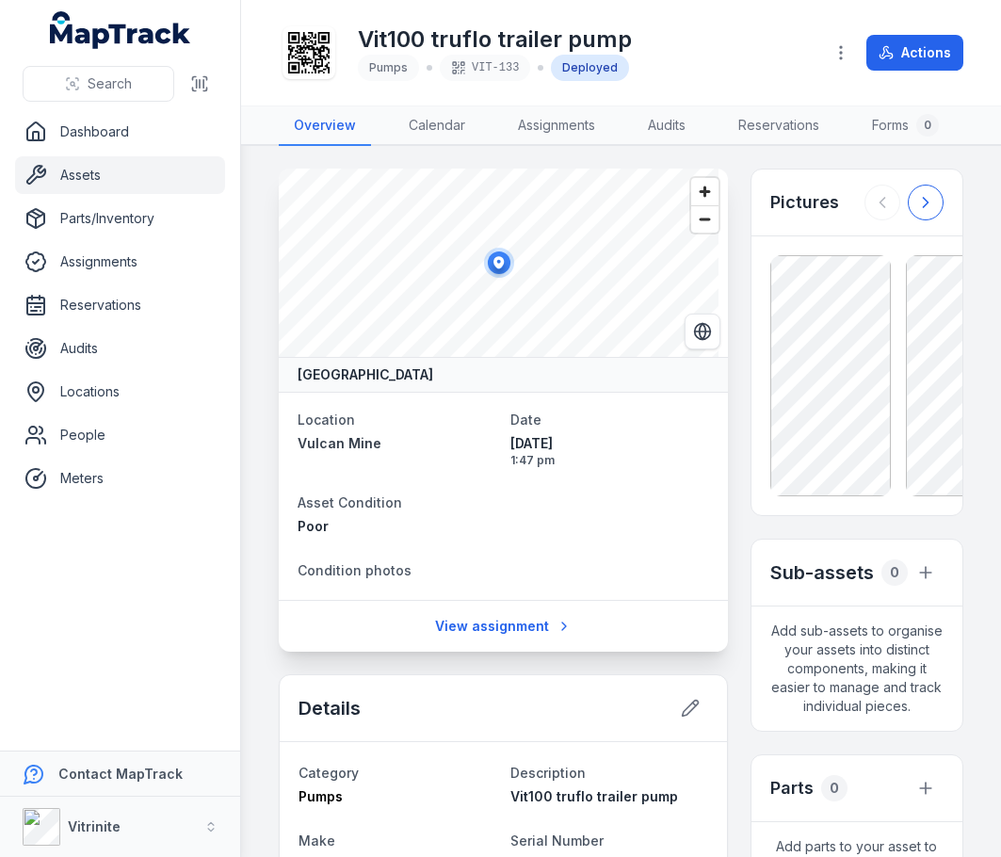
click at [922, 207] on icon at bounding box center [924, 202] width 5 height 9
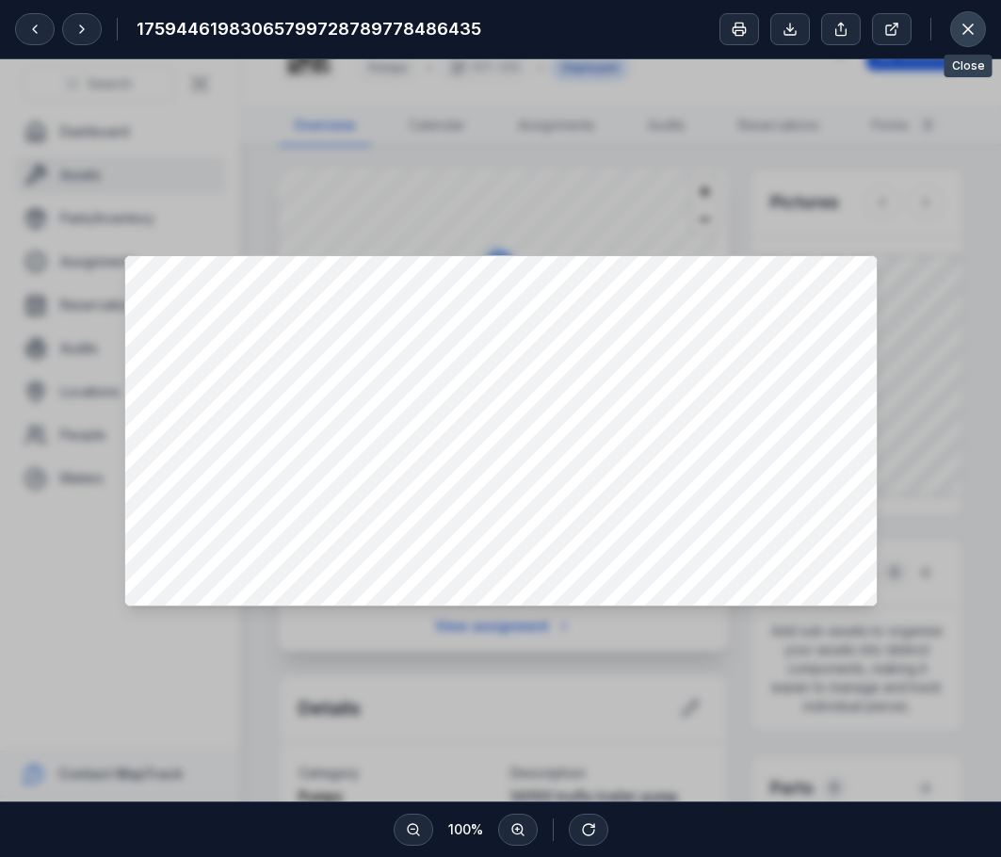
click at [969, 19] on button at bounding box center [968, 29] width 36 height 36
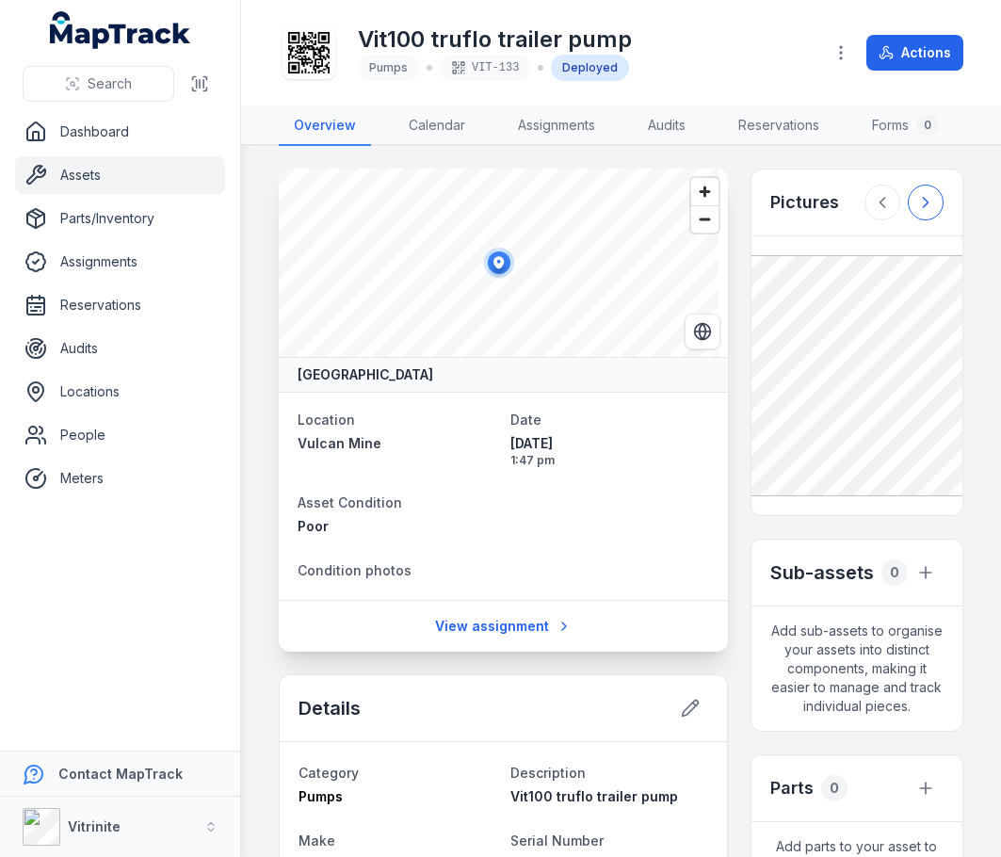
click at [916, 211] on icon at bounding box center [925, 202] width 19 height 19
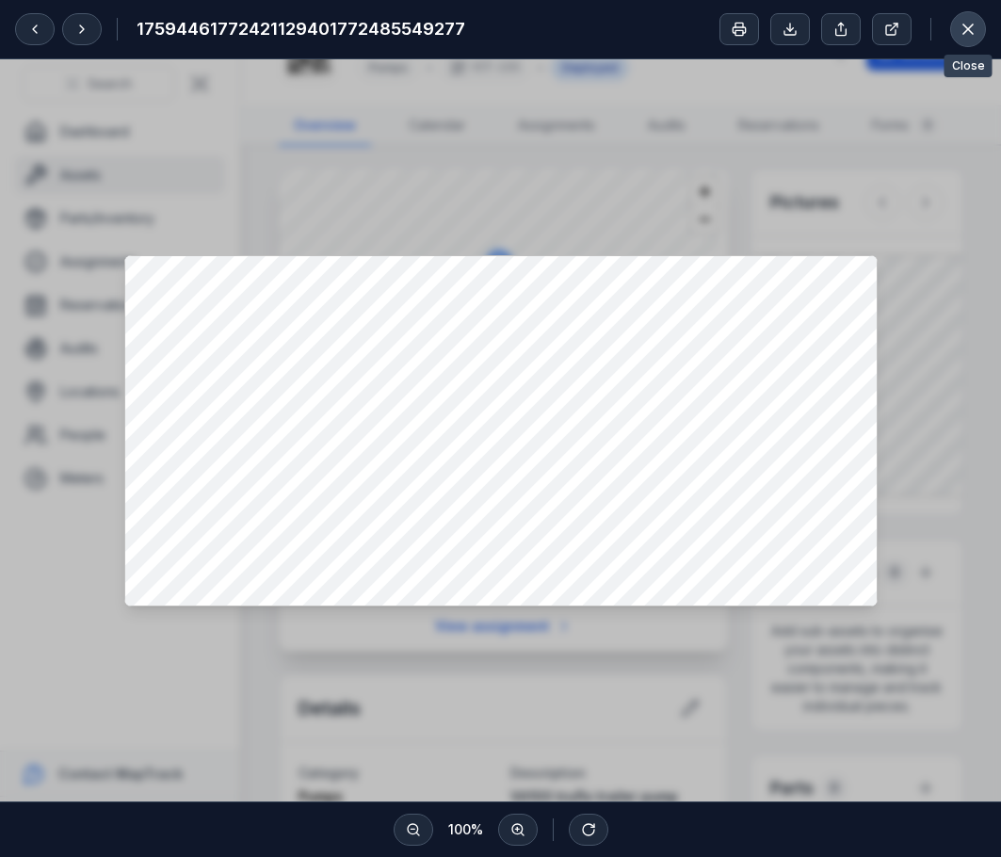
click at [964, 34] on icon at bounding box center [967, 28] width 9 height 9
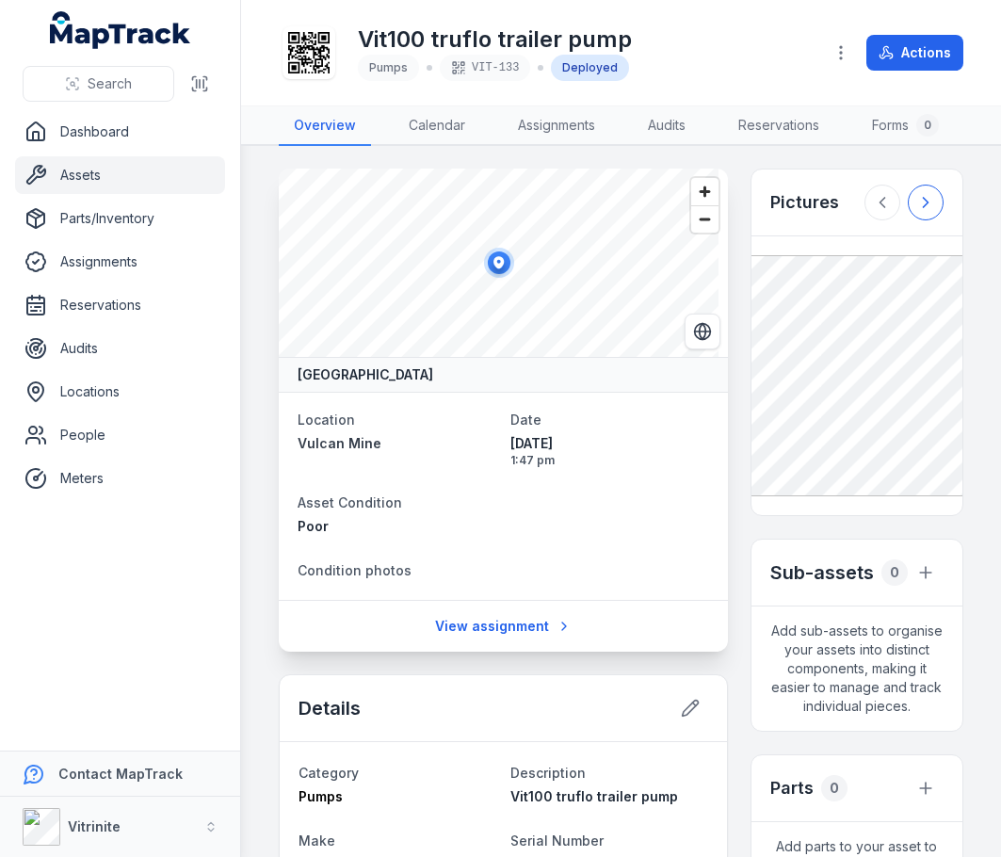
click at [922, 207] on icon at bounding box center [924, 202] width 5 height 9
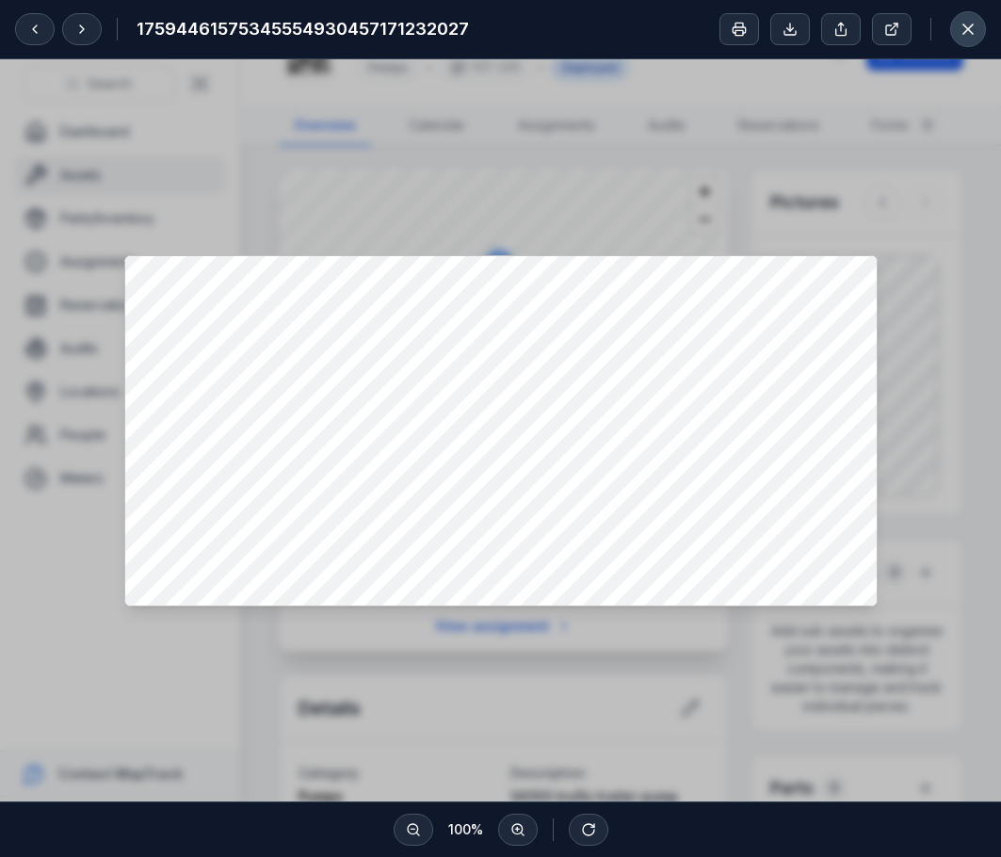
click at [969, 19] on button at bounding box center [968, 29] width 36 height 36
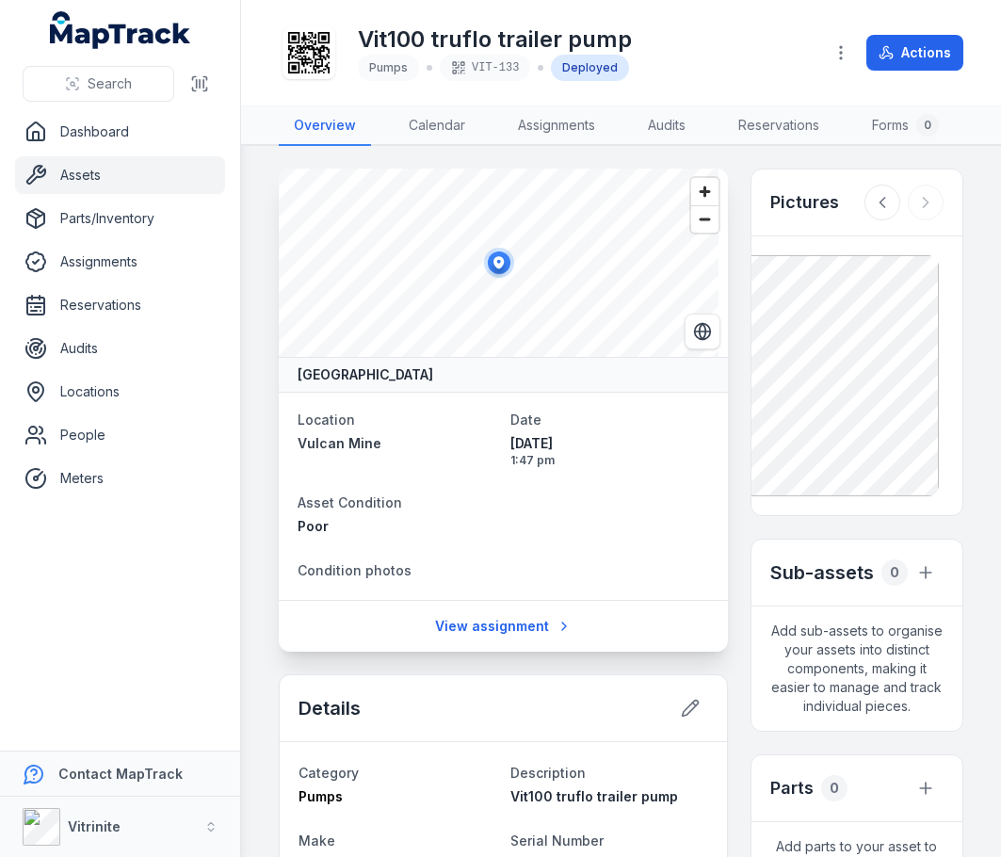
click at [907, 220] on div at bounding box center [903, 202] width 79 height 36
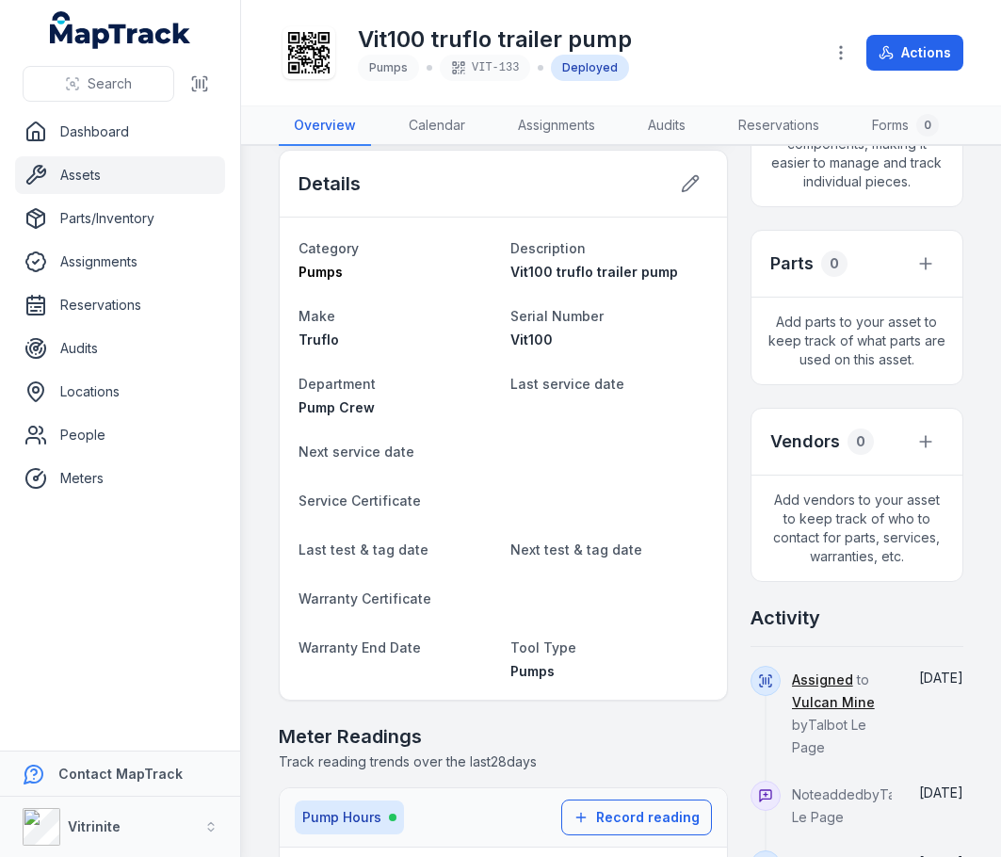
scroll to position [565, 0]
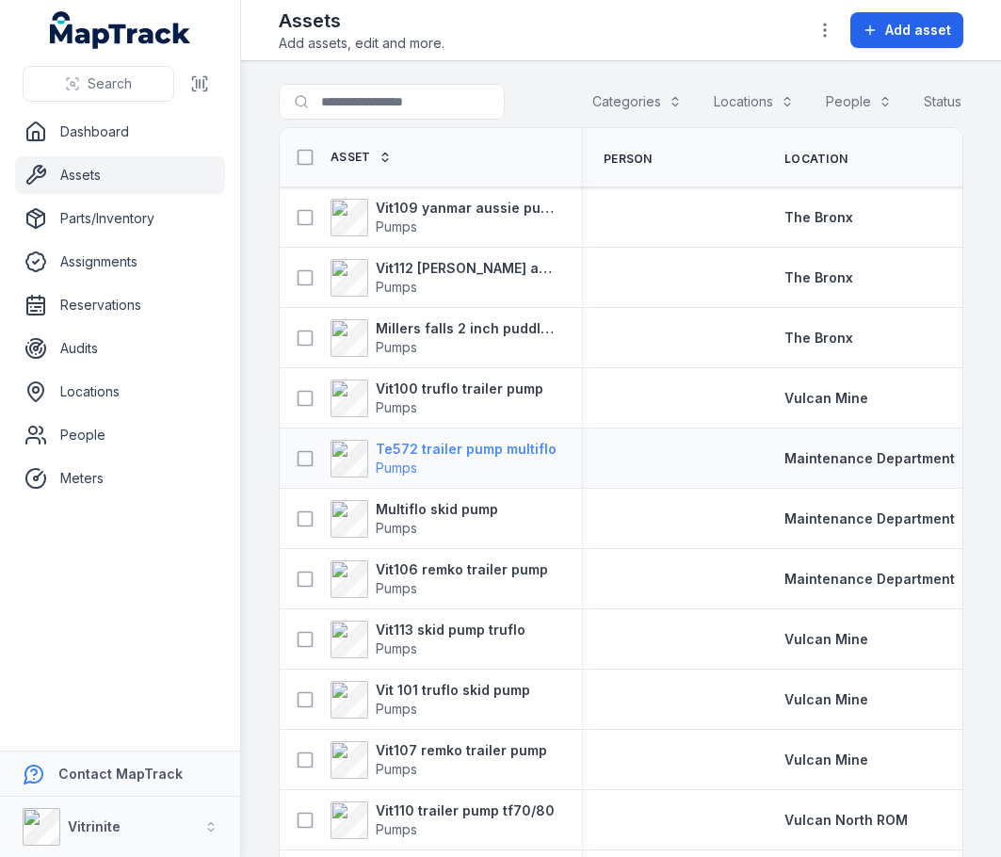
click at [439, 458] on strong "Te572 trailer pump multiflo" at bounding box center [466, 449] width 181 height 19
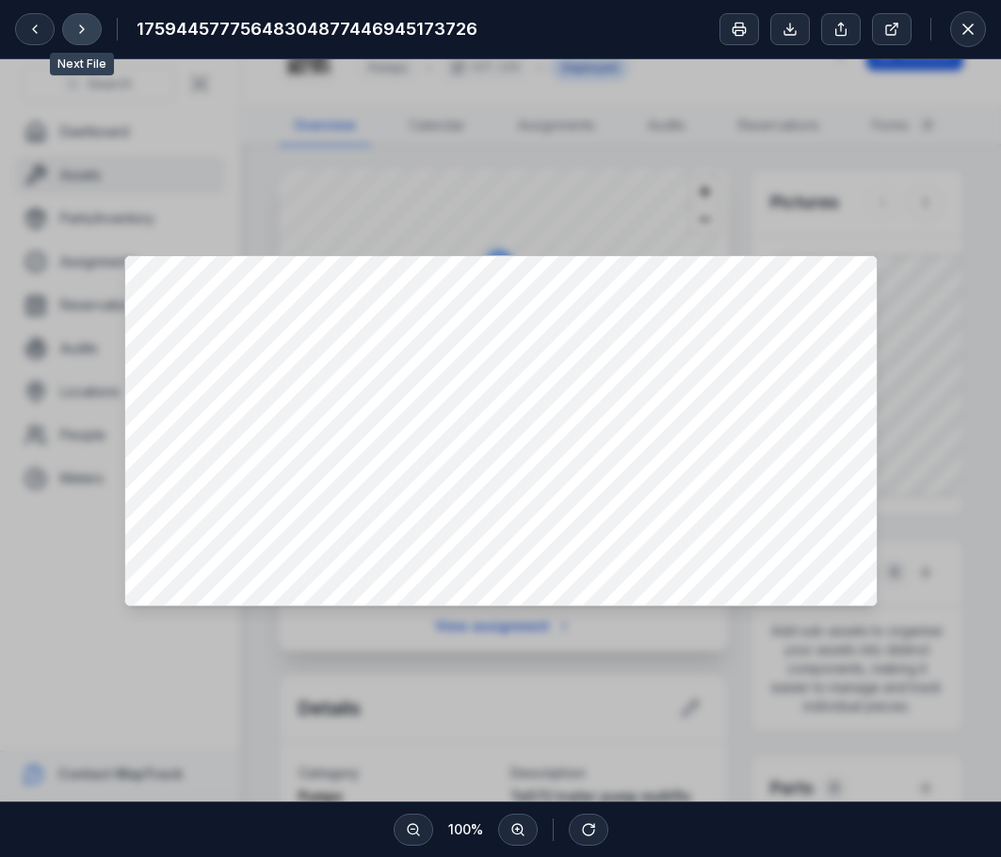
click at [68, 33] on button at bounding box center [82, 29] width 40 height 32
click at [87, 19] on button at bounding box center [82, 29] width 40 height 32
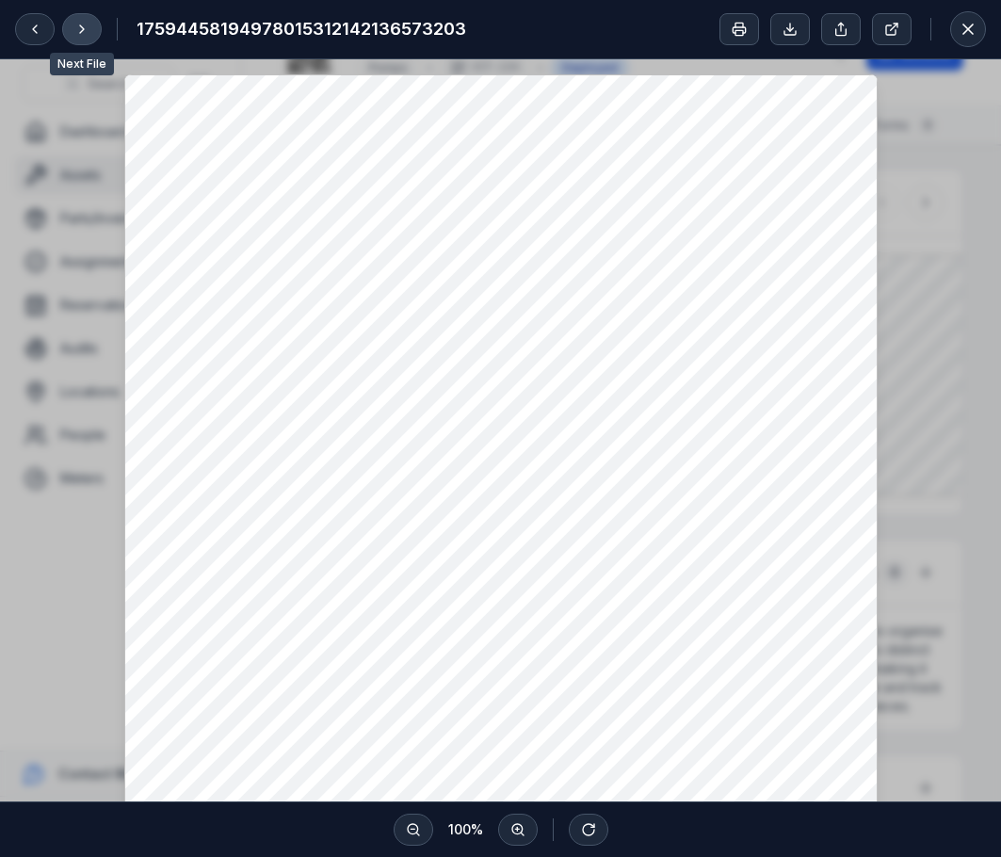
click at [87, 19] on button at bounding box center [82, 29] width 40 height 32
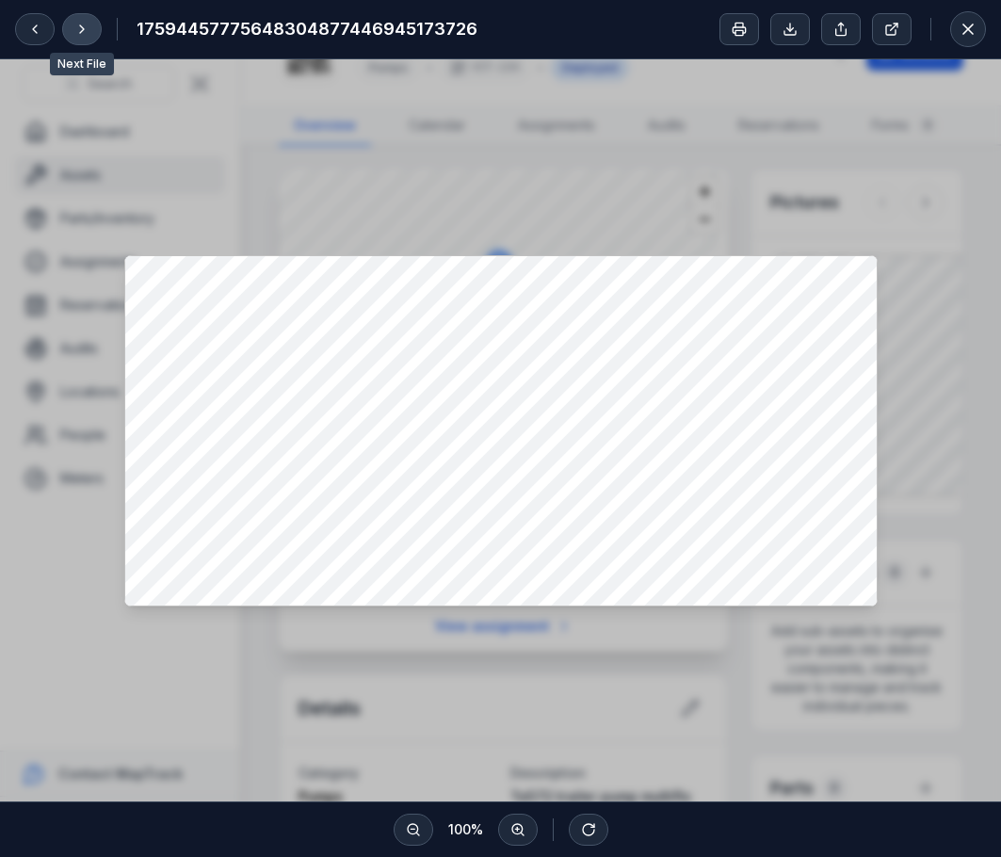
click at [87, 19] on button at bounding box center [82, 29] width 40 height 32
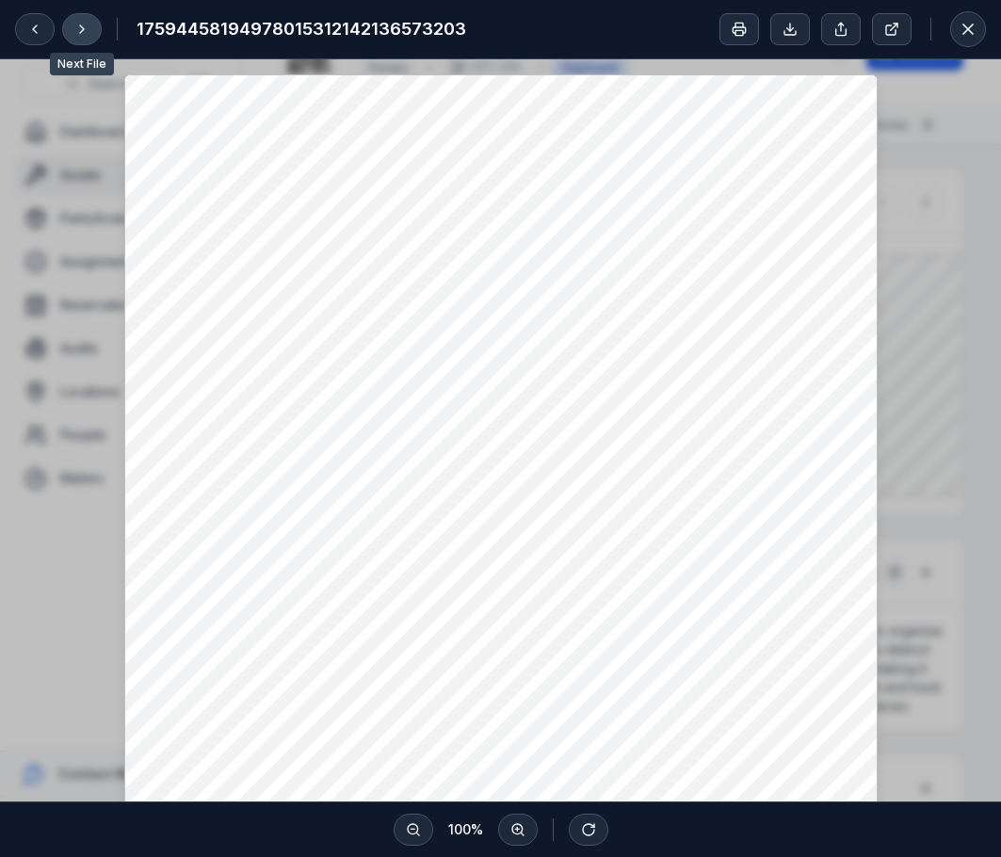
click at [87, 19] on button at bounding box center [82, 29] width 40 height 32
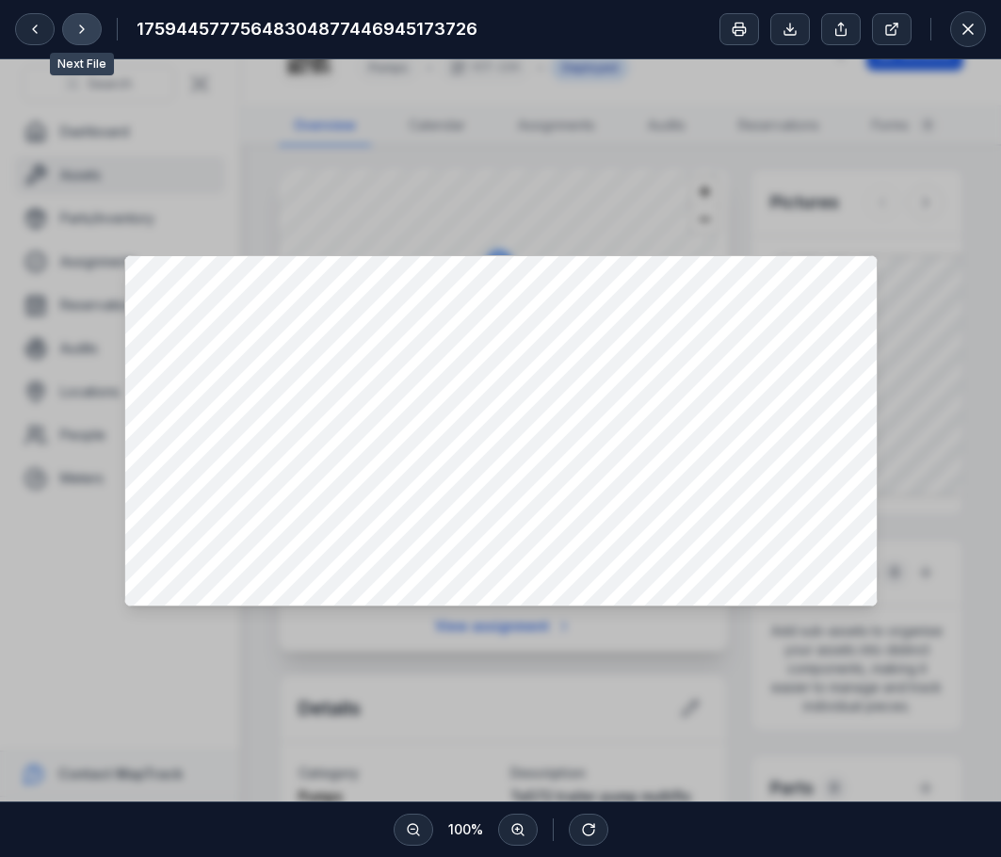
click at [87, 19] on button at bounding box center [82, 29] width 40 height 32
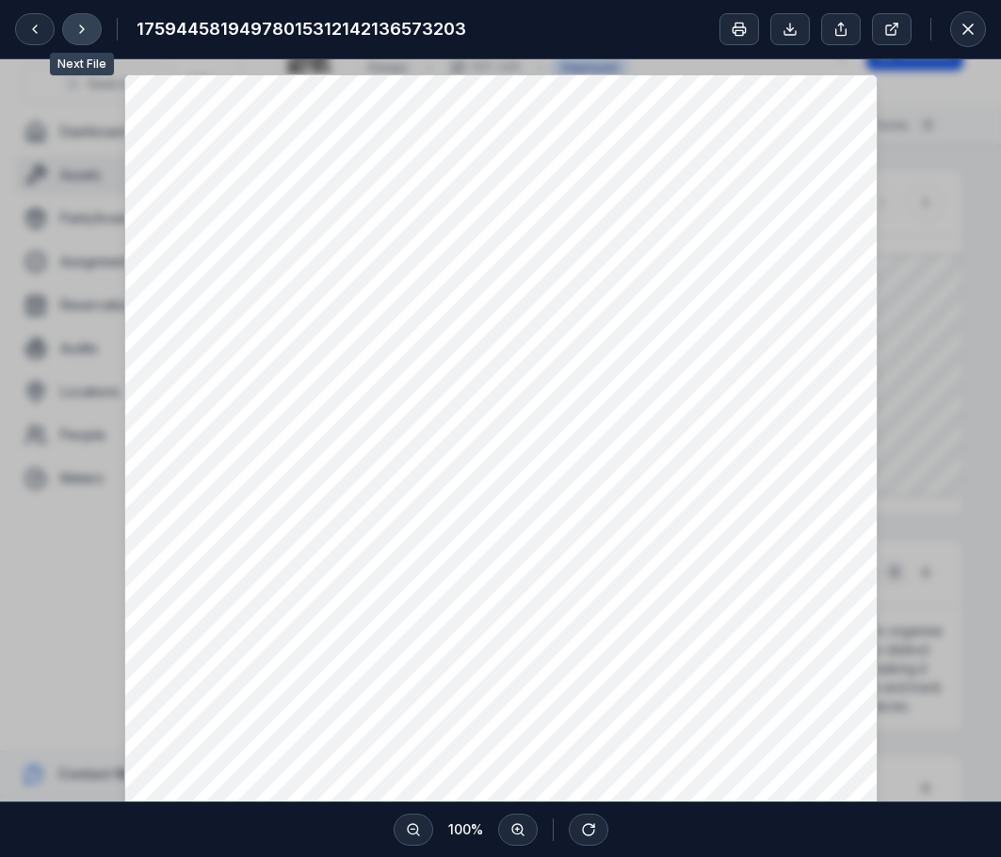
click at [87, 19] on button at bounding box center [82, 29] width 40 height 32
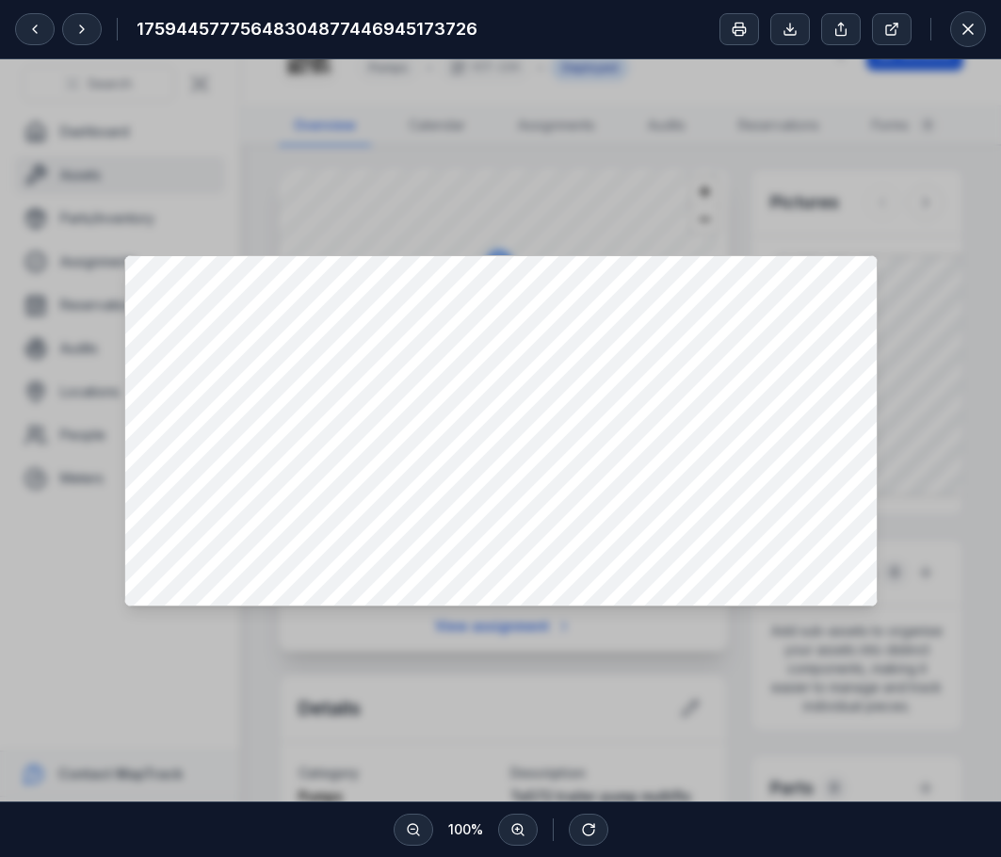
click at [545, 133] on div at bounding box center [500, 430] width 1001 height 742
click at [969, 25] on icon at bounding box center [967, 29] width 19 height 19
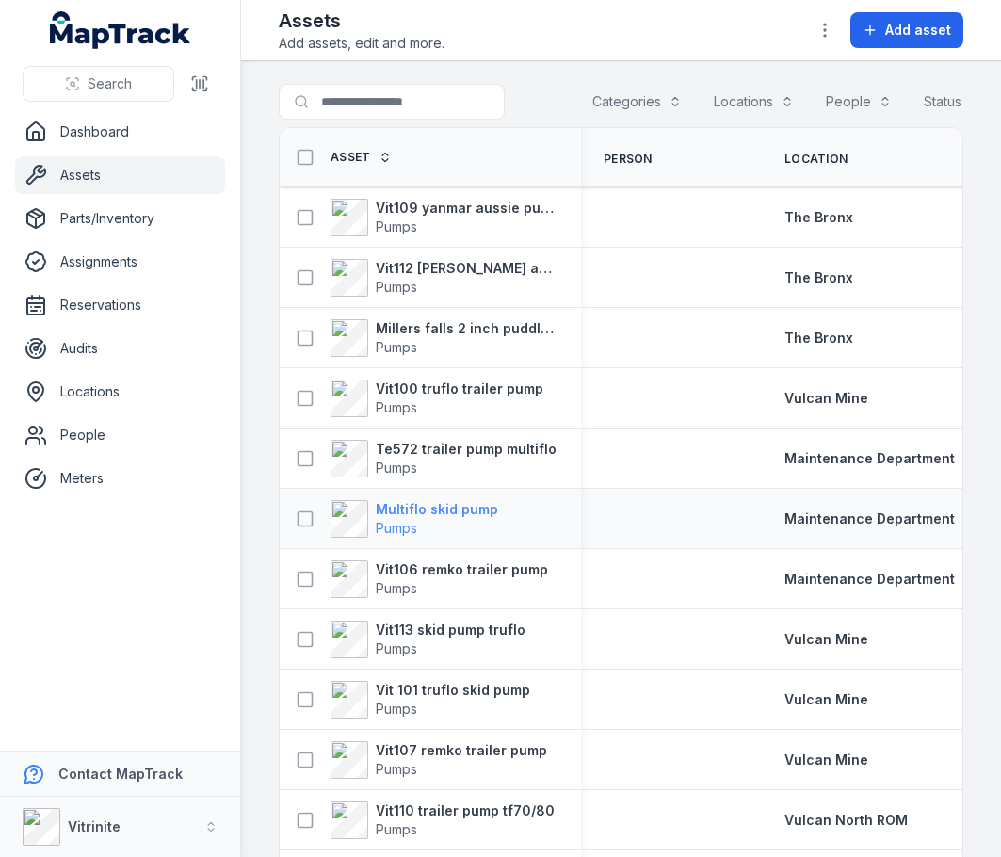
click at [473, 519] on strong "Multiflo skid pump" at bounding box center [437, 509] width 122 height 19
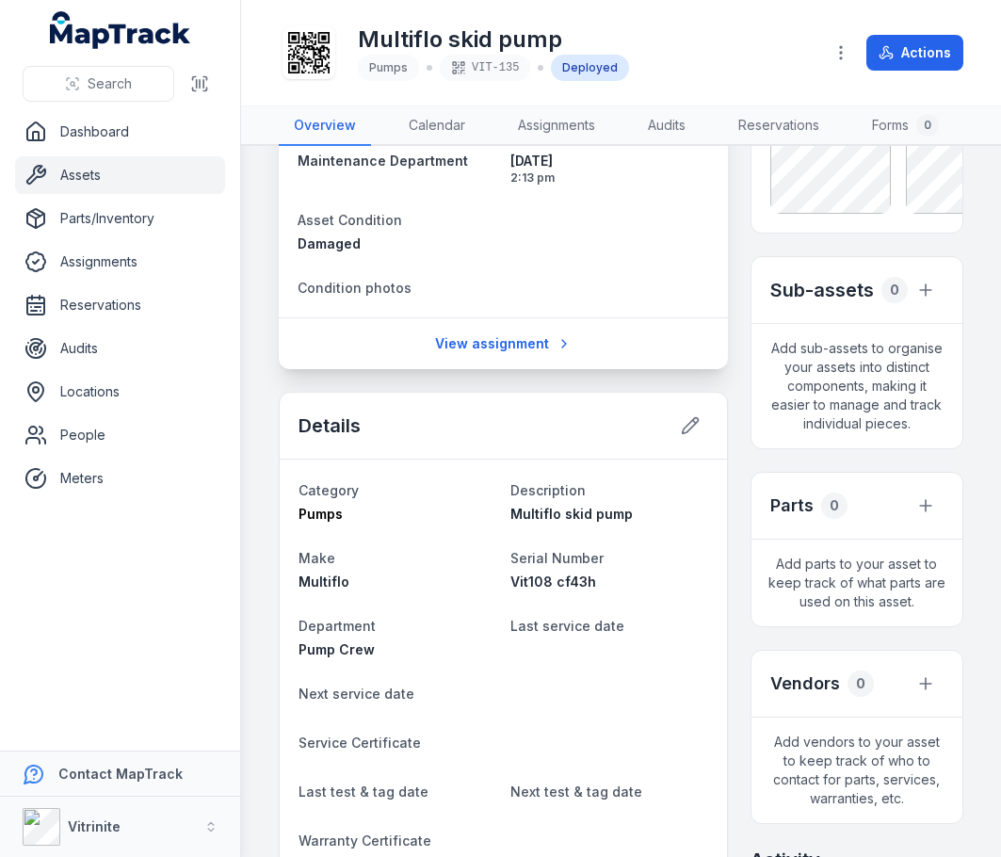
scroll to position [471, 0]
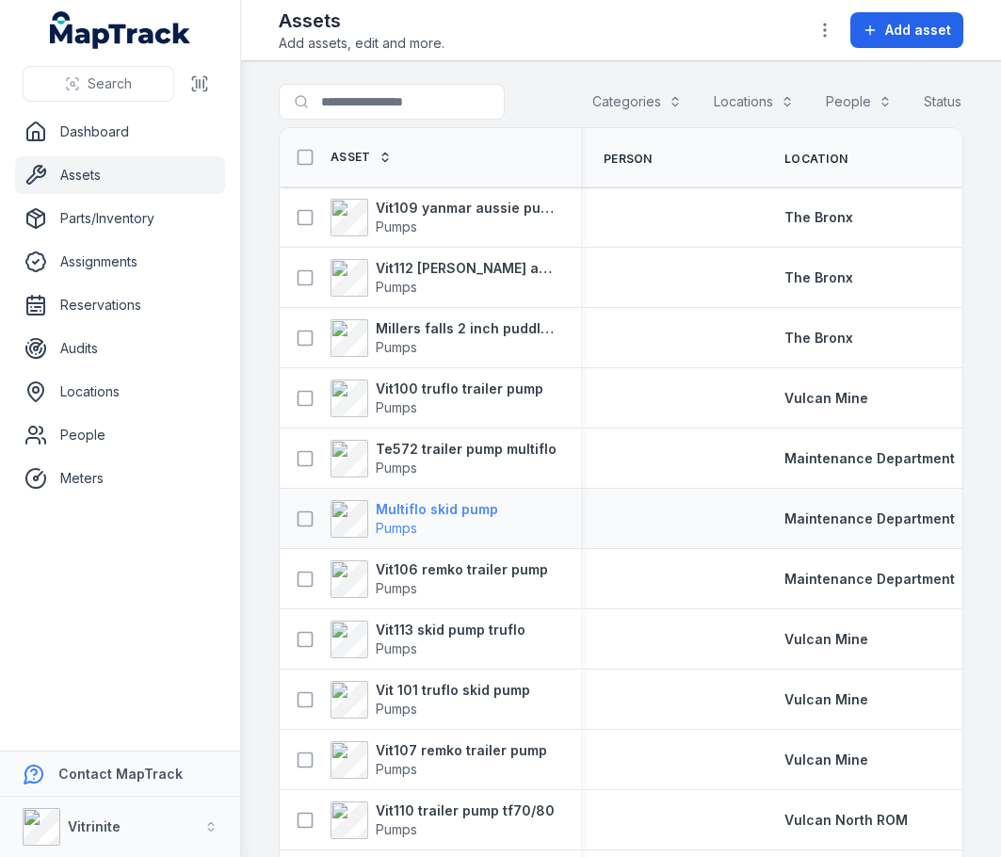
click at [433, 519] on strong "Multiflo skid pump" at bounding box center [437, 509] width 122 height 19
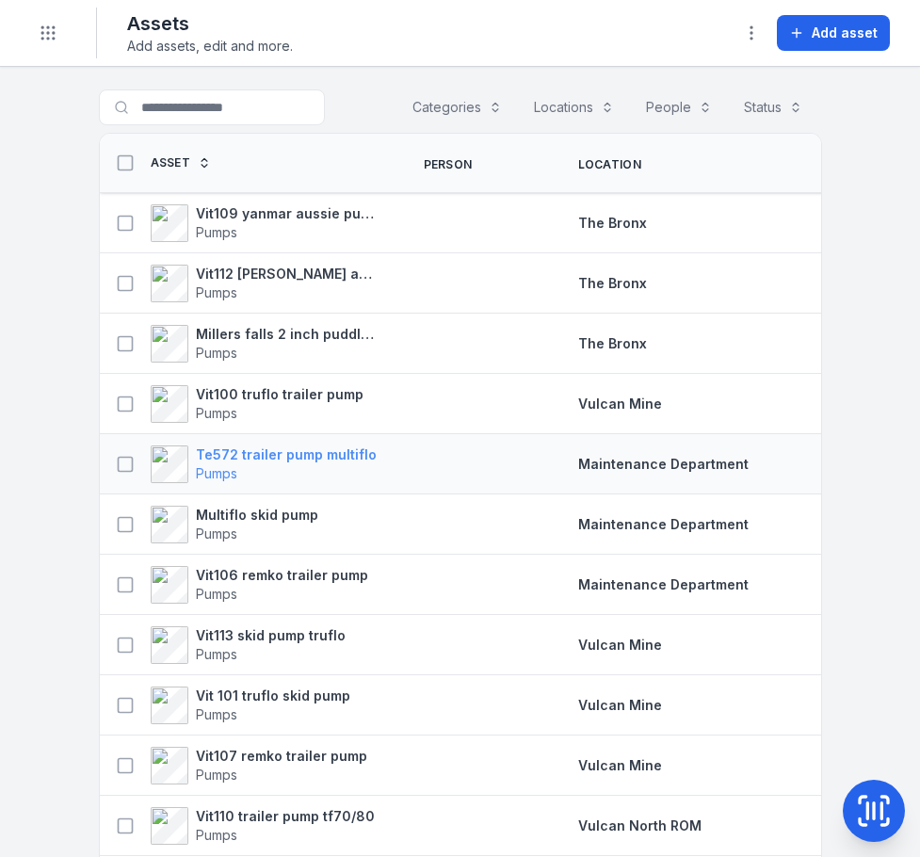
scroll to position [94, 0]
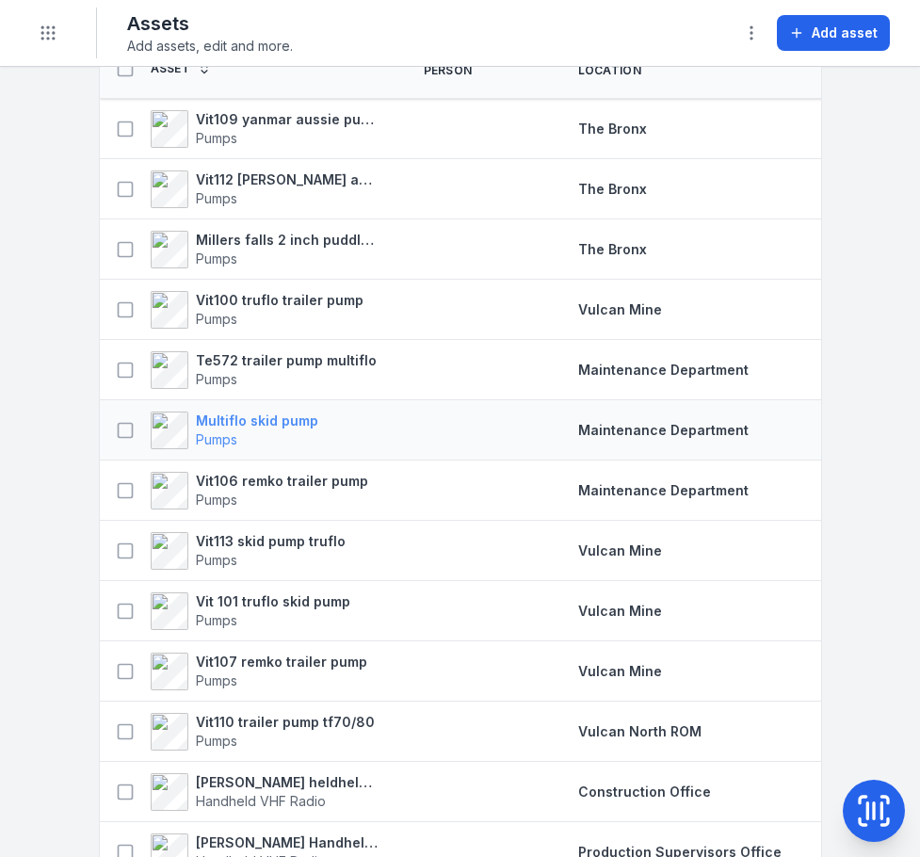
click at [285, 430] on strong "Multiflo skid pump" at bounding box center [257, 420] width 122 height 19
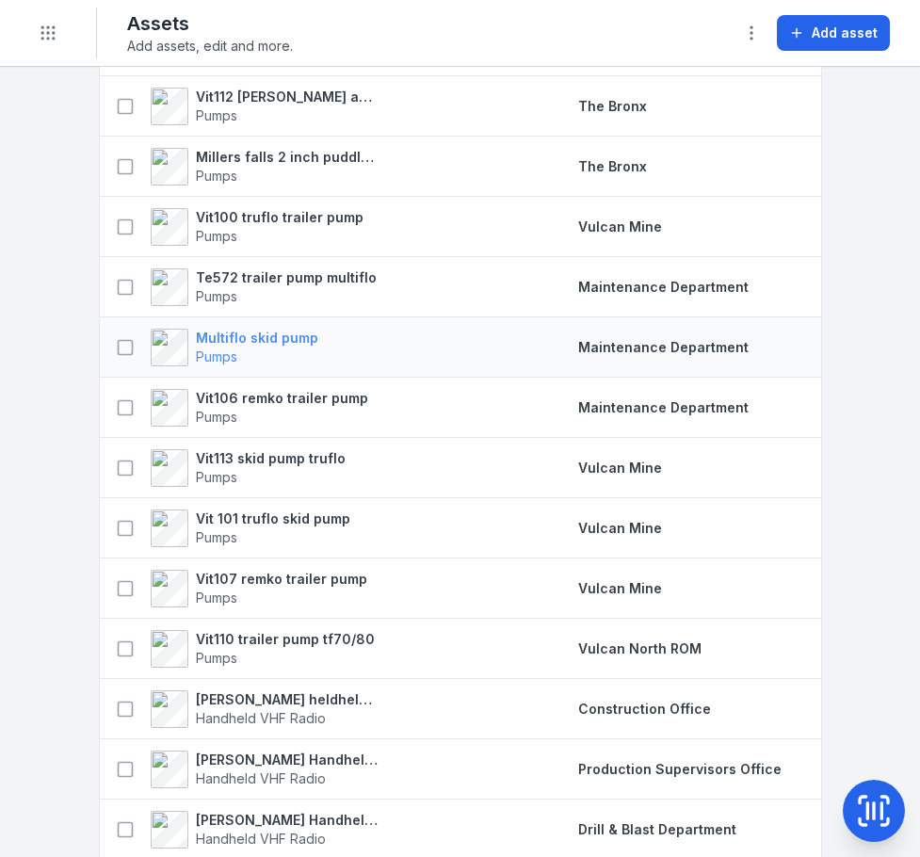
scroll to position [188, 0]
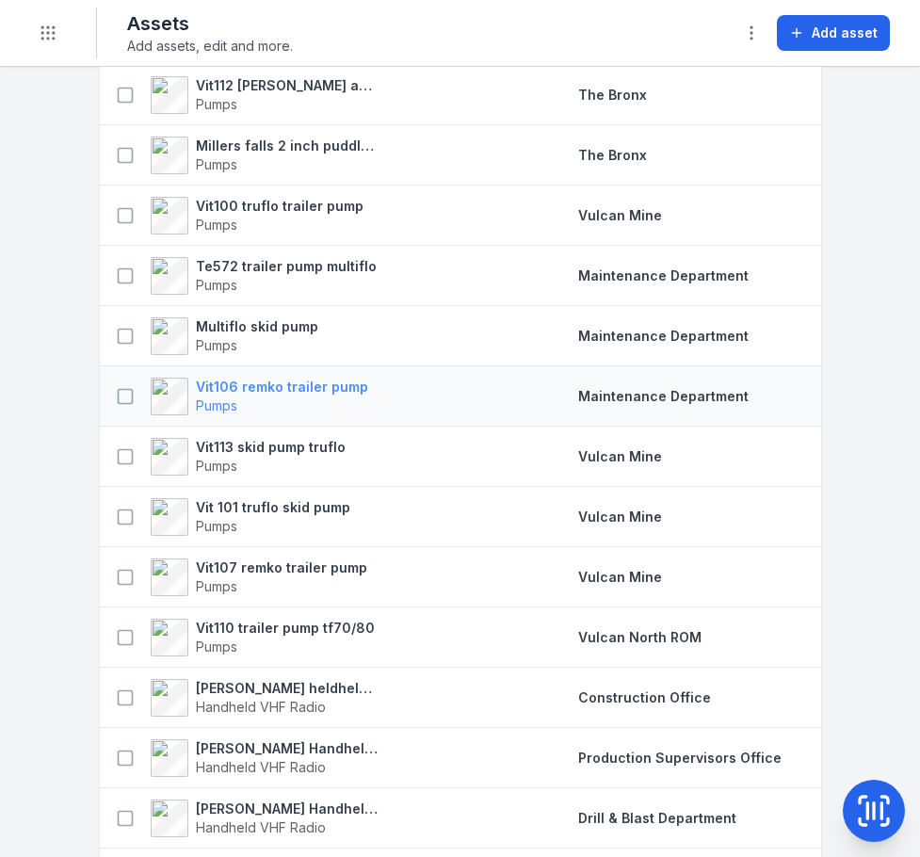
click at [254, 396] on strong "Vit106 remko trailer pump" at bounding box center [282, 386] width 172 height 19
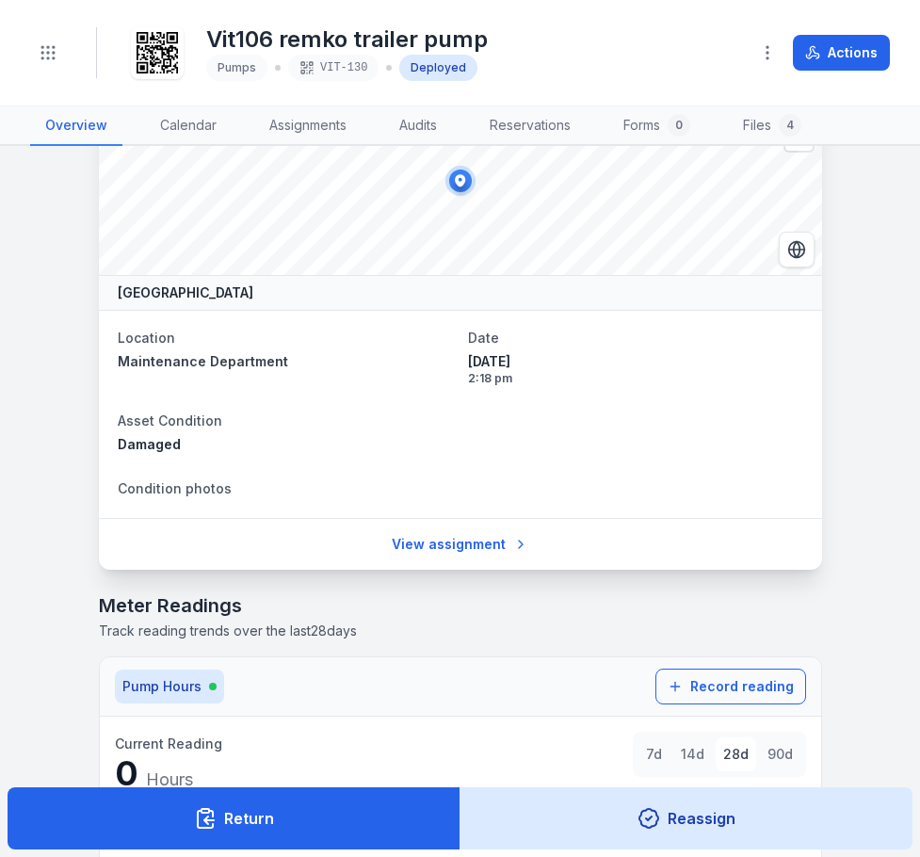
scroll to position [659, 0]
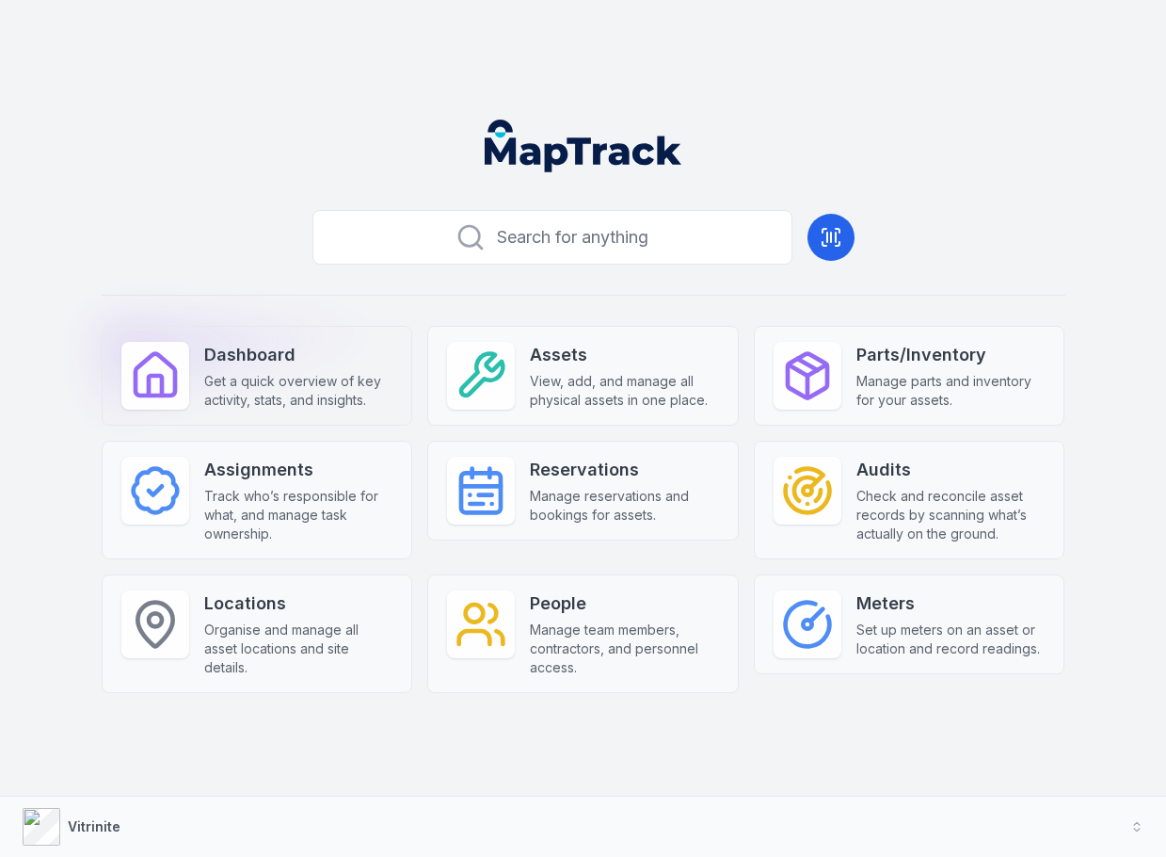
click at [337, 373] on span "Get a quick overview of key activity, stats, and insights." at bounding box center [298, 391] width 189 height 38
